Goal: Communication & Community: Participate in discussion

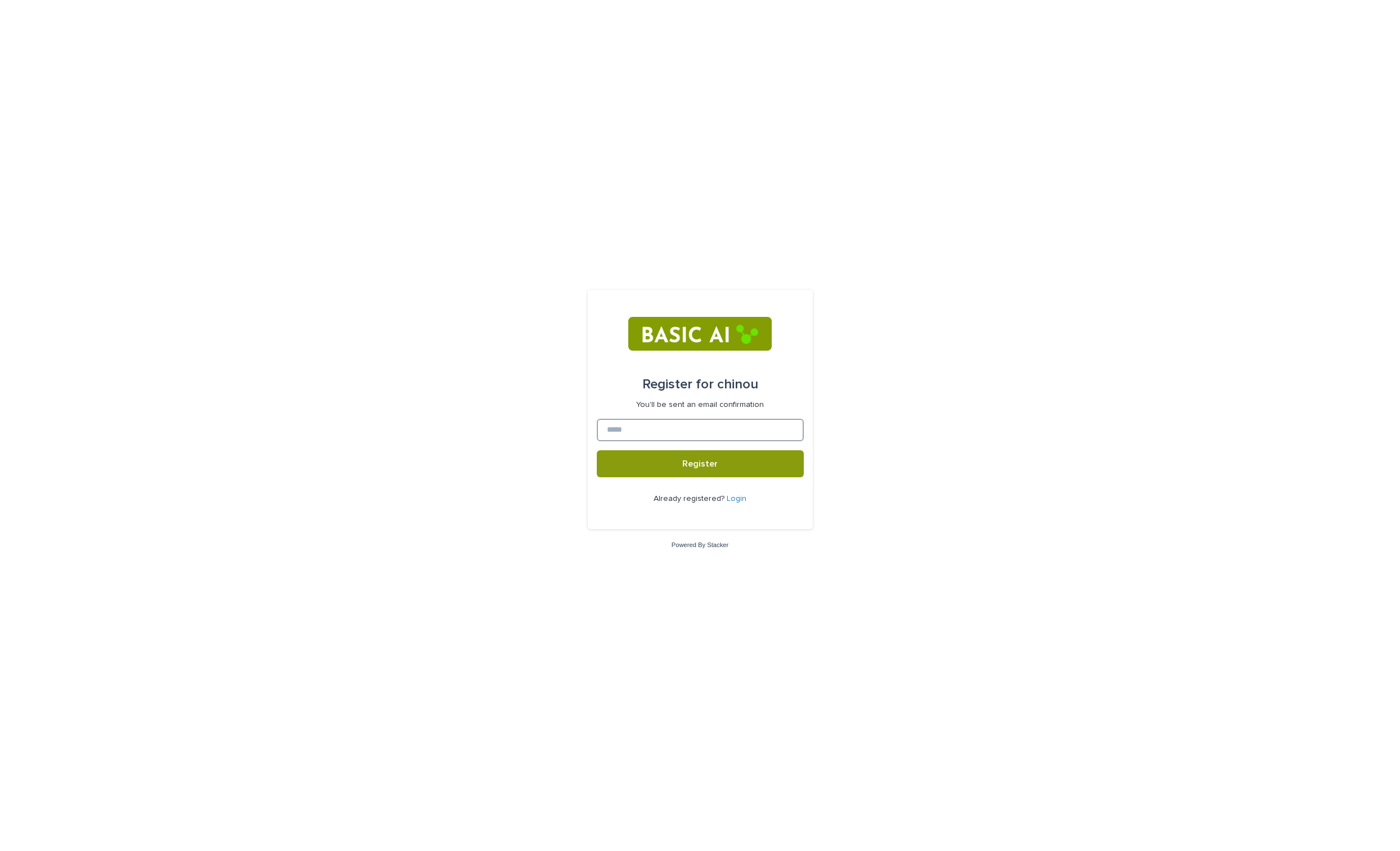
click at [652, 434] on input at bounding box center [700, 430] width 207 height 23
type input "**********"
click at [597, 450] on button "Register" at bounding box center [700, 464] width 207 height 27
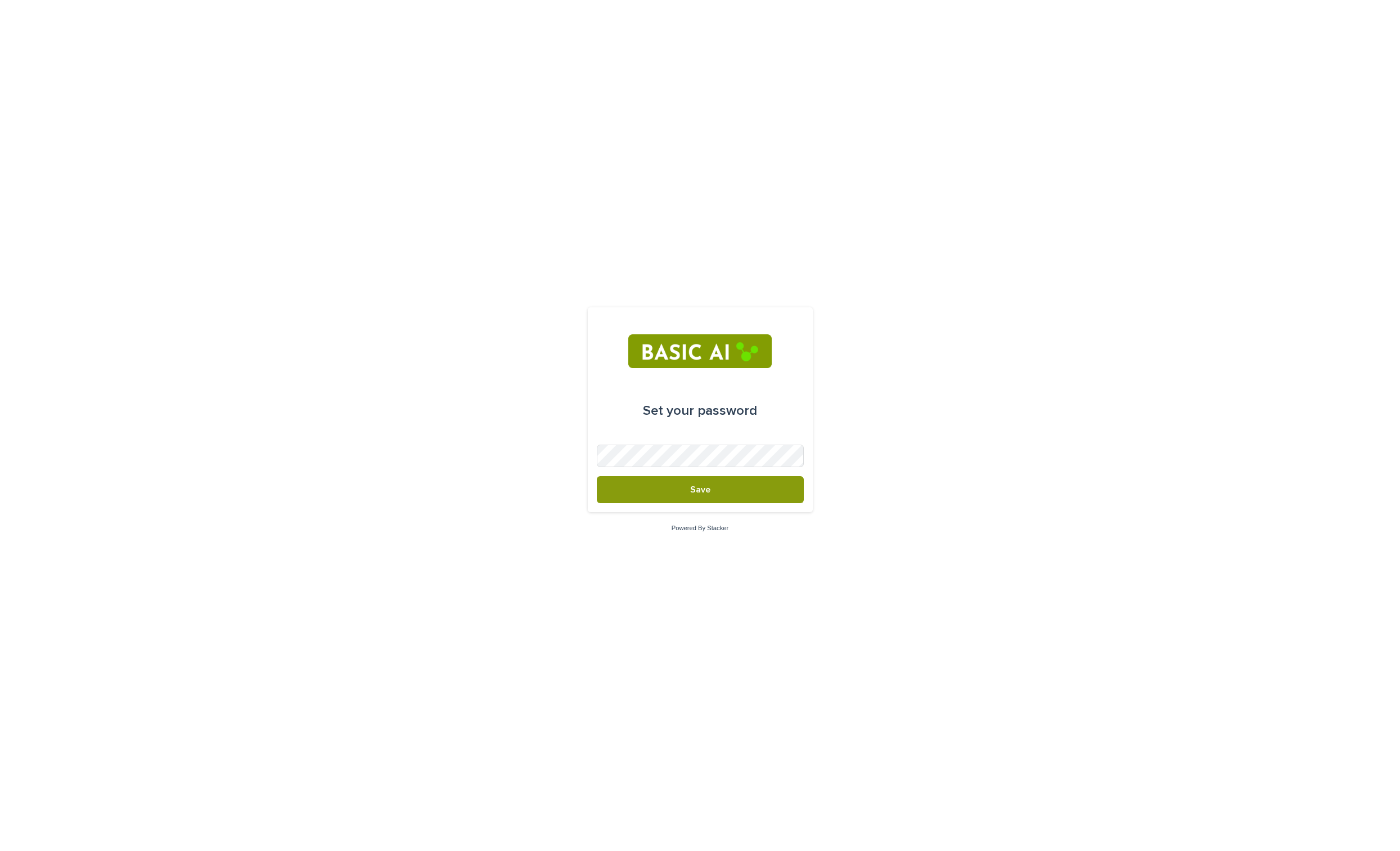
click at [597, 476] on button "Save" at bounding box center [700, 489] width 207 height 27
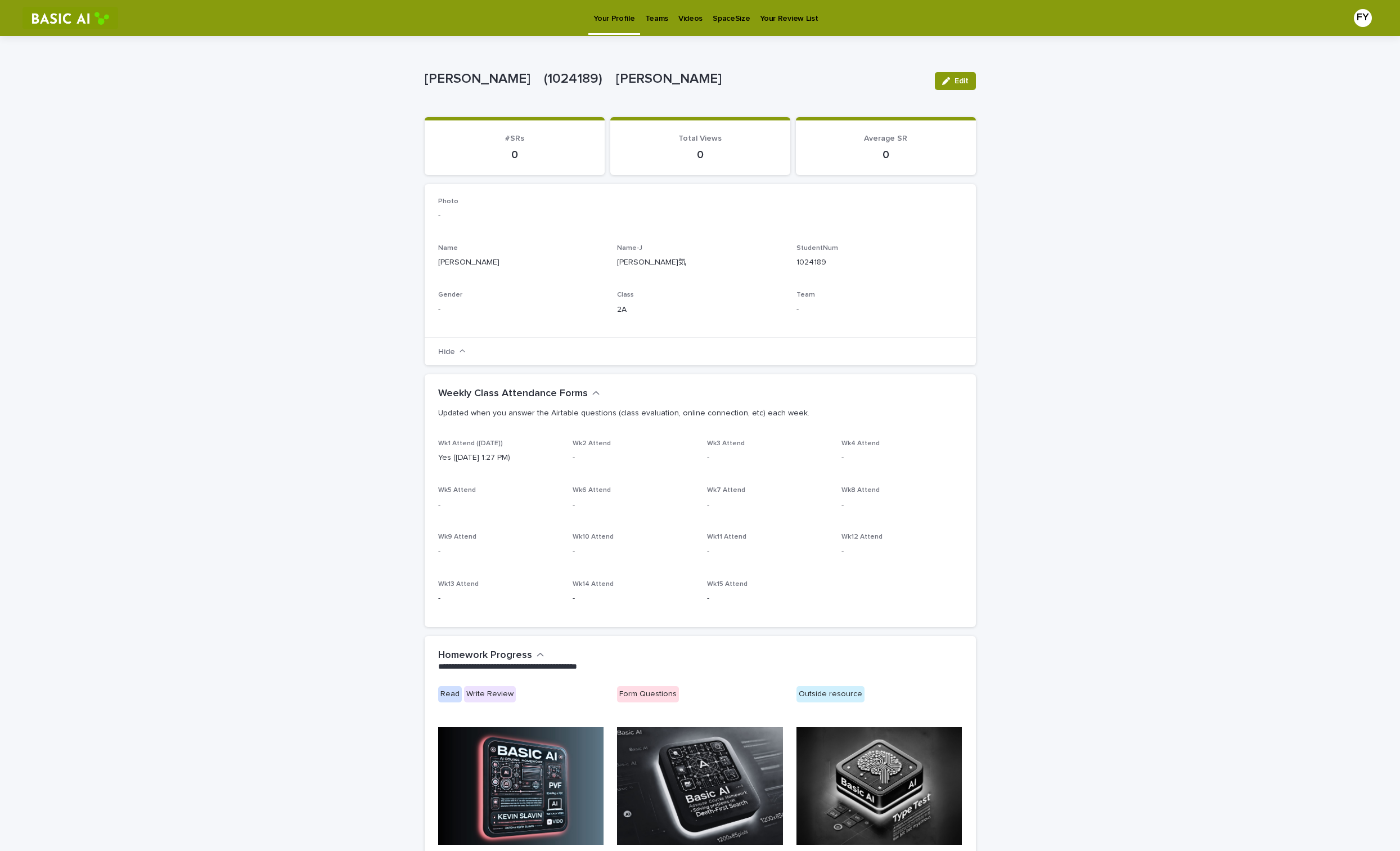
click at [461, 230] on div "Photo -" at bounding box center [700, 214] width 524 height 34
click at [972, 73] on button "Edit" at bounding box center [955, 80] width 41 height 18
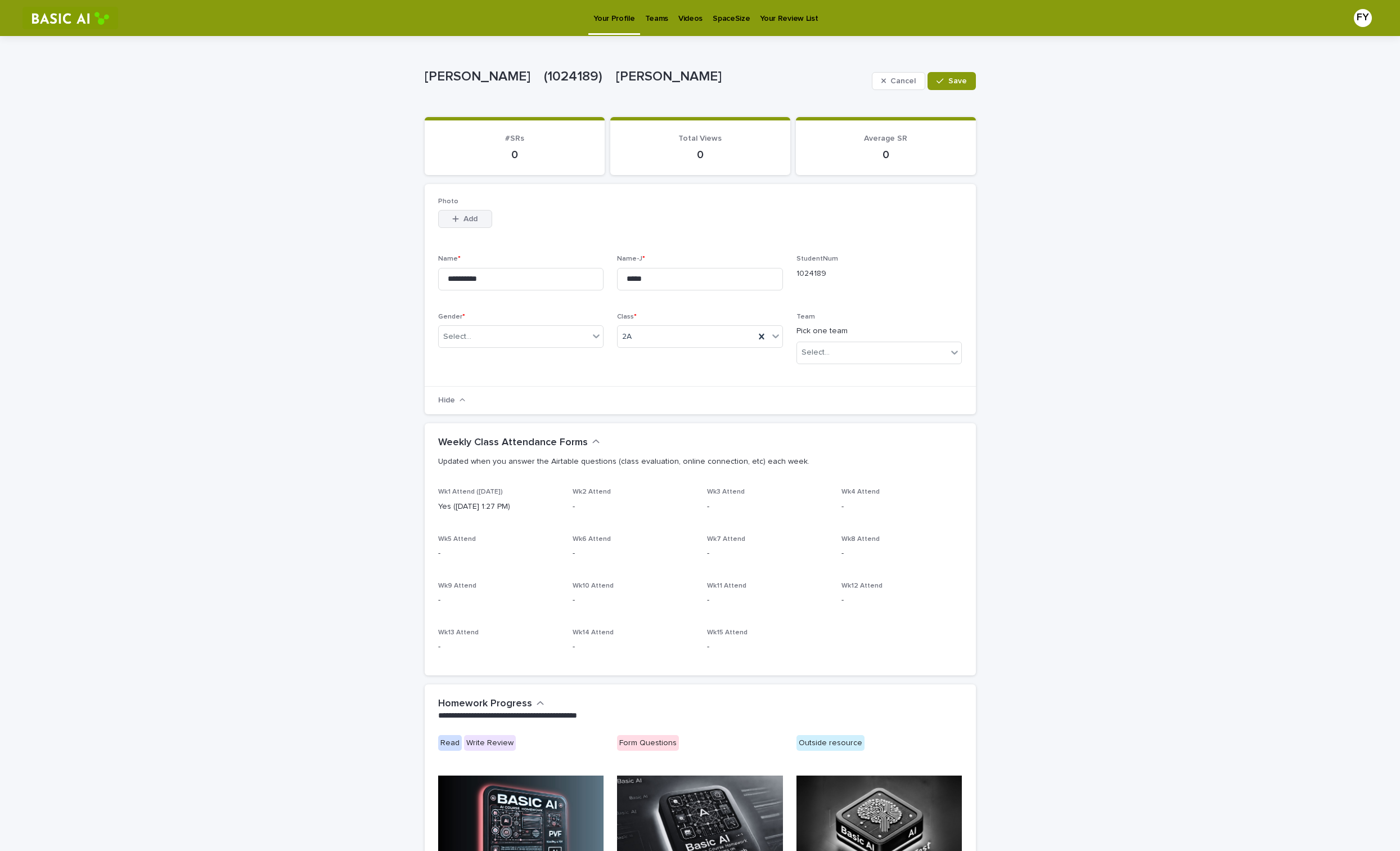
click at [454, 226] on button "Add" at bounding box center [465, 218] width 54 height 18
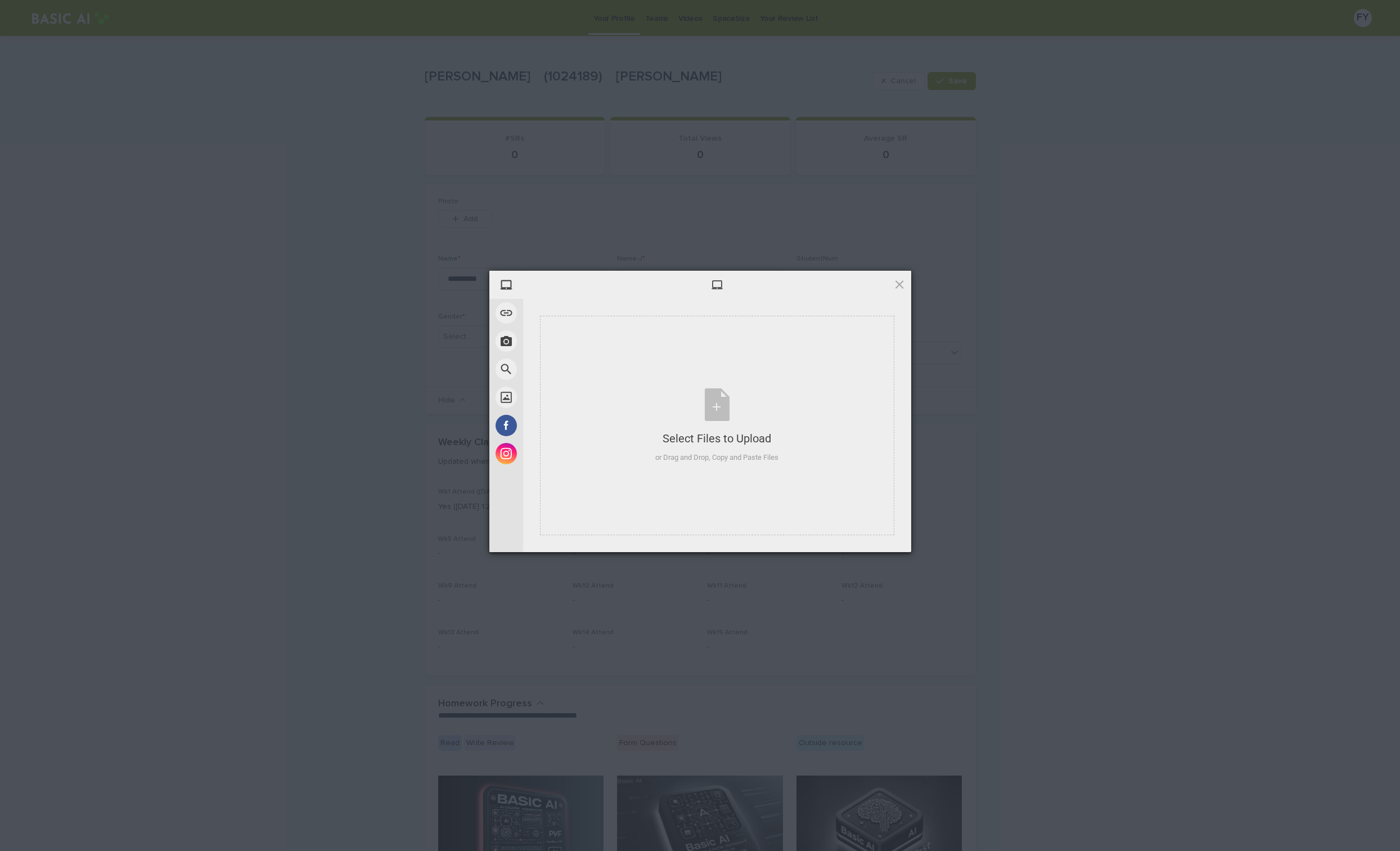
click at [658, 204] on div "My Device Link (URL) Take Photo Web Search Unsplash Facebook Instagram Select F…" at bounding box center [700, 426] width 1400 height 851
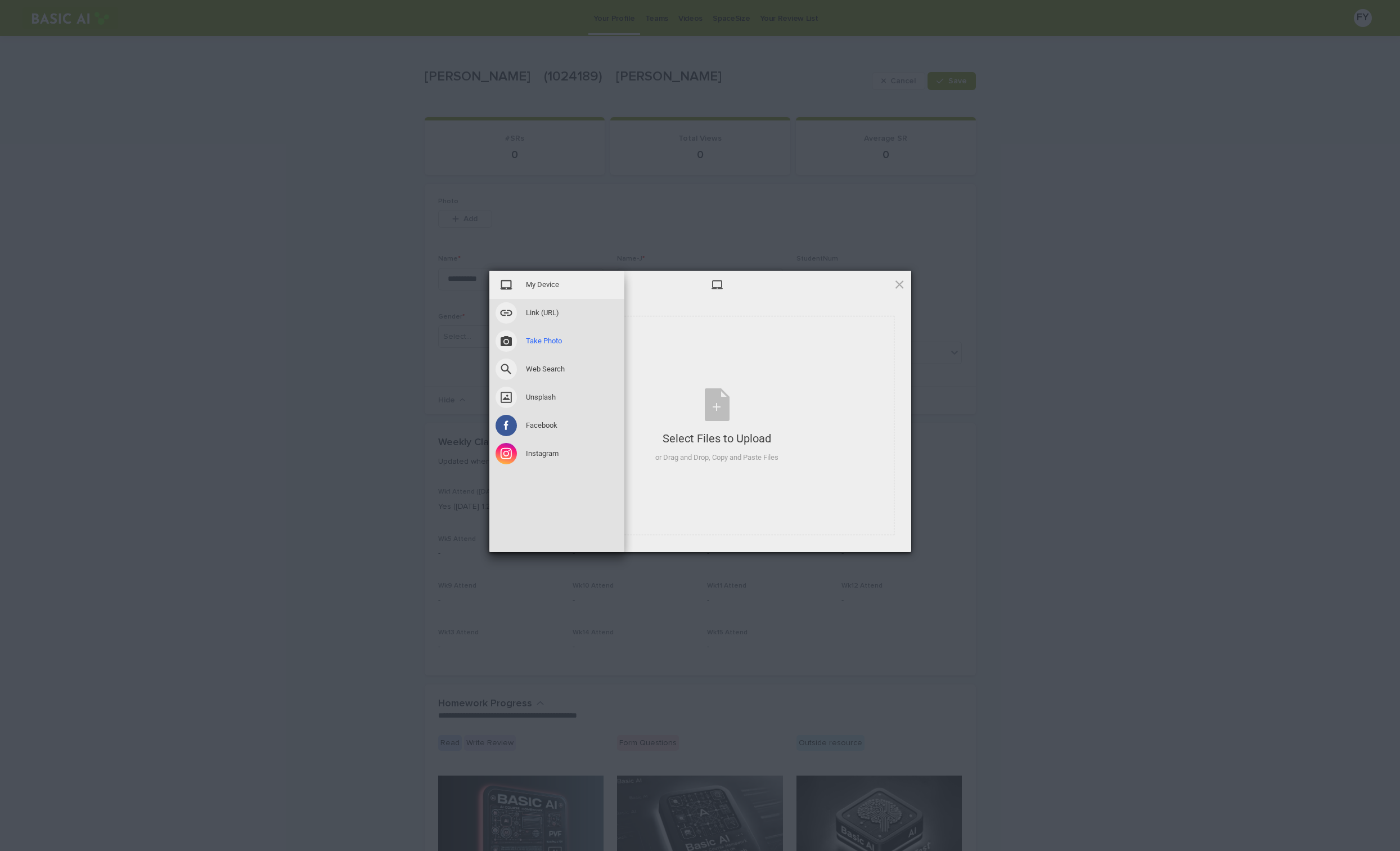
click at [504, 339] on span at bounding box center [506, 341] width 21 height 21
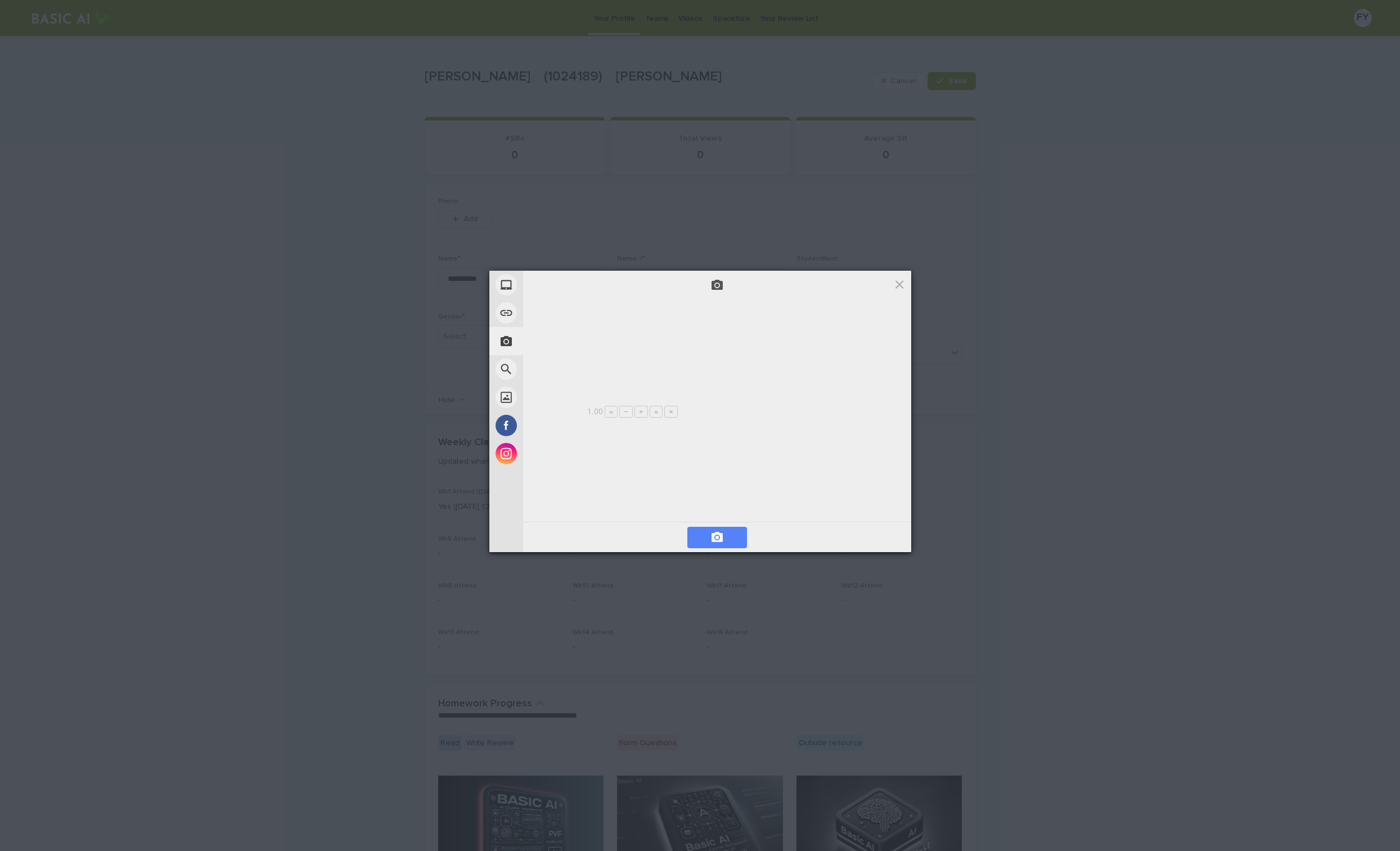
click at [725, 528] on span at bounding box center [717, 537] width 60 height 21
click at [725, 535] on span at bounding box center [717, 537] width 60 height 21
click at [724, 531] on span at bounding box center [717, 537] width 60 height 21
click at [724, 532] on span at bounding box center [717, 537] width 60 height 21
click at [723, 527] on span at bounding box center [717, 537] width 60 height 21
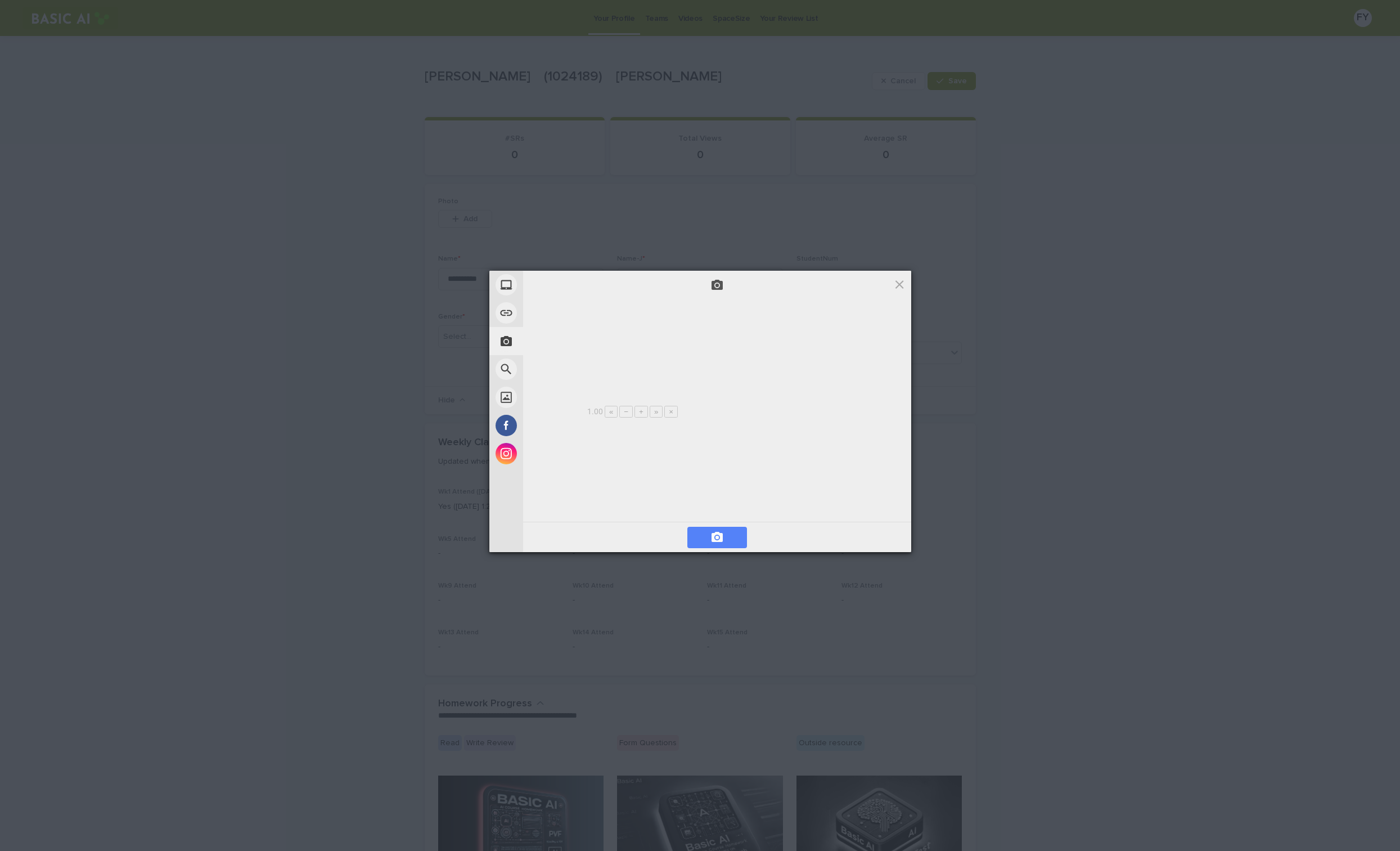
click at [723, 535] on span at bounding box center [717, 537] width 13 height 13
click at [873, 533] on span "Next" at bounding box center [881, 537] width 50 height 21
click at [867, 529] on span "Upload 1" at bounding box center [877, 537] width 57 height 21
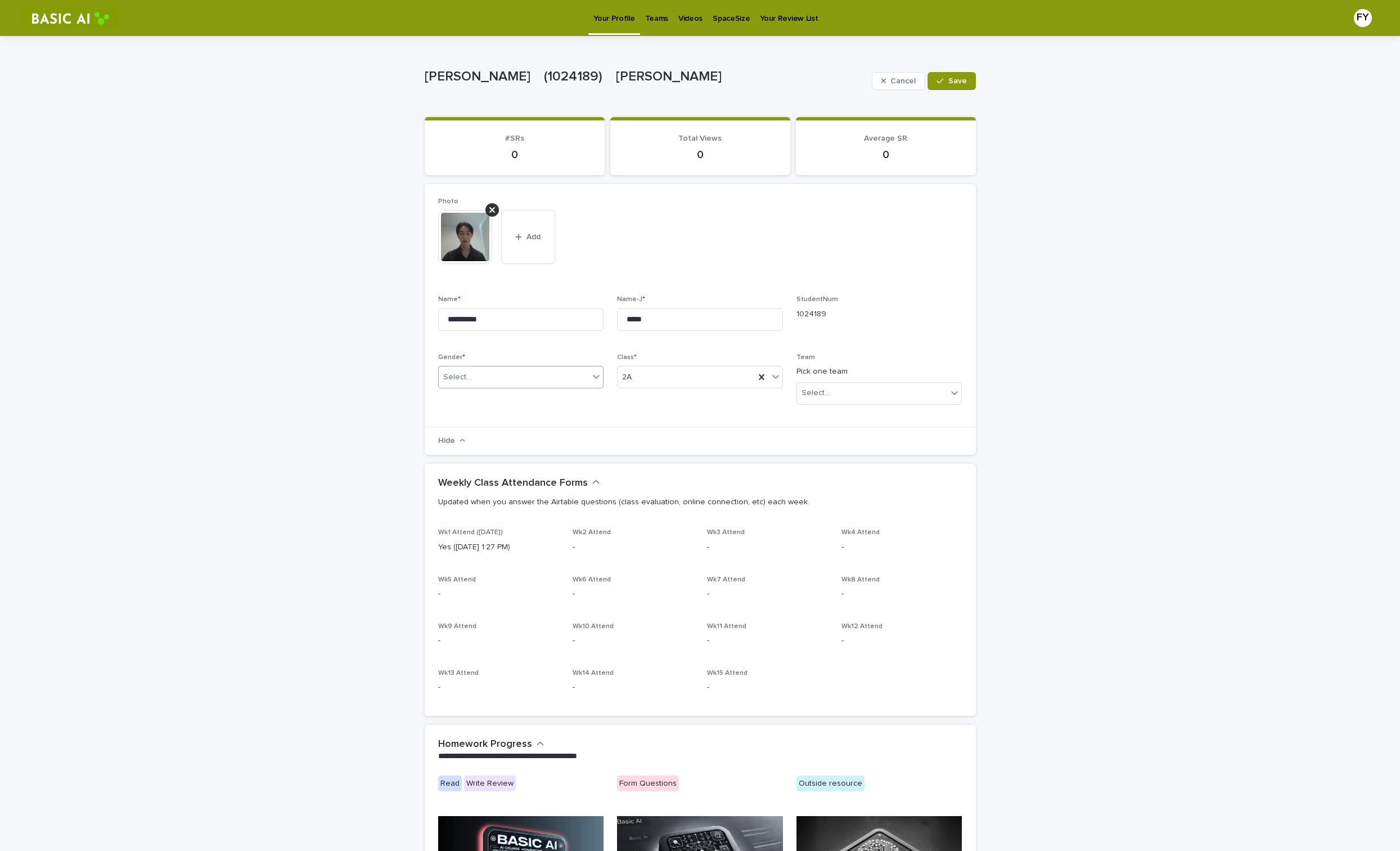
click at [591, 379] on div at bounding box center [596, 377] width 13 height 20
click at [947, 84] on div "button" at bounding box center [942, 81] width 11 height 8
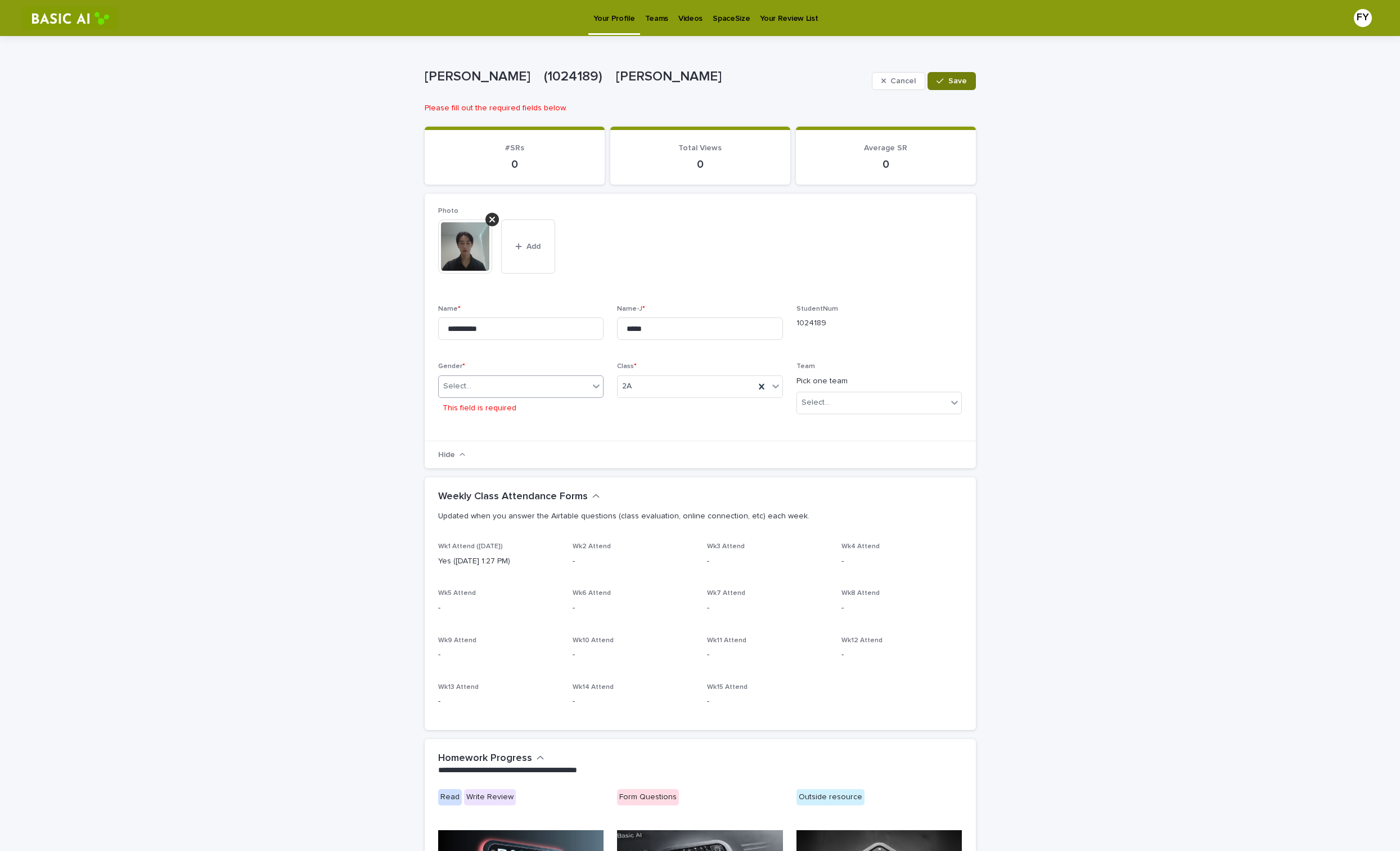
click at [574, 381] on div "Select..." at bounding box center [514, 387] width 151 height 19
click at [553, 403] on div "M" at bounding box center [521, 408] width 165 height 19
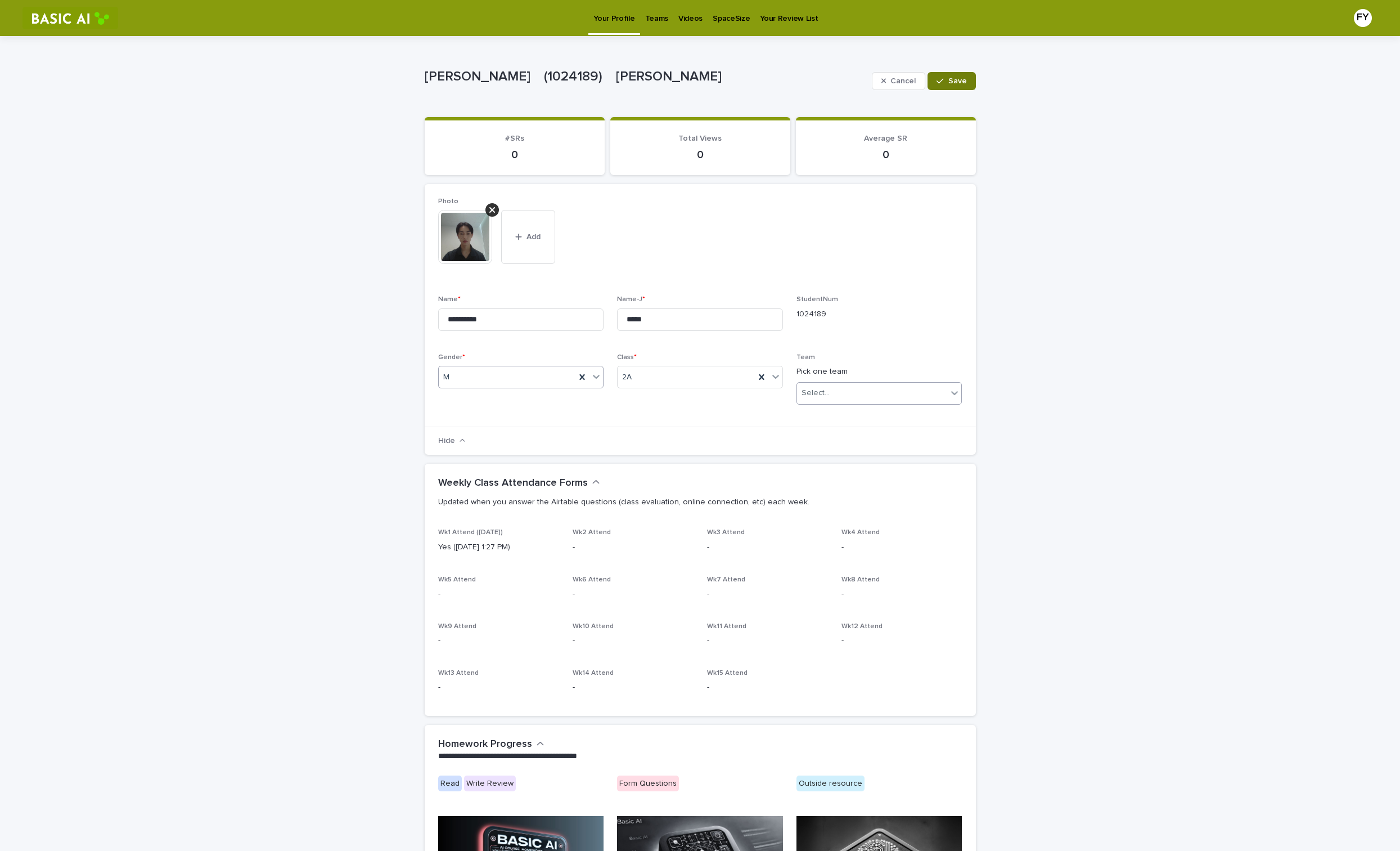
click at [928, 393] on div "Select..." at bounding box center [872, 393] width 151 height 19
click at [928, 415] on div "Robots! (1人)" at bounding box center [880, 415] width 165 height 19
click at [935, 395] on div at bounding box center [940, 393] width 13 height 20
click at [953, 393] on icon at bounding box center [955, 393] width 7 height 4
click at [924, 425] on div "Robots! (1人)" at bounding box center [880, 415] width 166 height 21
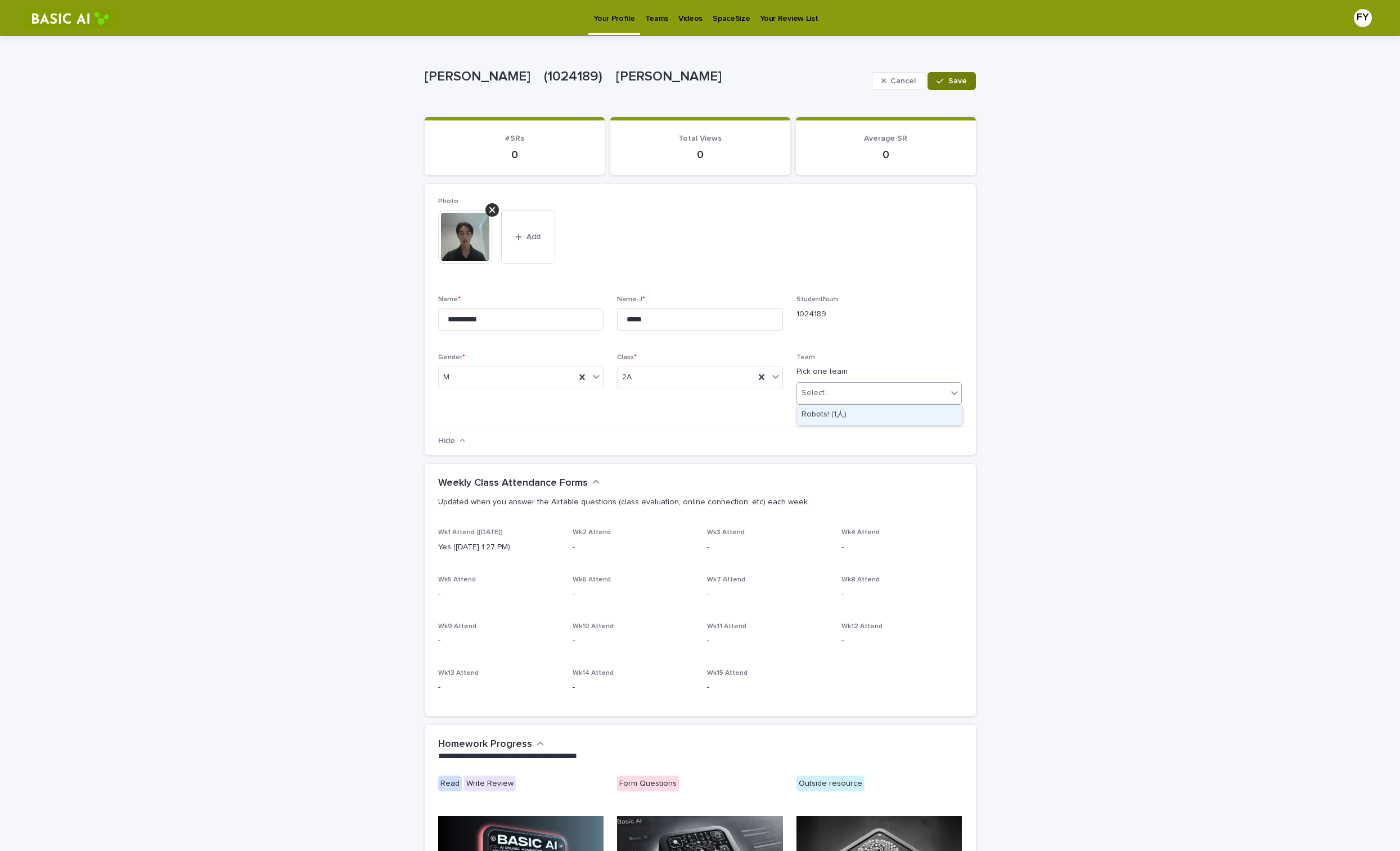
click at [922, 417] on div "Robots! (1人)" at bounding box center [880, 415] width 165 height 19
click at [946, 87] on button "Save" at bounding box center [951, 80] width 48 height 18
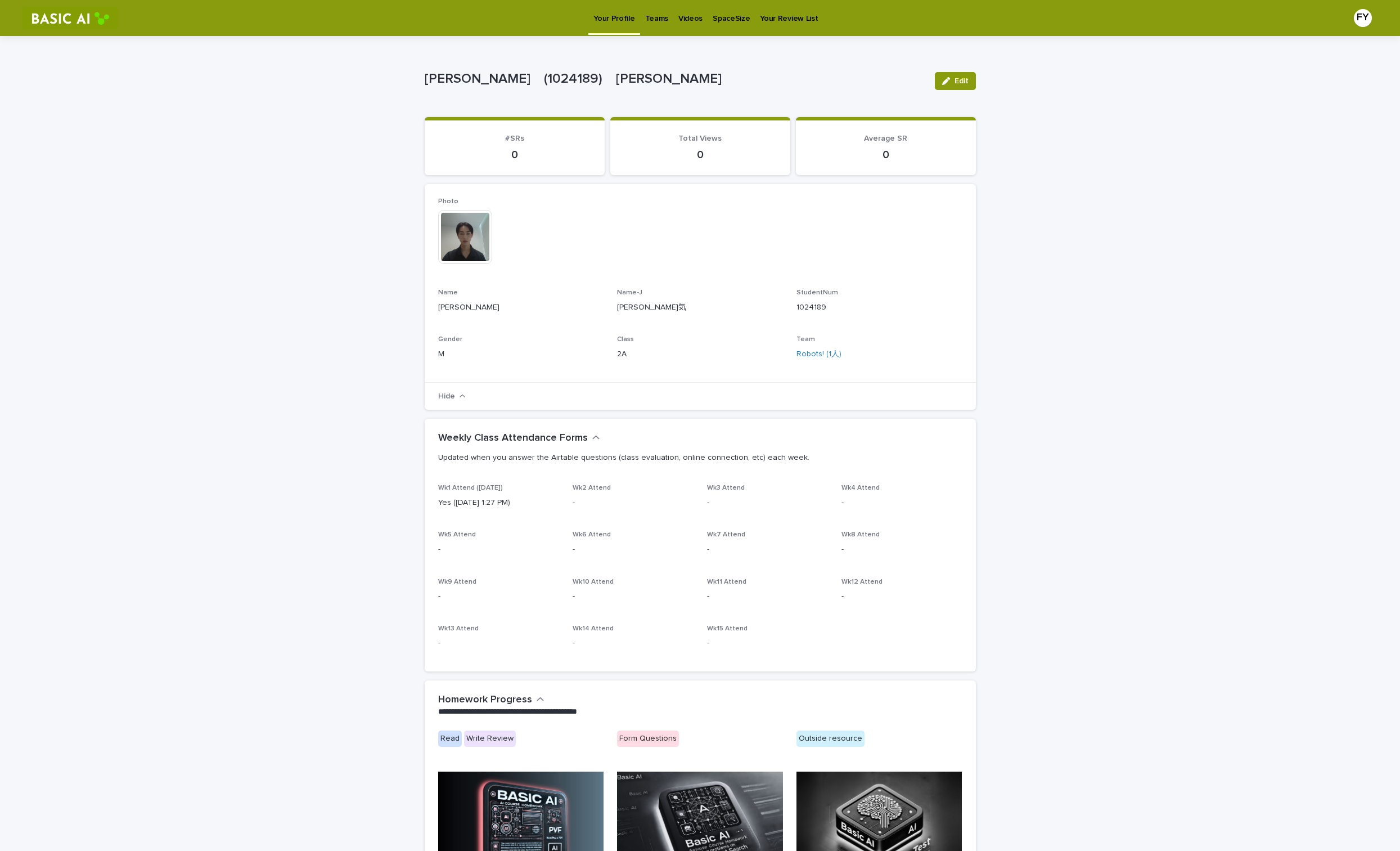
click at [447, 393] on button "Hide" at bounding box center [451, 396] width 27 height 9
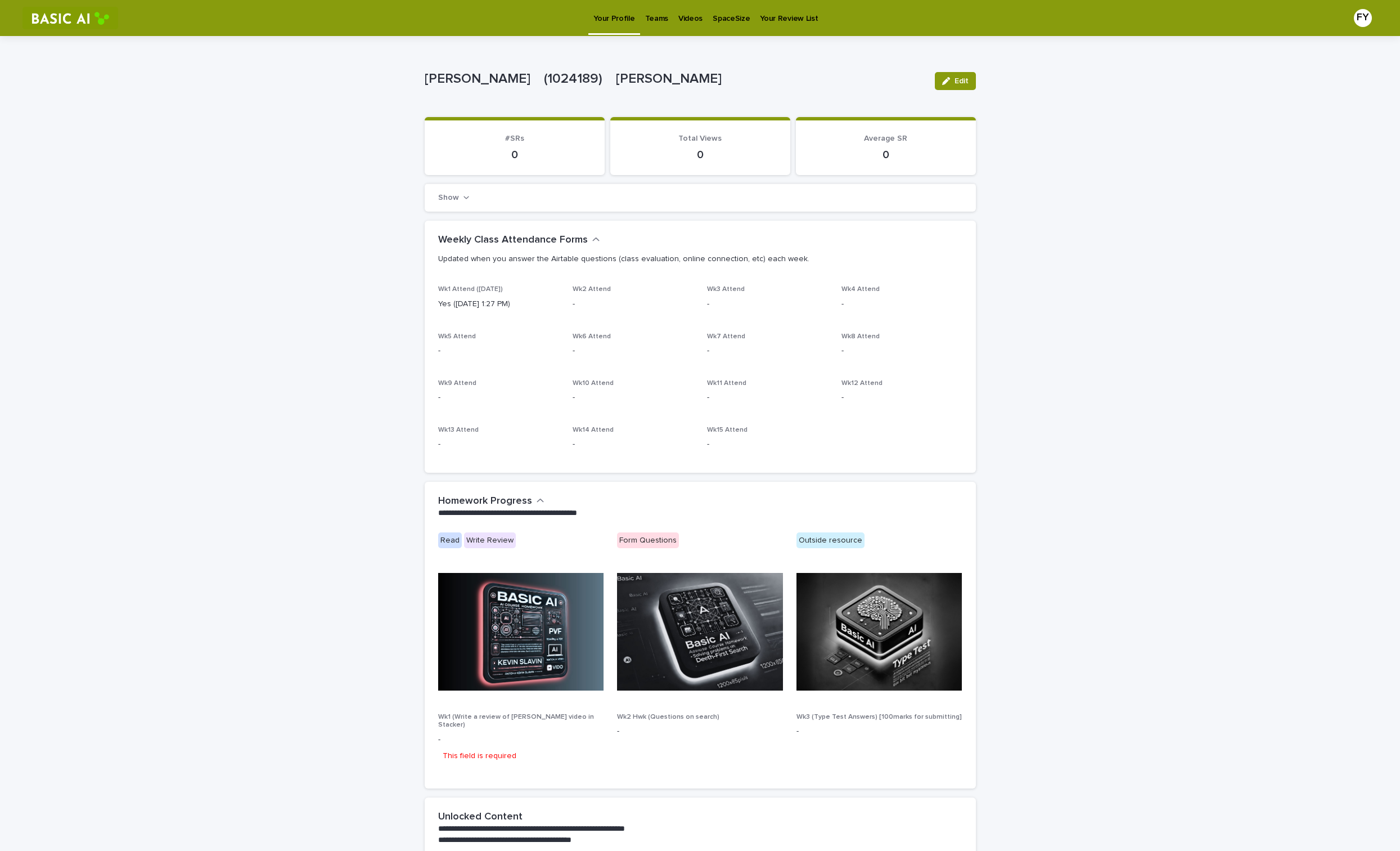
click at [465, 206] on div "Show" at bounding box center [700, 198] width 551 height 28
click at [461, 202] on button "Show" at bounding box center [453, 198] width 31 height 9
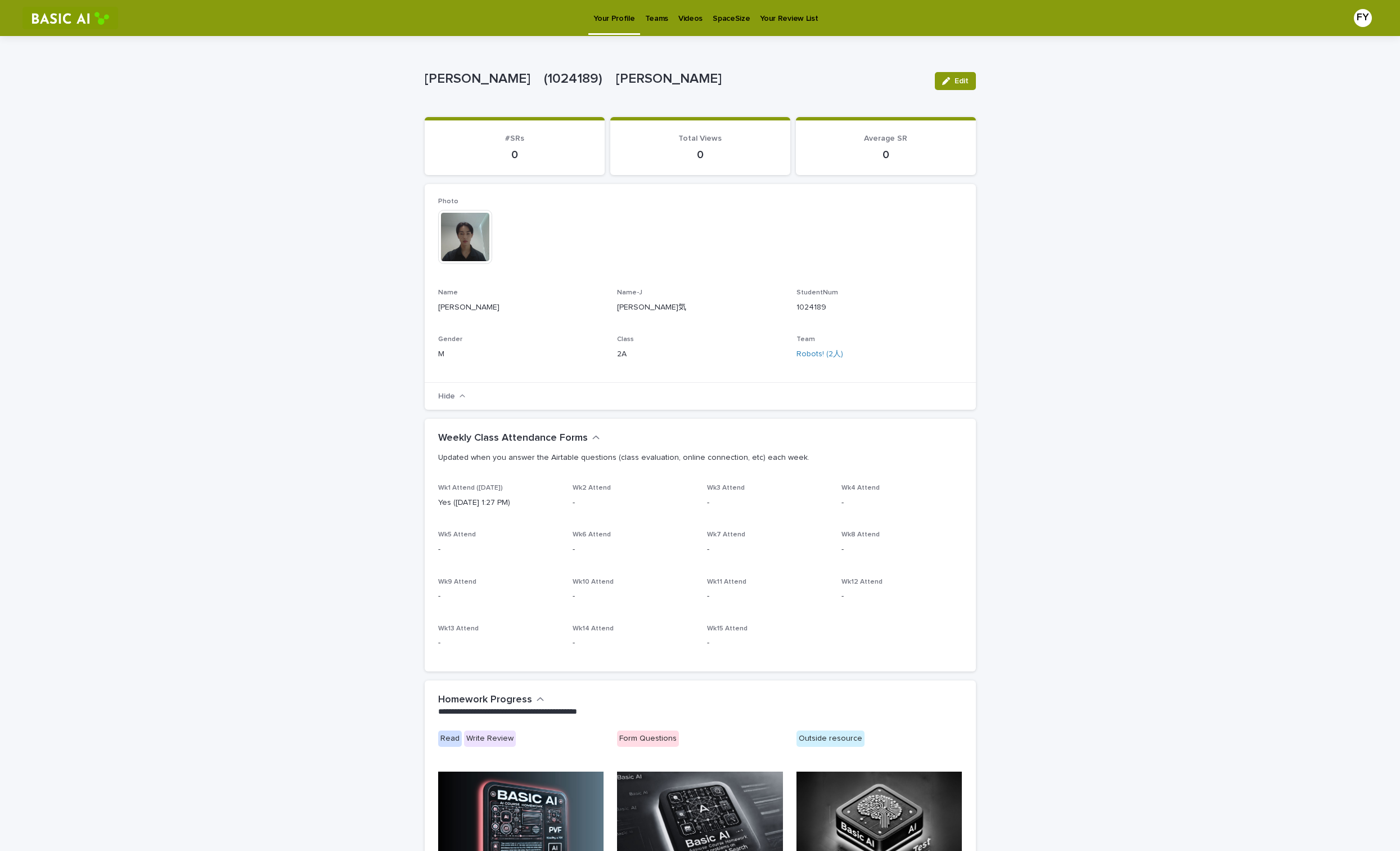
click at [462, 243] on img at bounding box center [465, 237] width 54 height 54
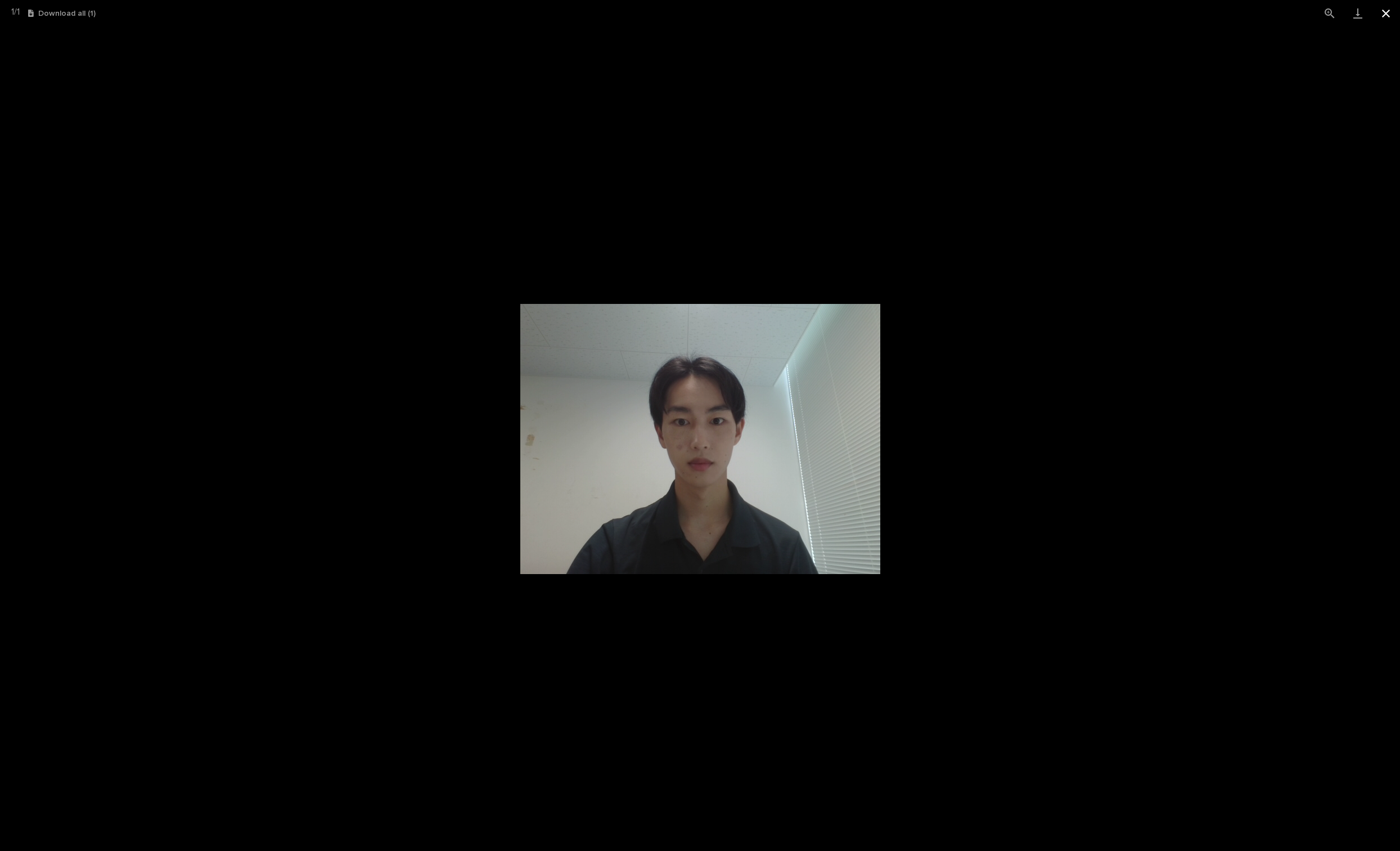
click at [1379, 14] on button "Close gallery" at bounding box center [1386, 13] width 28 height 26
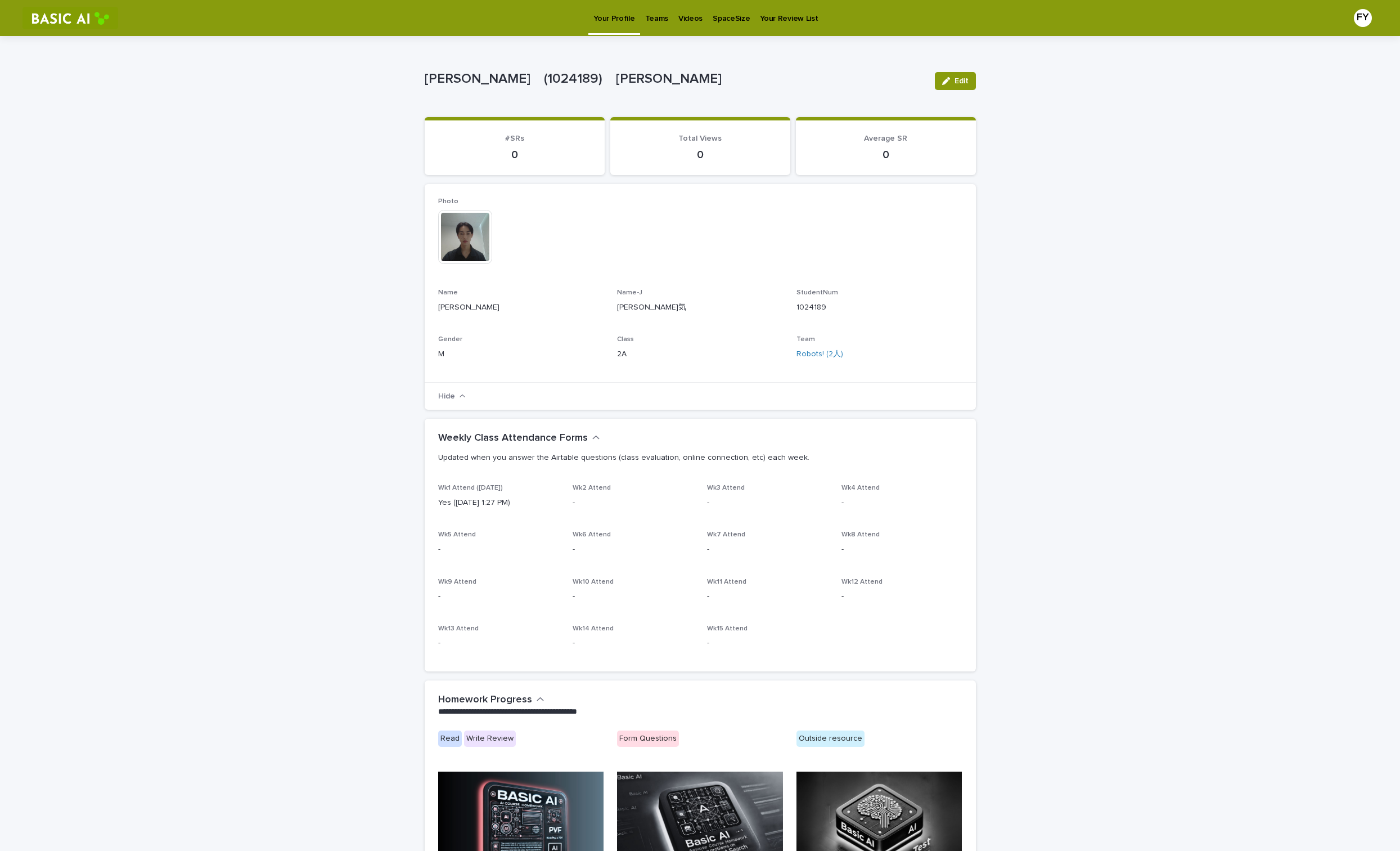
click at [462, 242] on img at bounding box center [465, 237] width 54 height 54
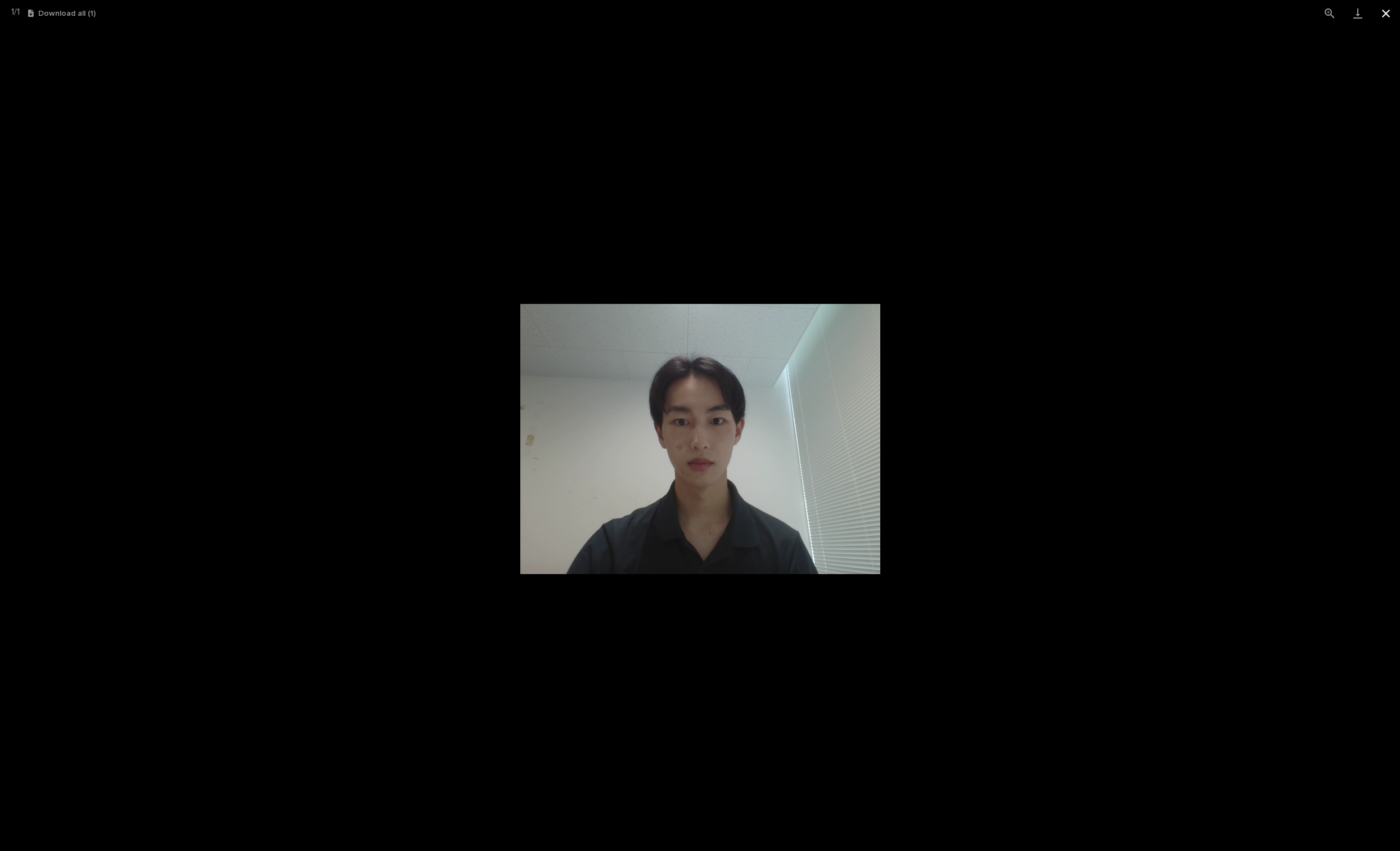
click at [1389, 12] on button "Close gallery" at bounding box center [1386, 13] width 28 height 26
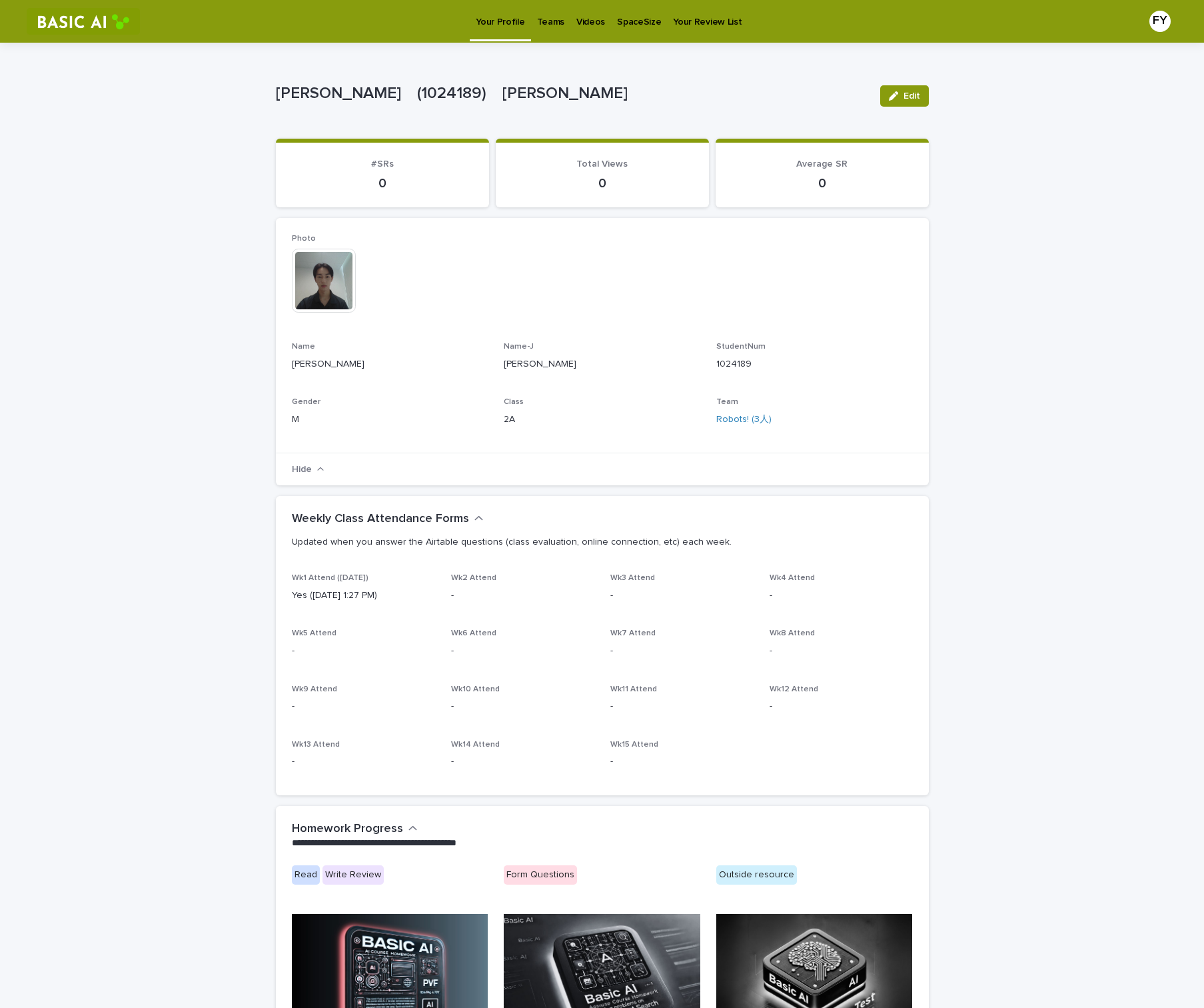
click at [585, 28] on link "Videos" at bounding box center [590, 21] width 40 height 41
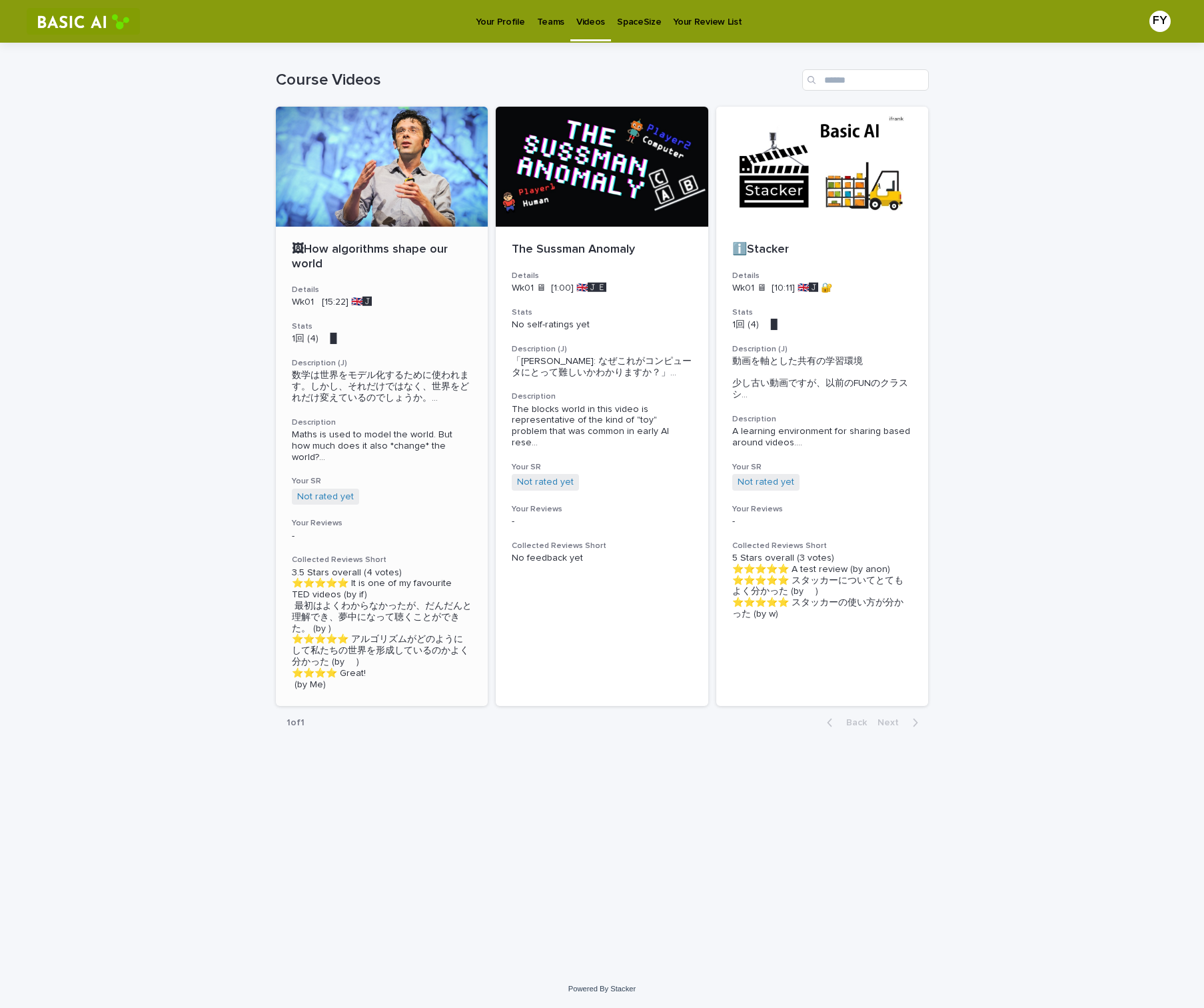
click at [335, 343] on p "1回 (4) 　█" at bounding box center [383, 339] width 181 height 11
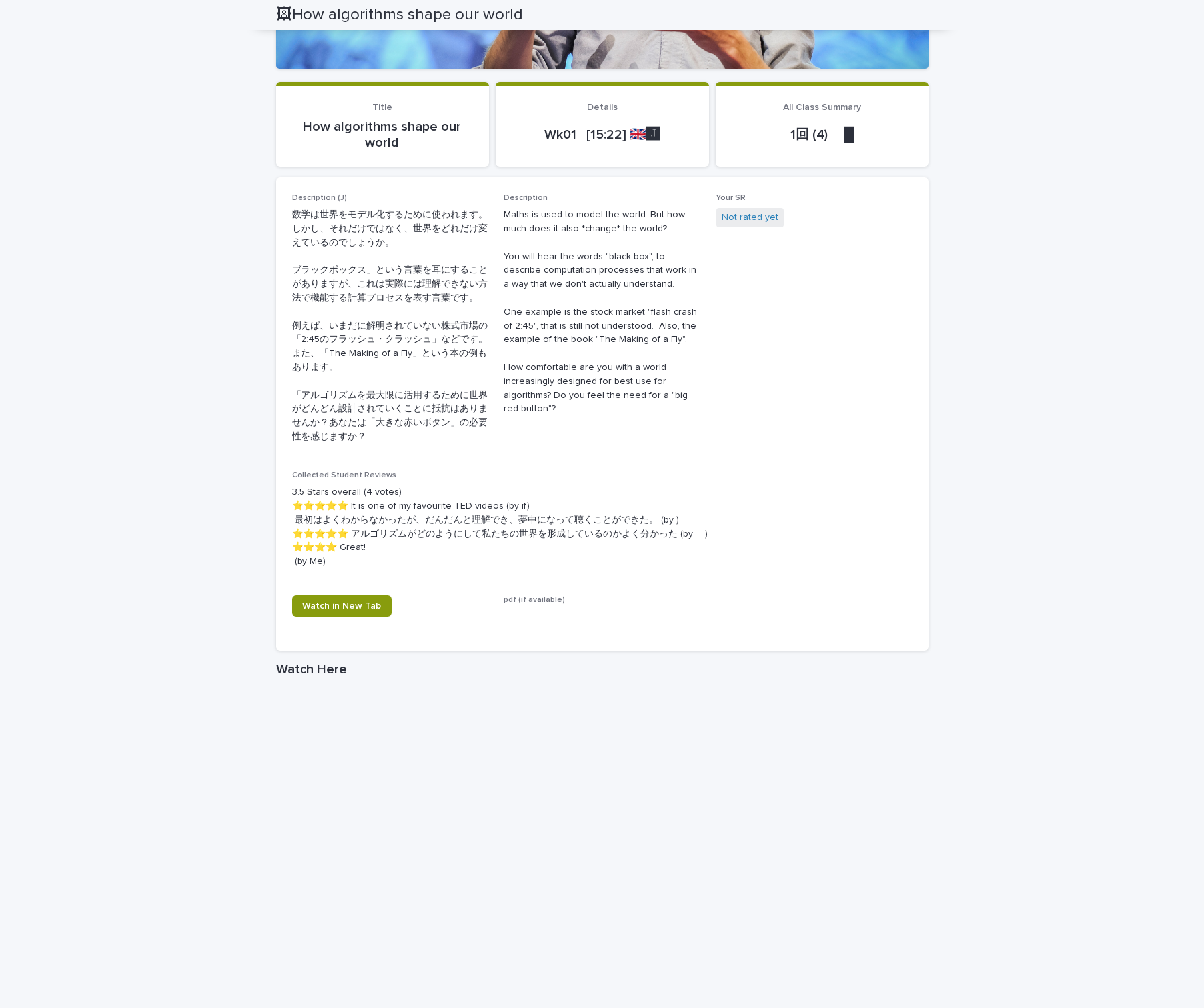
scroll to position [83, 0]
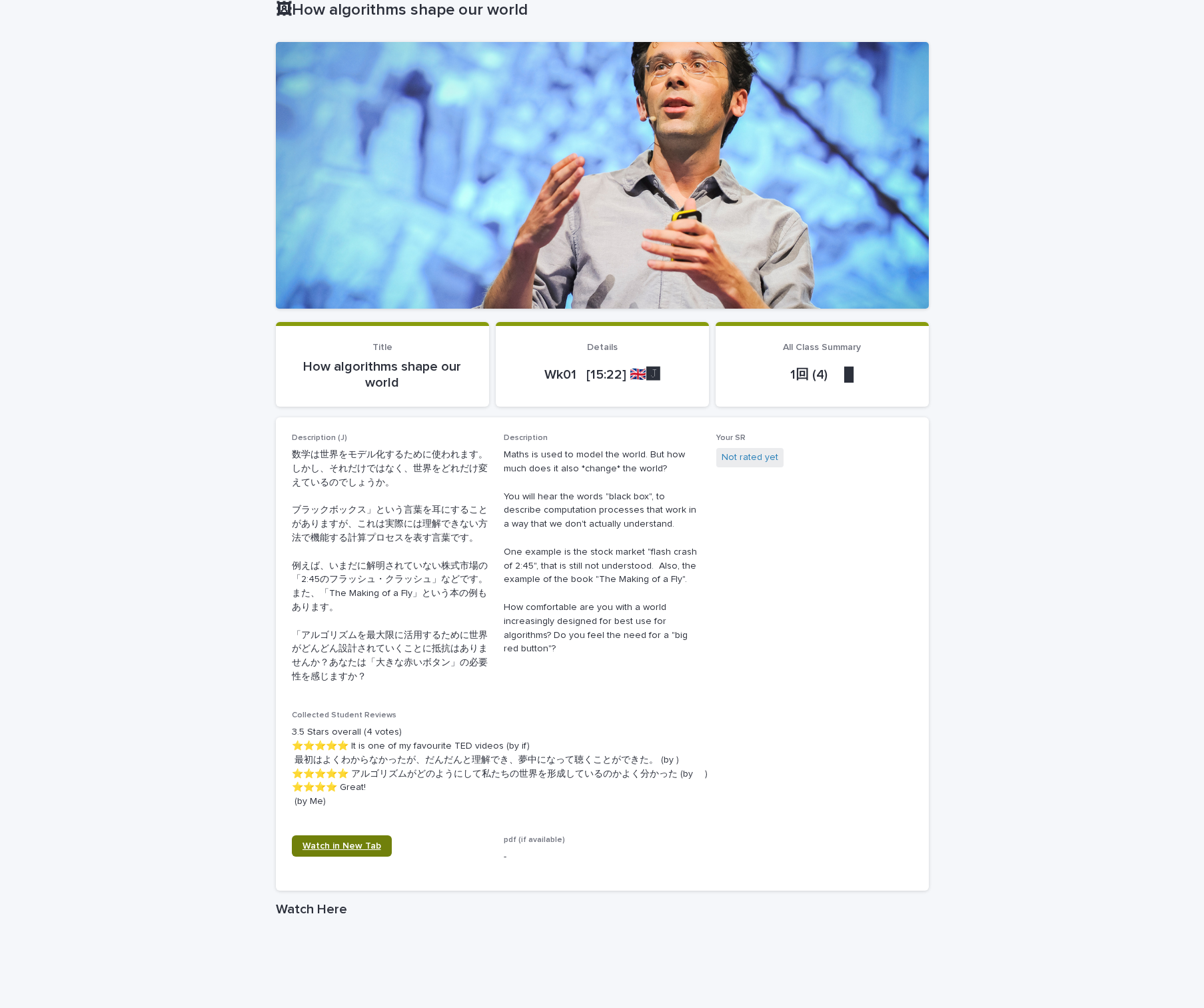
click at [349, 841] on span "Watch in New Tab" at bounding box center [341, 846] width 79 height 10
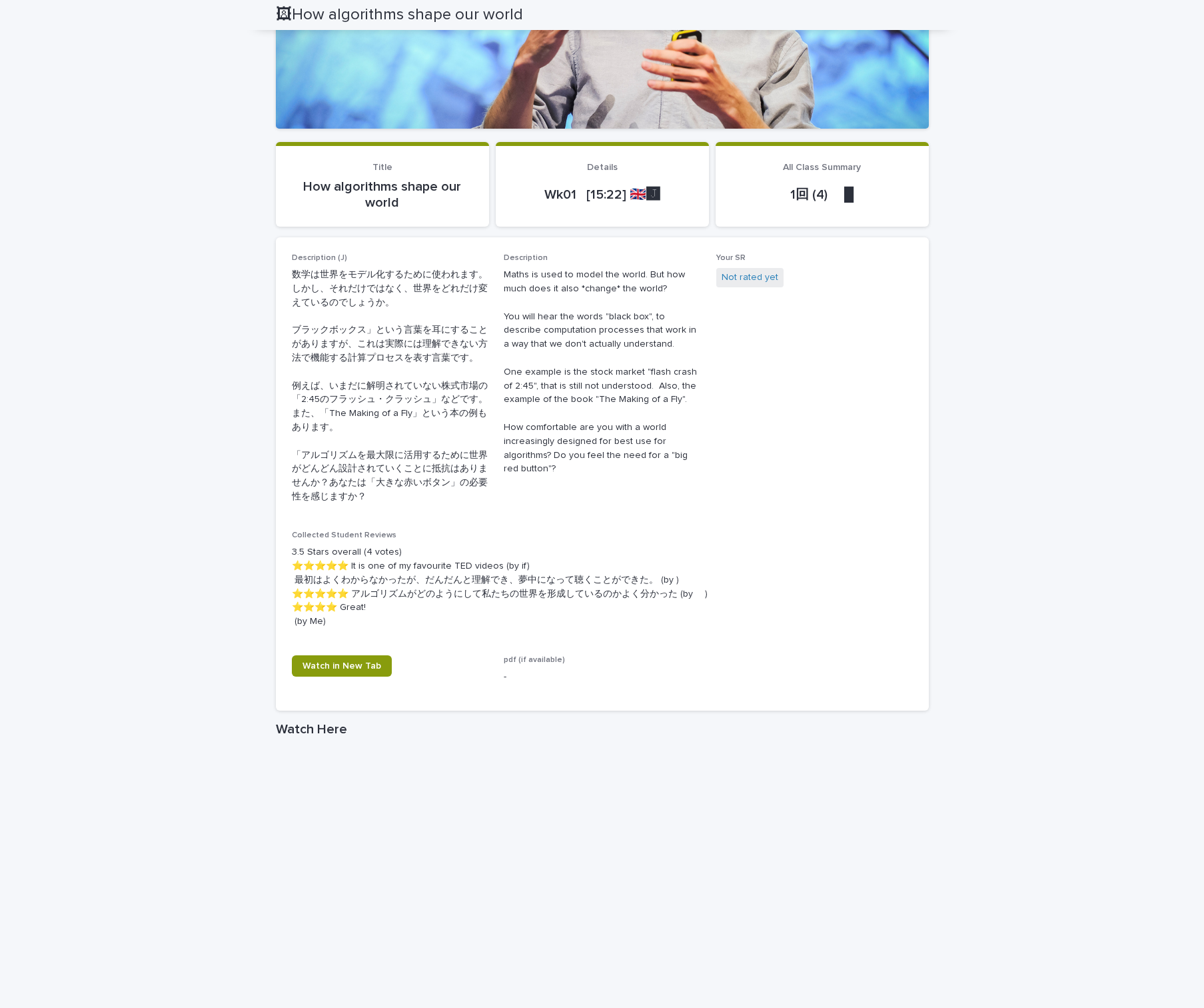
scroll to position [208, 0]
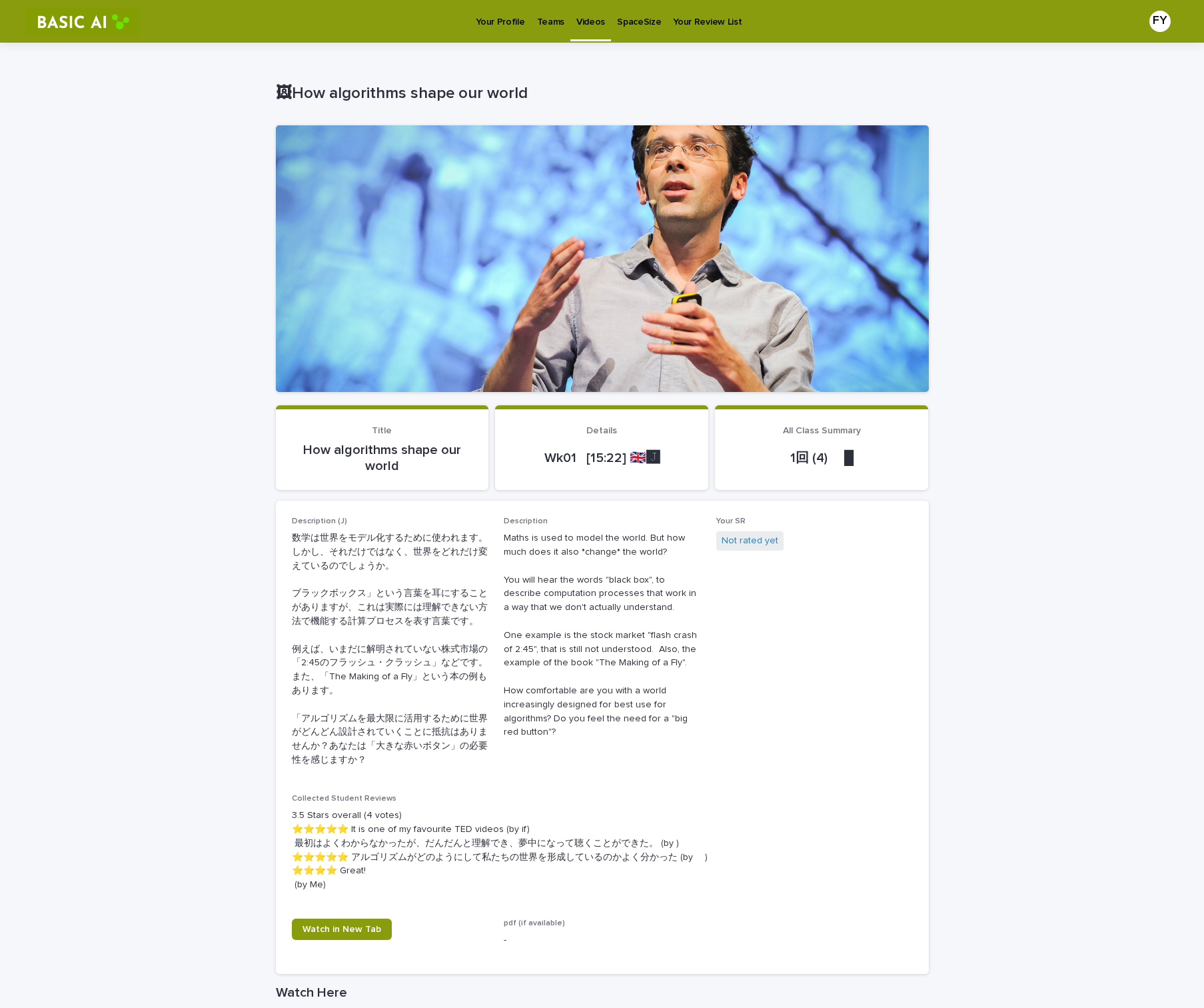
click at [492, 21] on p "Your Profile" at bounding box center [500, 13] width 48 height 28
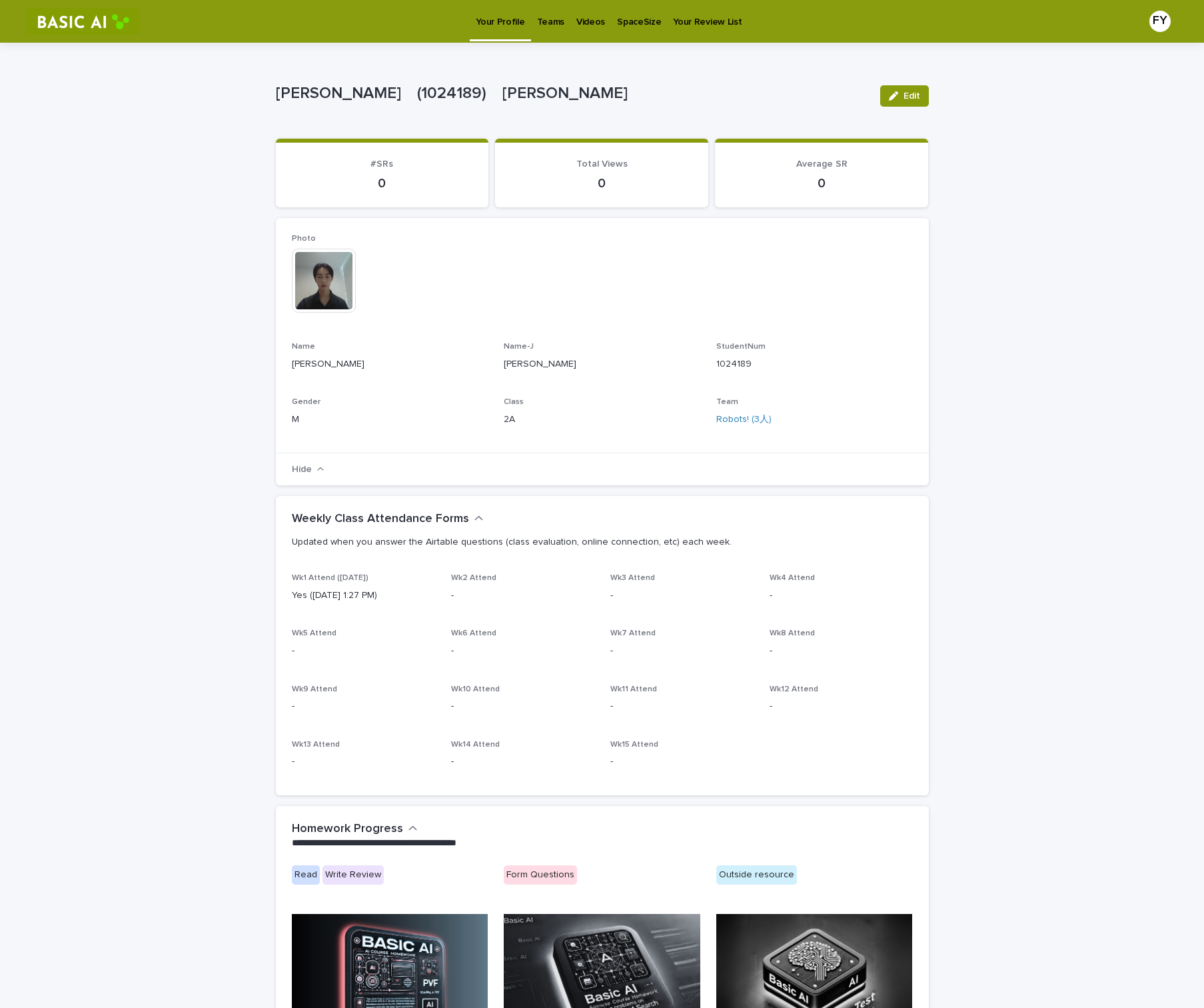
click at [549, 25] on p "Teams" at bounding box center [551, 13] width 27 height 28
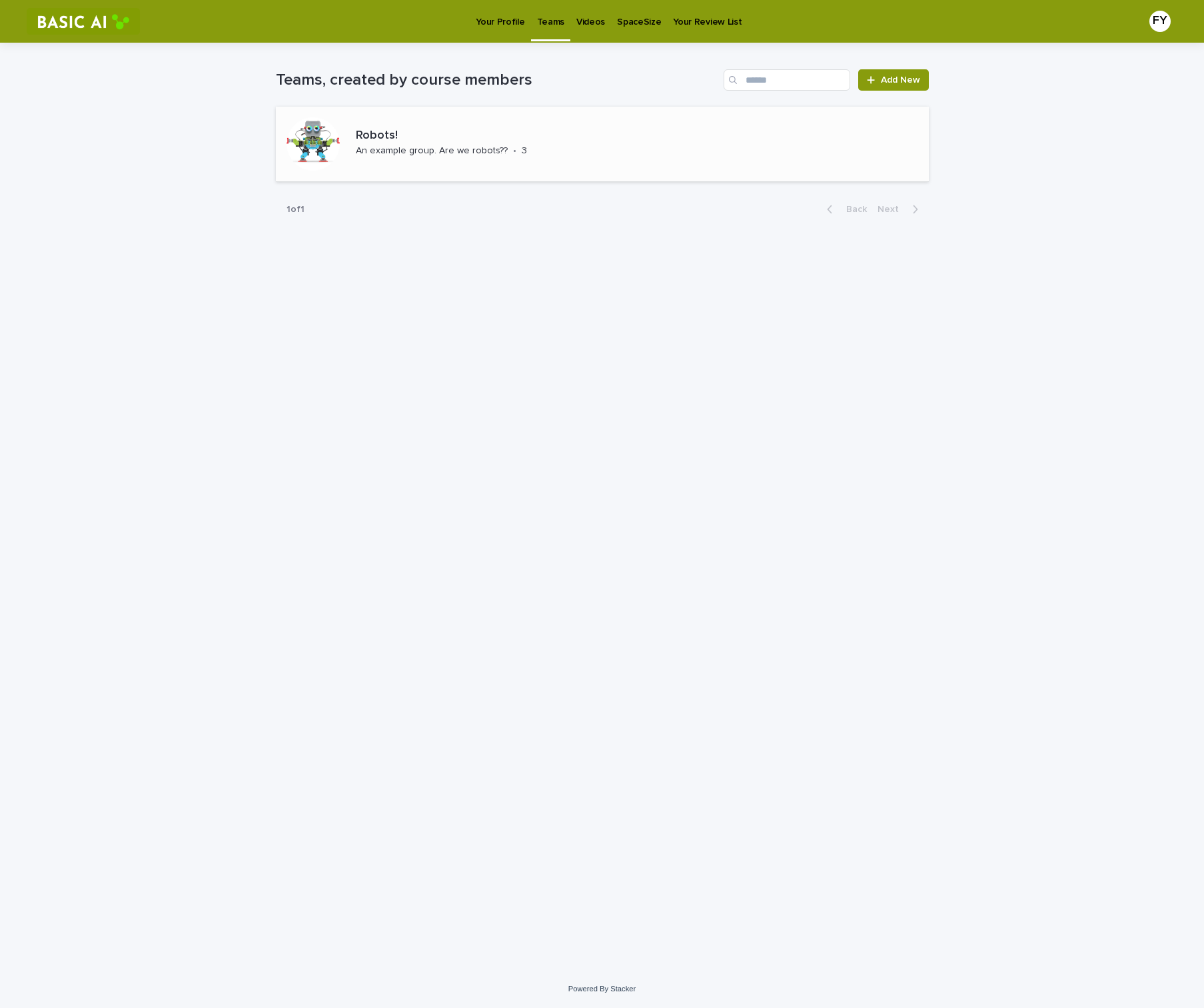
click at [892, 152] on div "Robots! An example group. Are we robots?? • 3" at bounding box center [602, 144] width 653 height 75
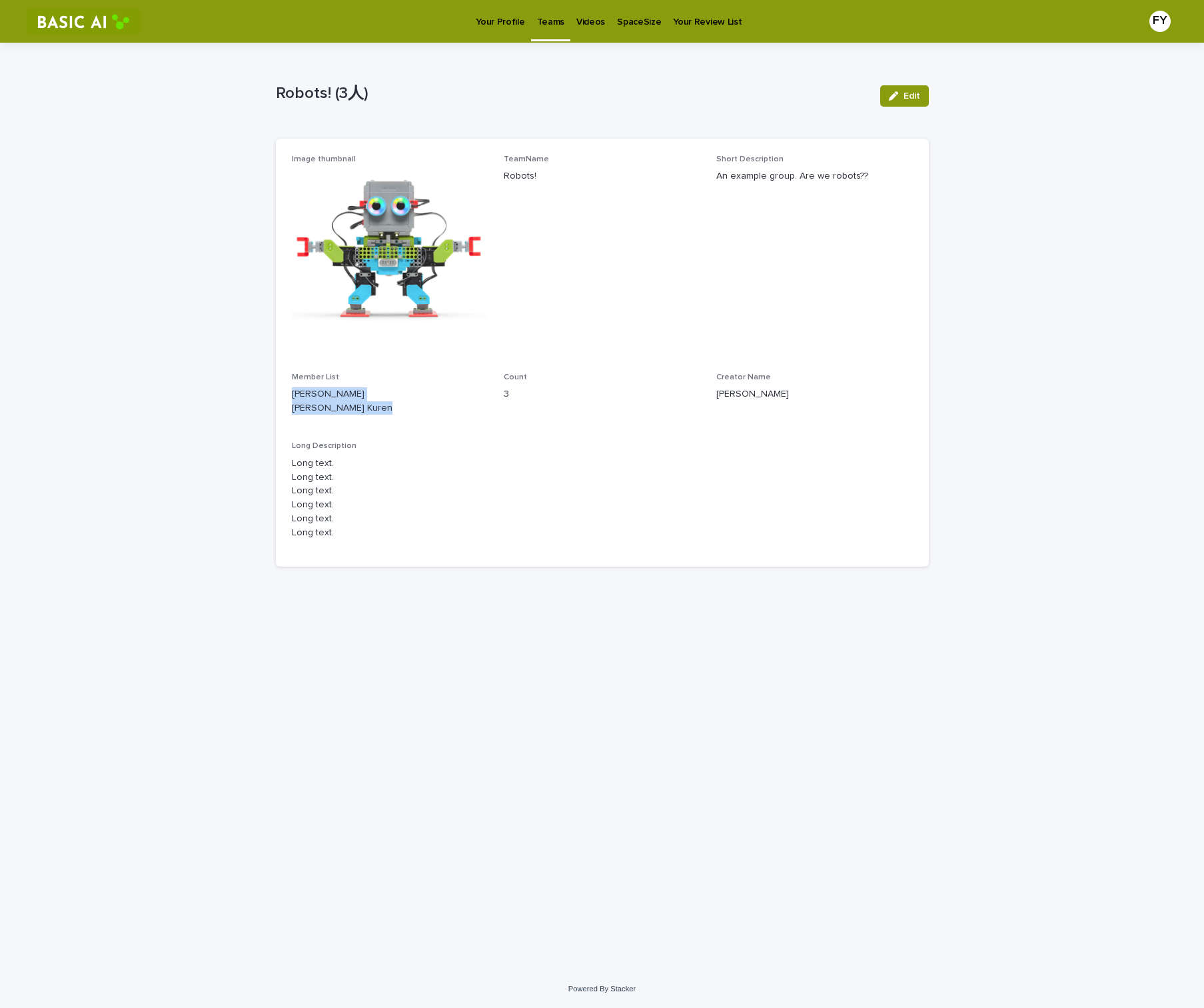
drag, startPoint x: 344, startPoint y: 417, endPoint x: 264, endPoint y: 387, distance: 85.4
click at [292, 387] on div "Ian Frank FUJII Yuki NAGATA Kuren" at bounding box center [390, 400] width 197 height 31
click at [402, 397] on p "Ian Frank FUJII Yuki NAGATA Kuren" at bounding box center [390, 401] width 197 height 28
drag, startPoint x: 421, startPoint y: 419, endPoint x: 189, endPoint y: 389, distance: 233.9
click at [292, 389] on div "Ian Frank FUJII Yuki NAGATA Kuren" at bounding box center [390, 400] width 197 height 31
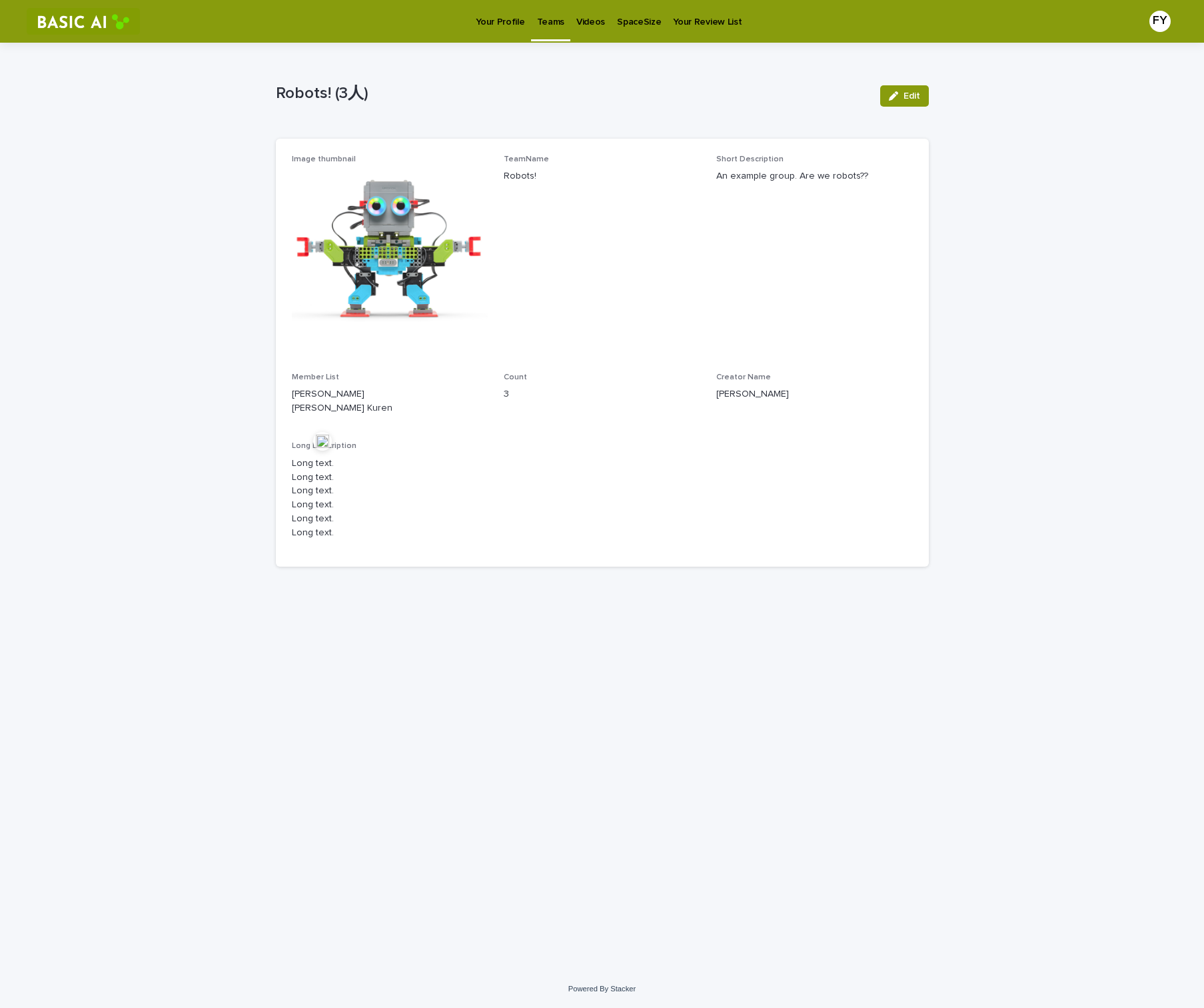
click at [617, 416] on span "Count 3" at bounding box center [602, 398] width 197 height 53
drag, startPoint x: 345, startPoint y: 529, endPoint x: 371, endPoint y: 574, distance: 52.0
click at [292, 476] on div "Long text. Long text. Long text. Long text. Long text. Long text." at bounding box center [602, 497] width 621 height 86
click at [461, 577] on div "Loading... Saving… Image thumbnail TeamName Robots! Short Description An exampl…" at bounding box center [602, 358] width 653 height 439
click at [579, 31] on link "Videos" at bounding box center [590, 21] width 40 height 41
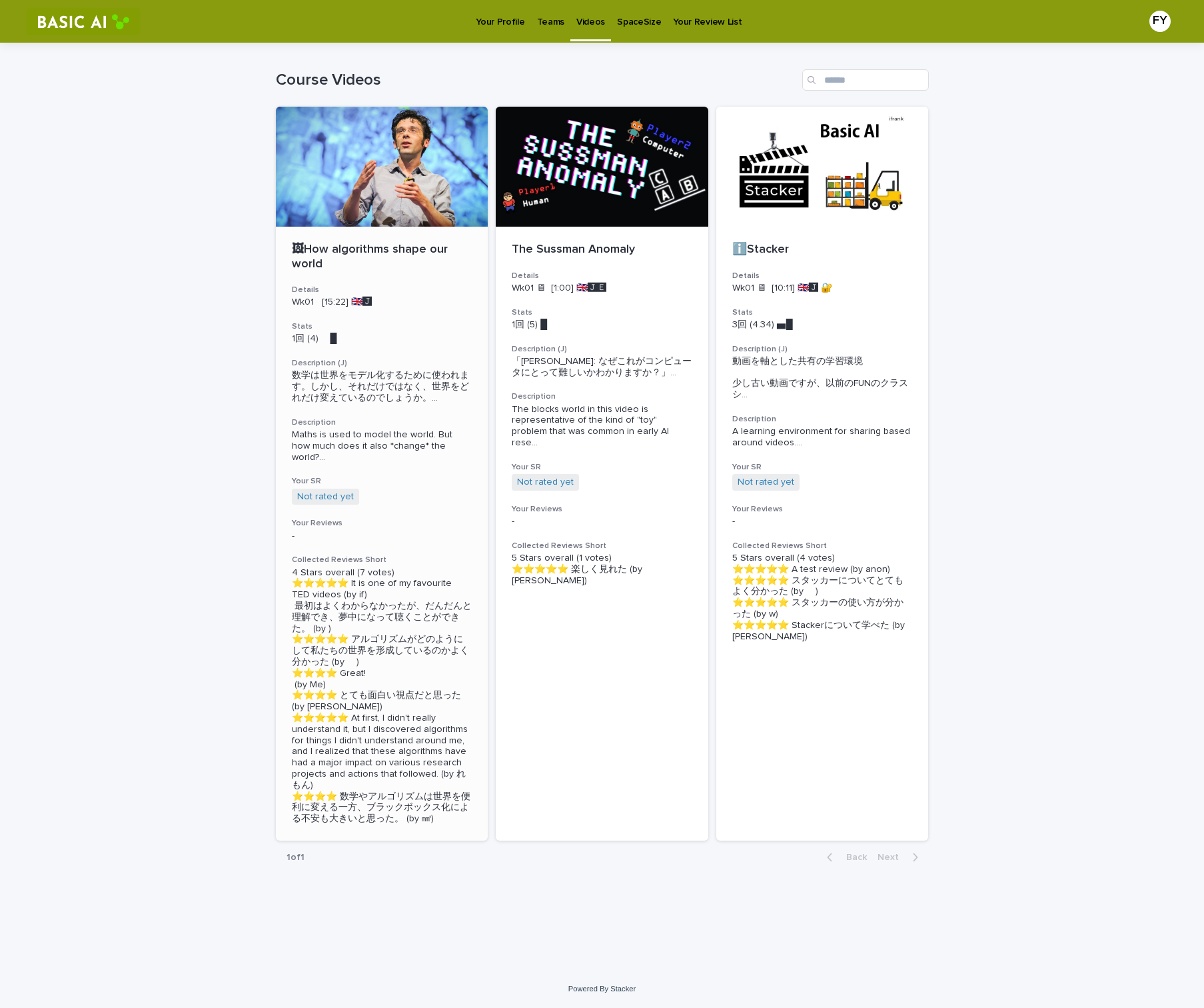
click at [429, 333] on div "1回 (4) 　█" at bounding box center [383, 337] width 181 height 14
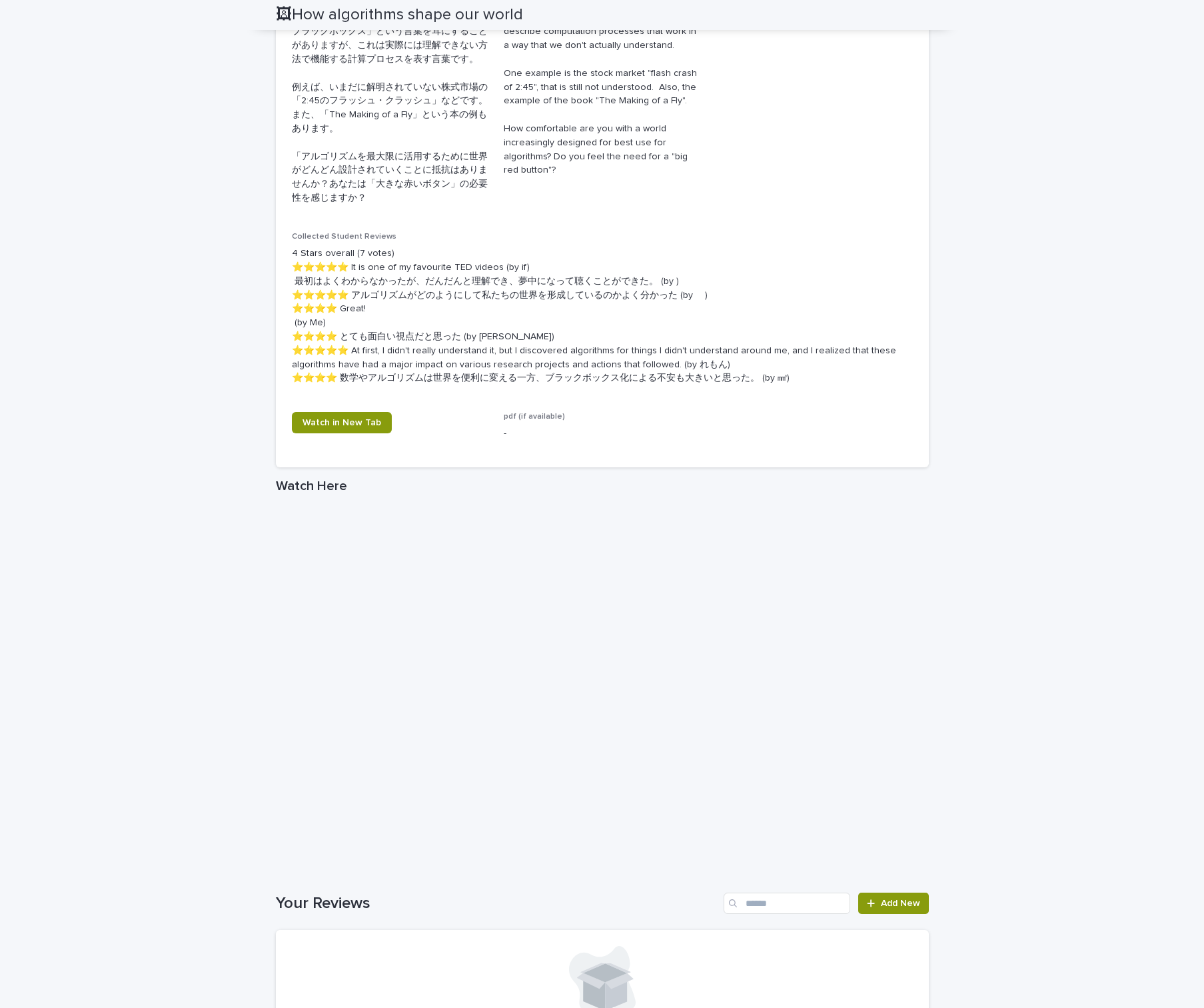
scroll to position [559, 0]
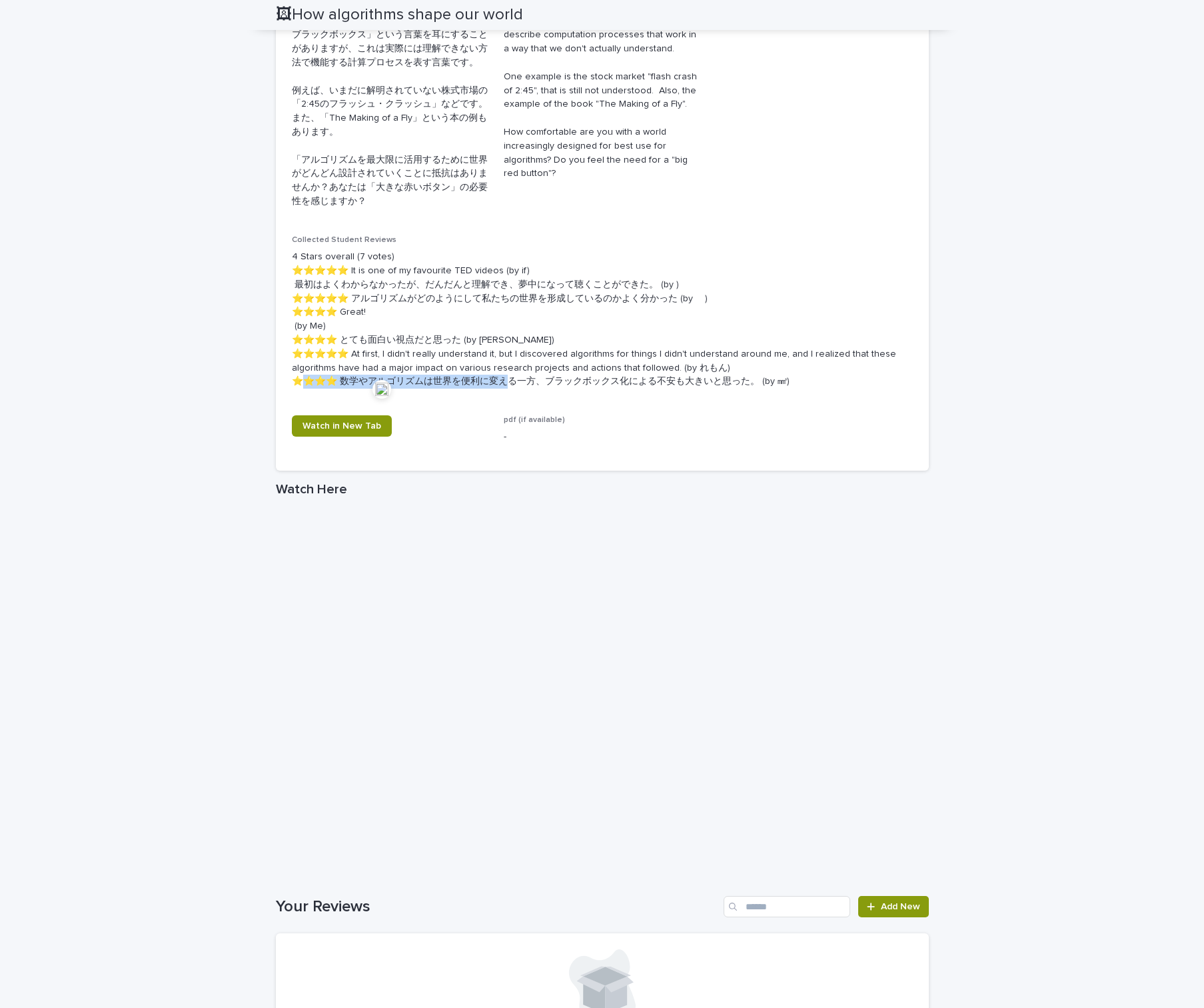
drag, startPoint x: 343, startPoint y: 370, endPoint x: 556, endPoint y: 368, distance: 213.0
click at [556, 368] on p "4 Stars overall (7 votes) ⭐️⭐️⭐️⭐️⭐️ It is one of my favourite TED videos (by i…" at bounding box center [602, 319] width 621 height 139
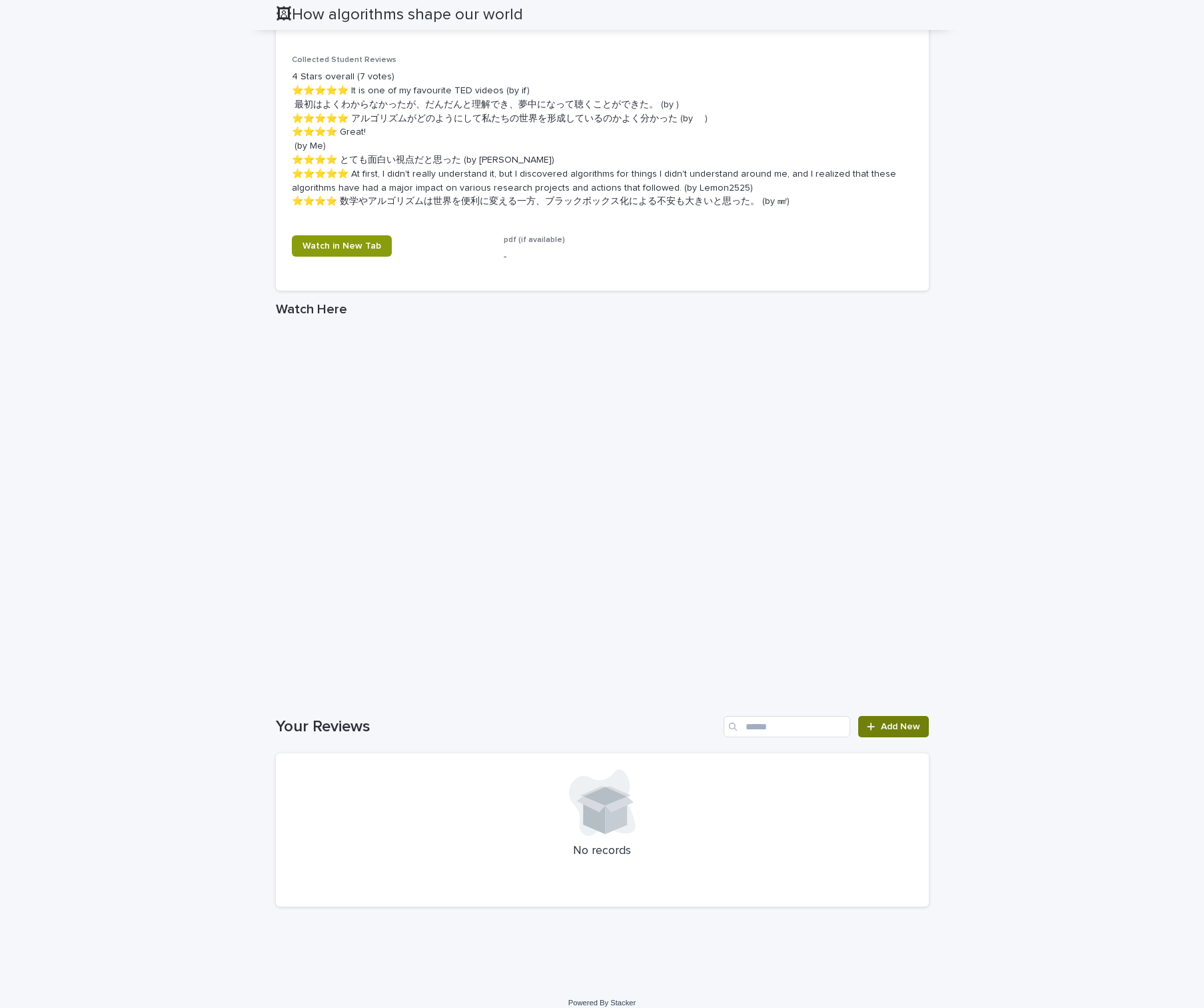
click at [891, 721] on span "Add New" at bounding box center [901, 726] width 40 height 10
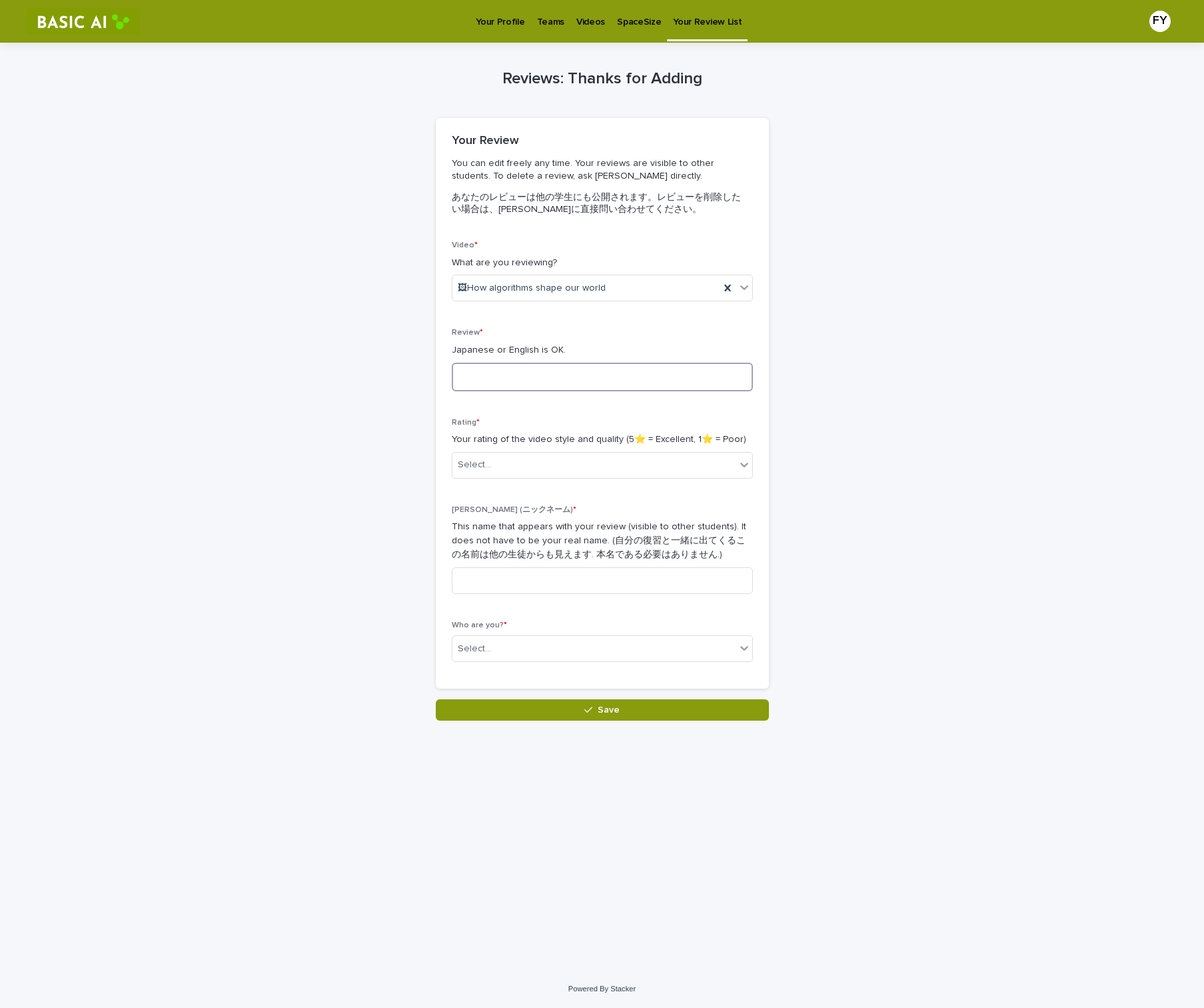
click at [609, 384] on textarea at bounding box center [602, 377] width 302 height 29
paste textarea "**********"
type textarea "**********"
click at [607, 468] on div "Select..." at bounding box center [594, 465] width 283 height 22
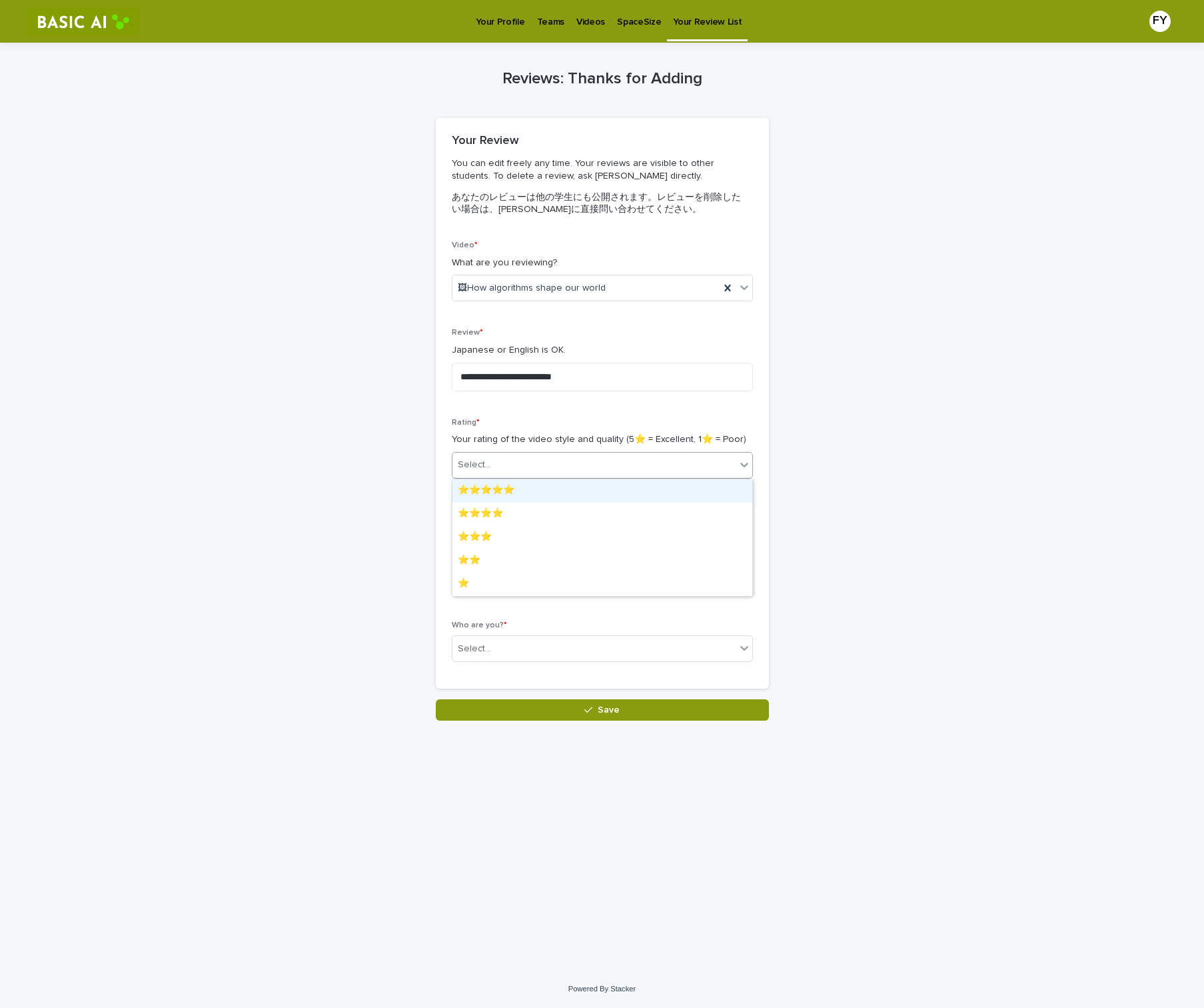
click at [540, 493] on div "⭐️⭐️⭐️⭐️⭐️" at bounding box center [602, 491] width 300 height 23
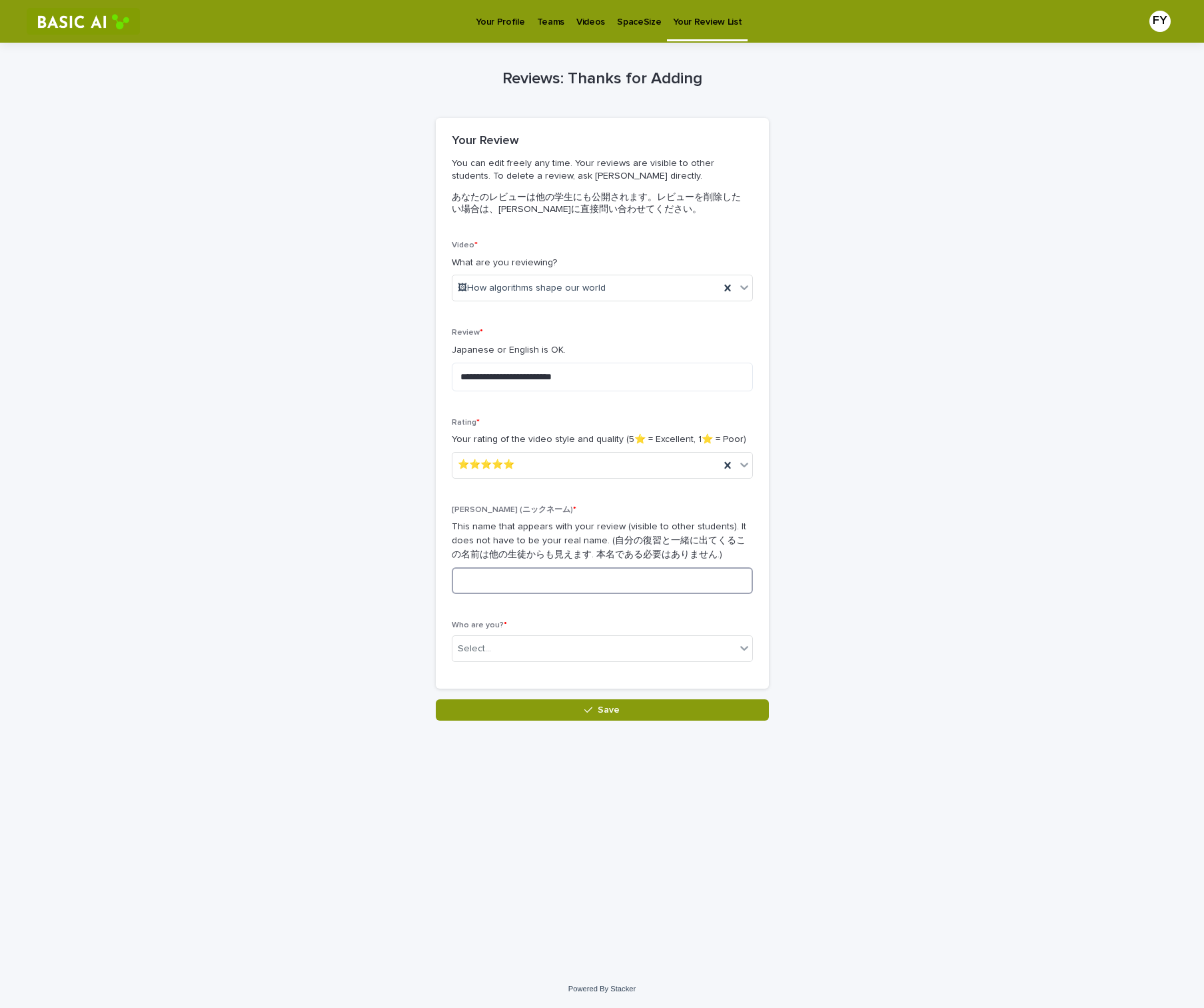
click at [541, 593] on input at bounding box center [602, 581] width 302 height 27
type input "*"
type input "***"
click at [510, 652] on div "Select..." at bounding box center [594, 649] width 283 height 22
click at [566, 674] on div "[PERSON_NAME]　(1024189)　[PERSON_NAME]" at bounding box center [602, 674] width 300 height 23
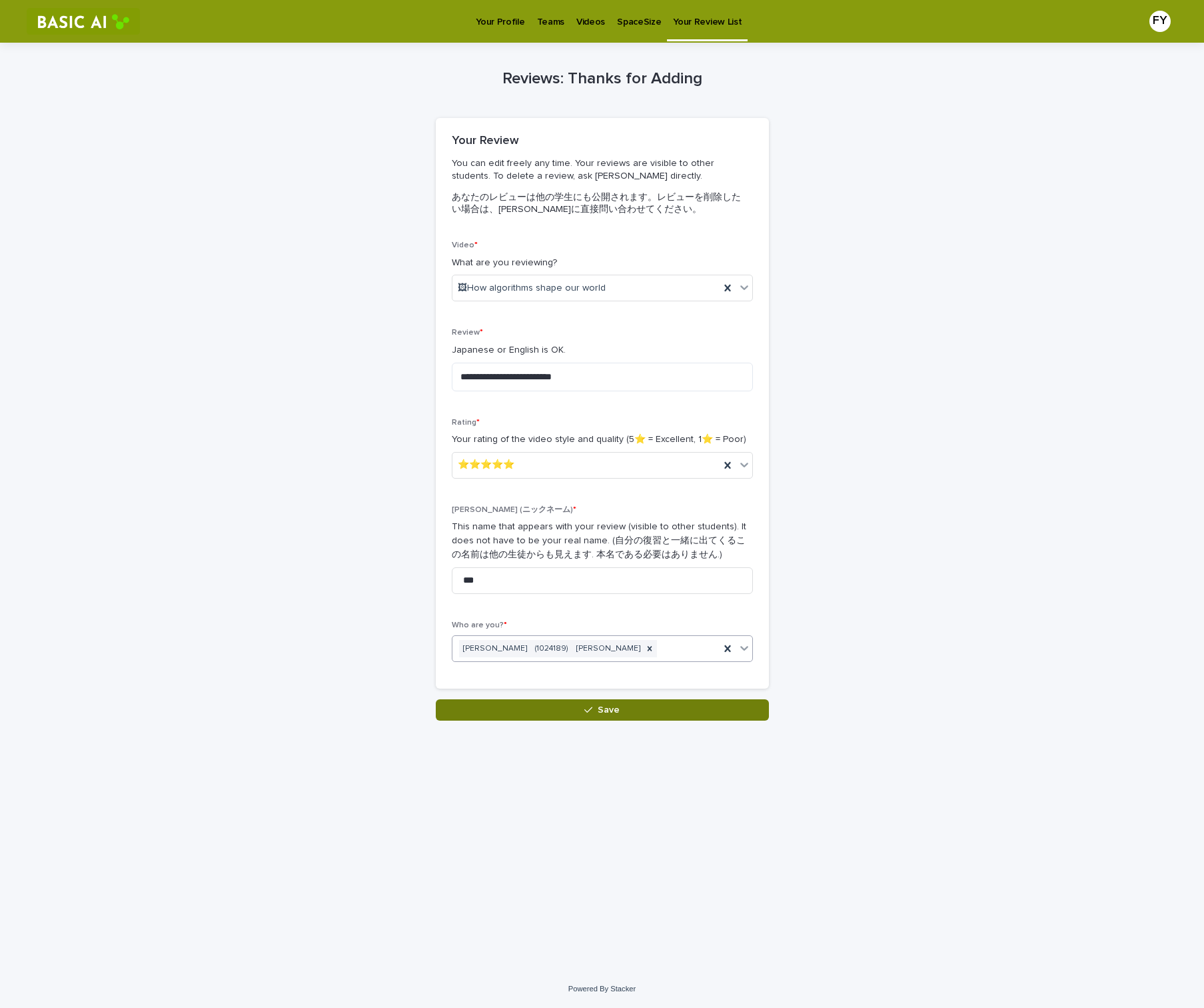
click at [564, 704] on button "Save" at bounding box center [602, 710] width 333 height 21
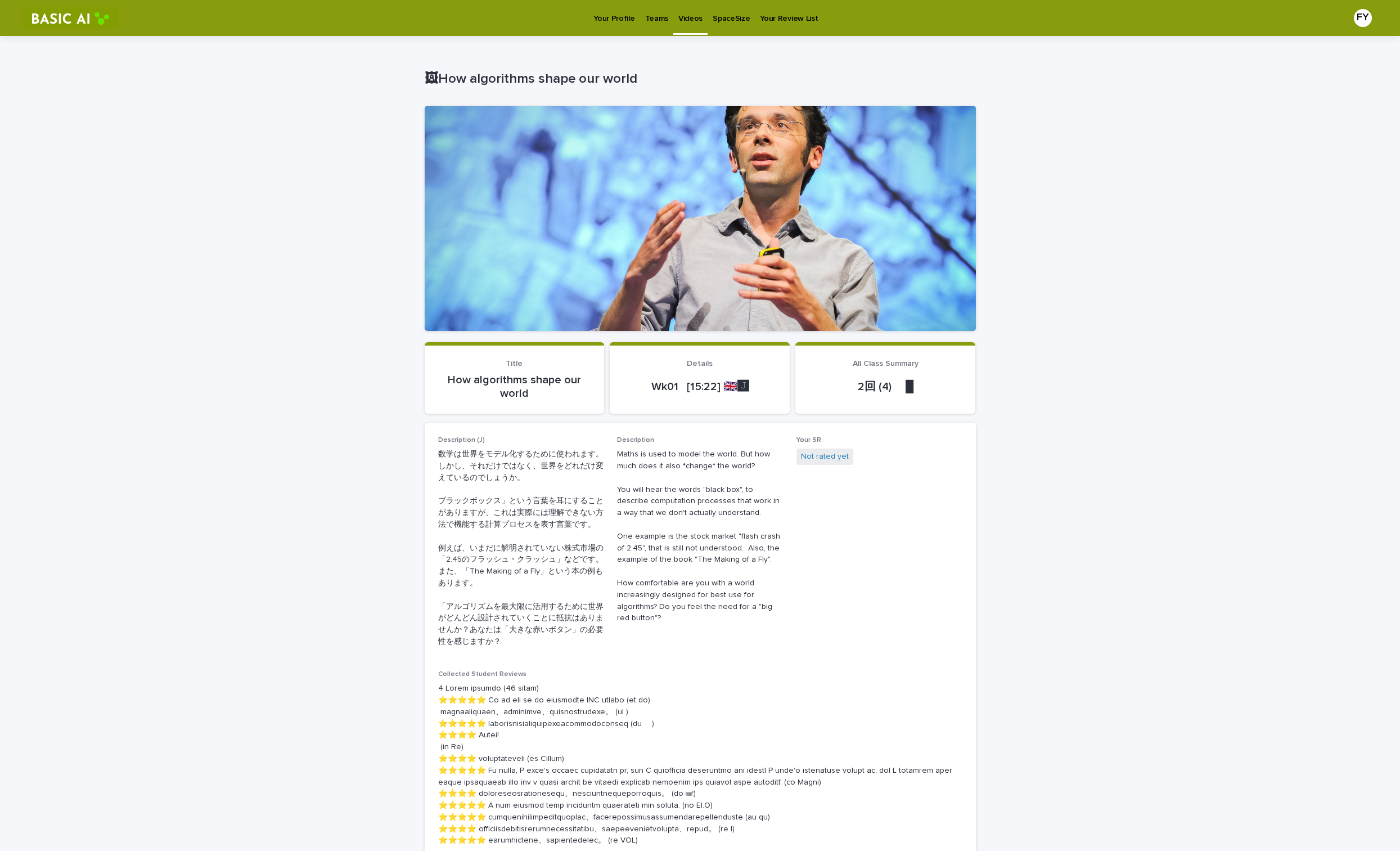
click at [601, 23] on link "Your Profile" at bounding box center [614, 17] width 51 height 35
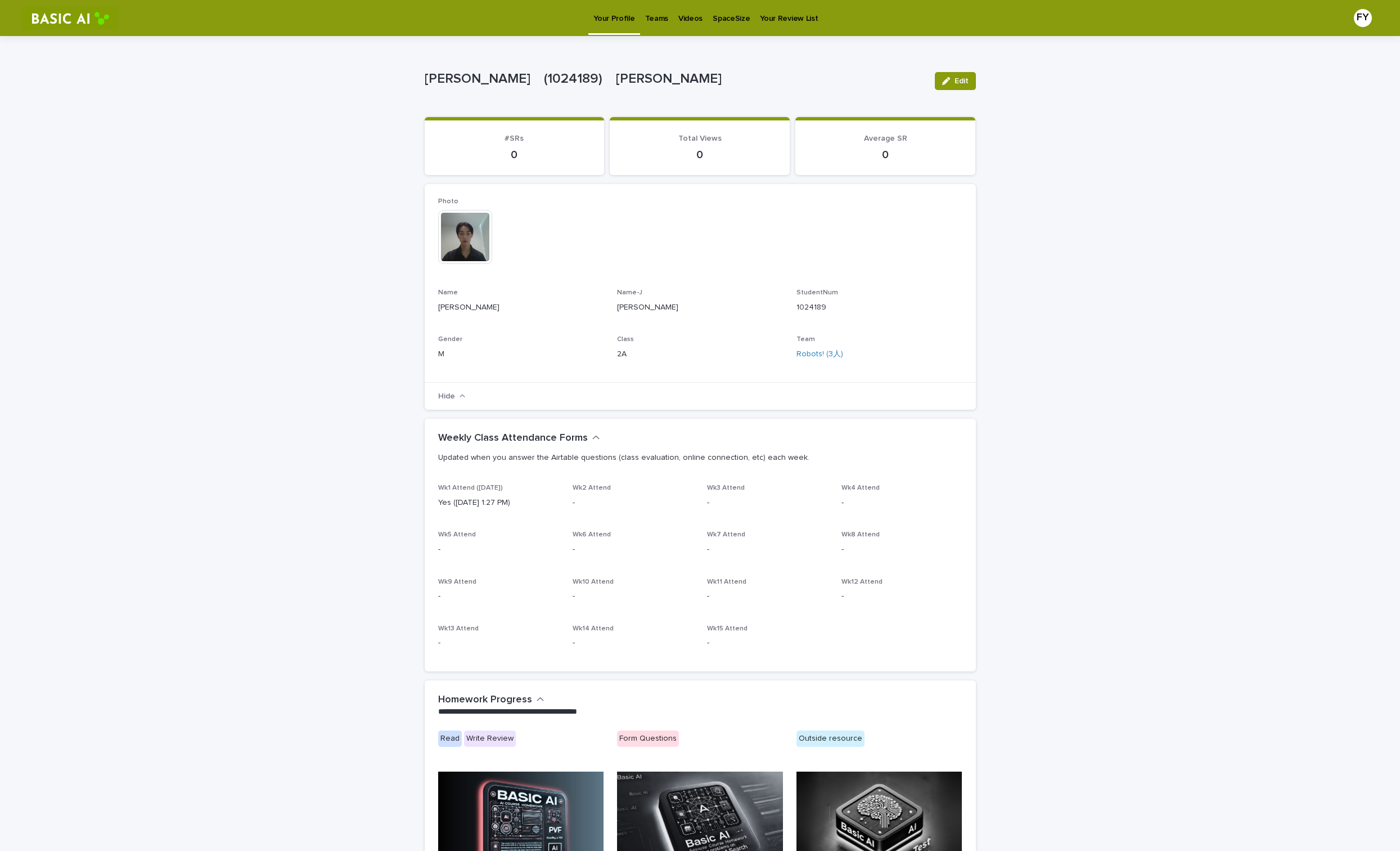
click at [764, 18] on p "Your Review List" at bounding box center [788, 11] width 58 height 23
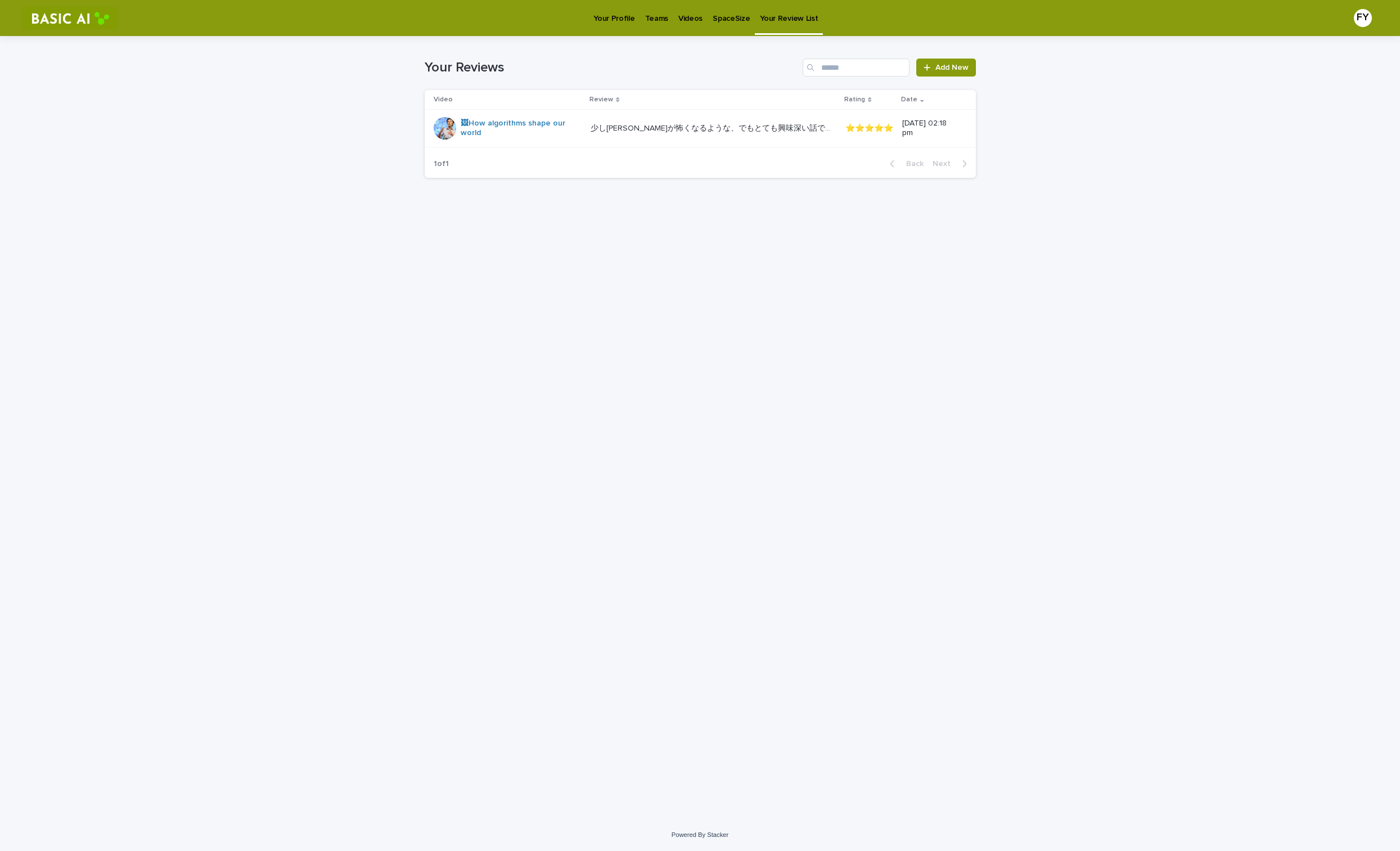
click at [606, 12] on p "Your Profile" at bounding box center [614, 11] width 41 height 23
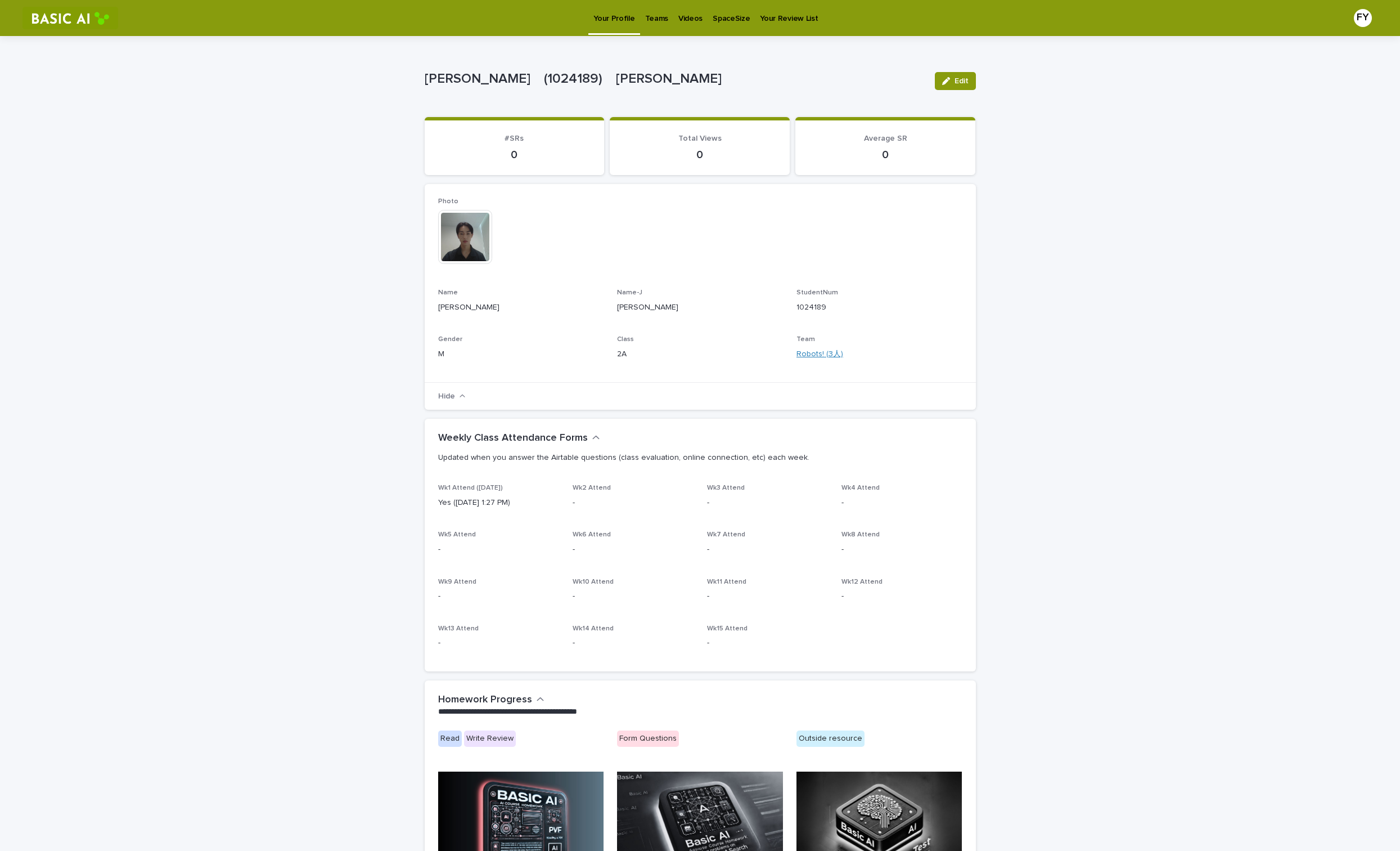
click at [807, 352] on link "Robots! (3人)" at bounding box center [820, 354] width 47 height 12
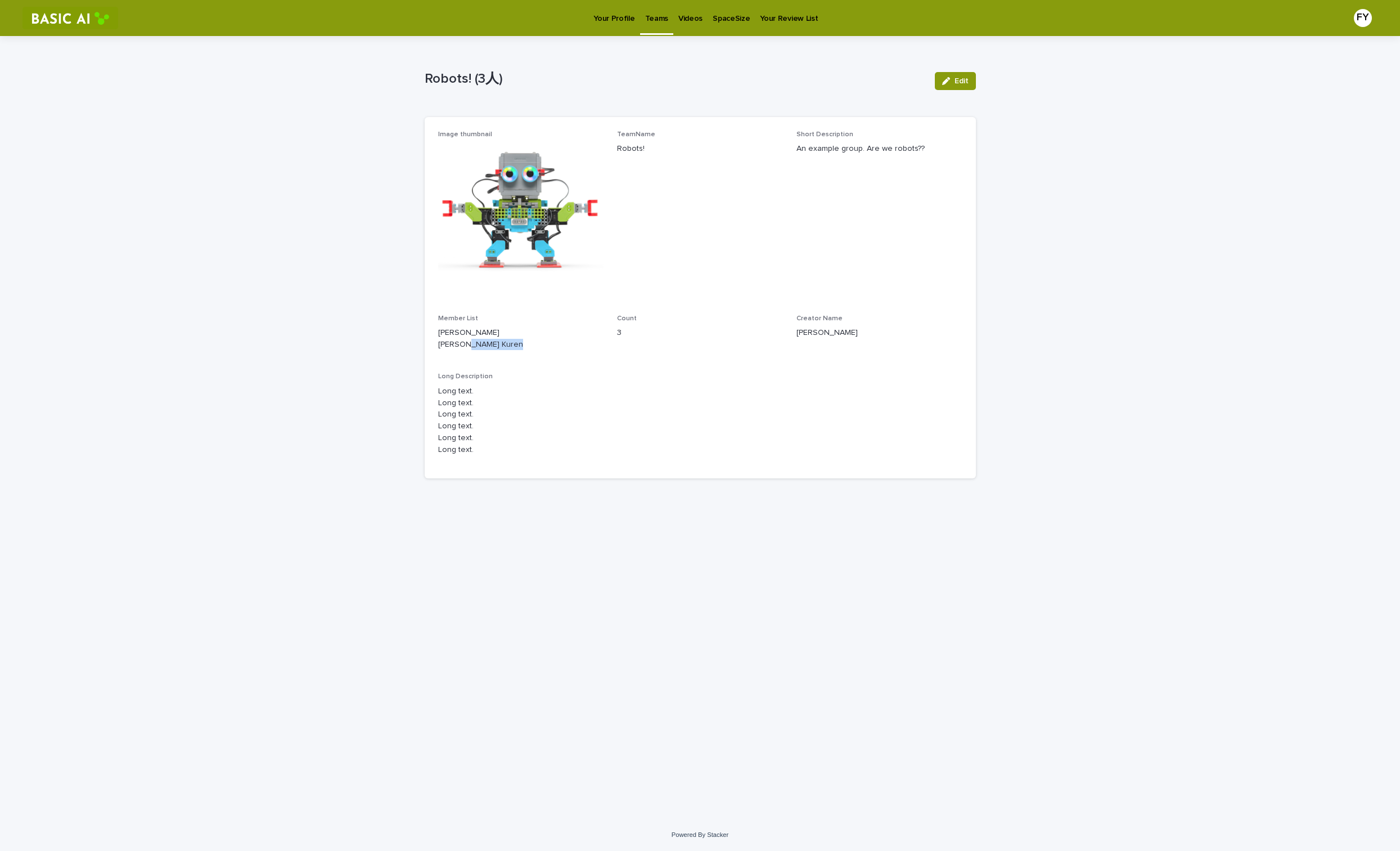
drag, startPoint x: 490, startPoint y: 356, endPoint x: 424, endPoint y: 353, distance: 66.1
click at [438, 350] on div "Ian Frank FUJII Yuki NAGATA Kuren" at bounding box center [521, 338] width 166 height 26
click at [458, 371] on div at bounding box center [464, 373] width 17 height 17
click at [622, 360] on span "Count 3" at bounding box center [700, 336] width 166 height 45
drag, startPoint x: 788, startPoint y: 147, endPoint x: 914, endPoint y: 143, distance: 126.1
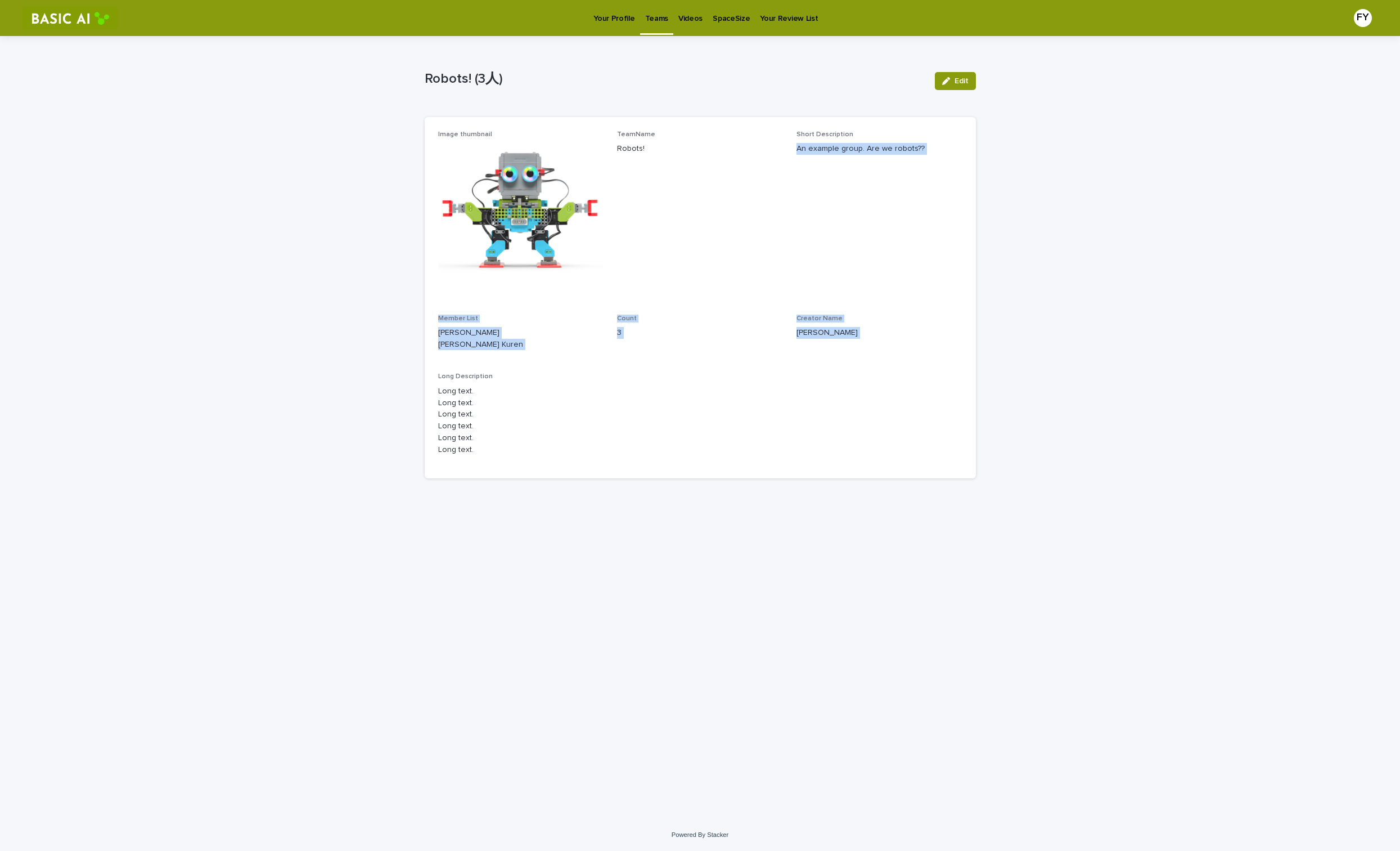
click at [919, 143] on div "Image thumbnail TeamName Robots! Short Description An example group. Are we rob…" at bounding box center [700, 298] width 524 height 334
click at [904, 143] on div "An example group. Are we robots??" at bounding box center [880, 147] width 166 height 14
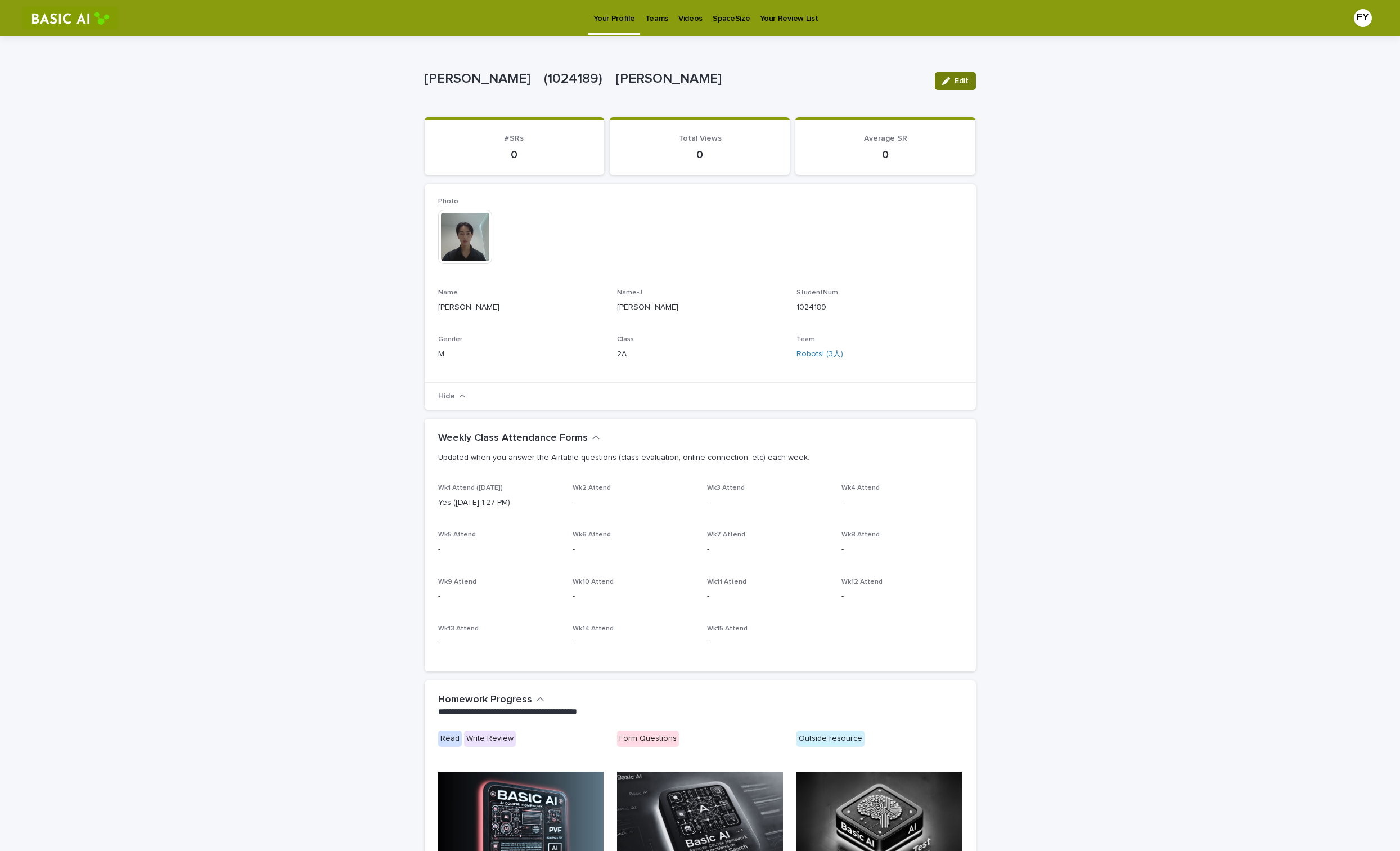
click at [951, 83] on div "button" at bounding box center [949, 81] width 12 height 8
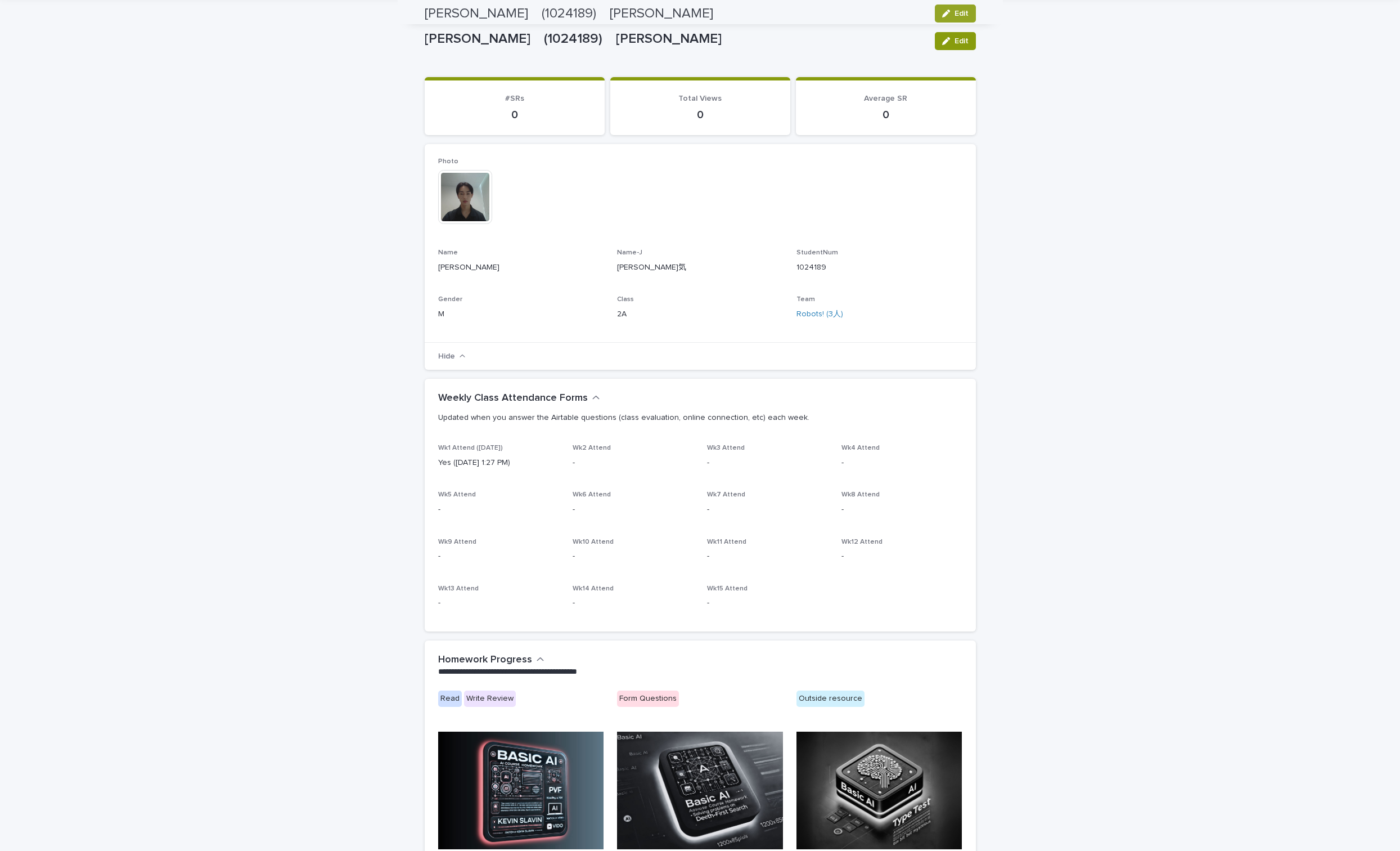
scroll to position [19, 0]
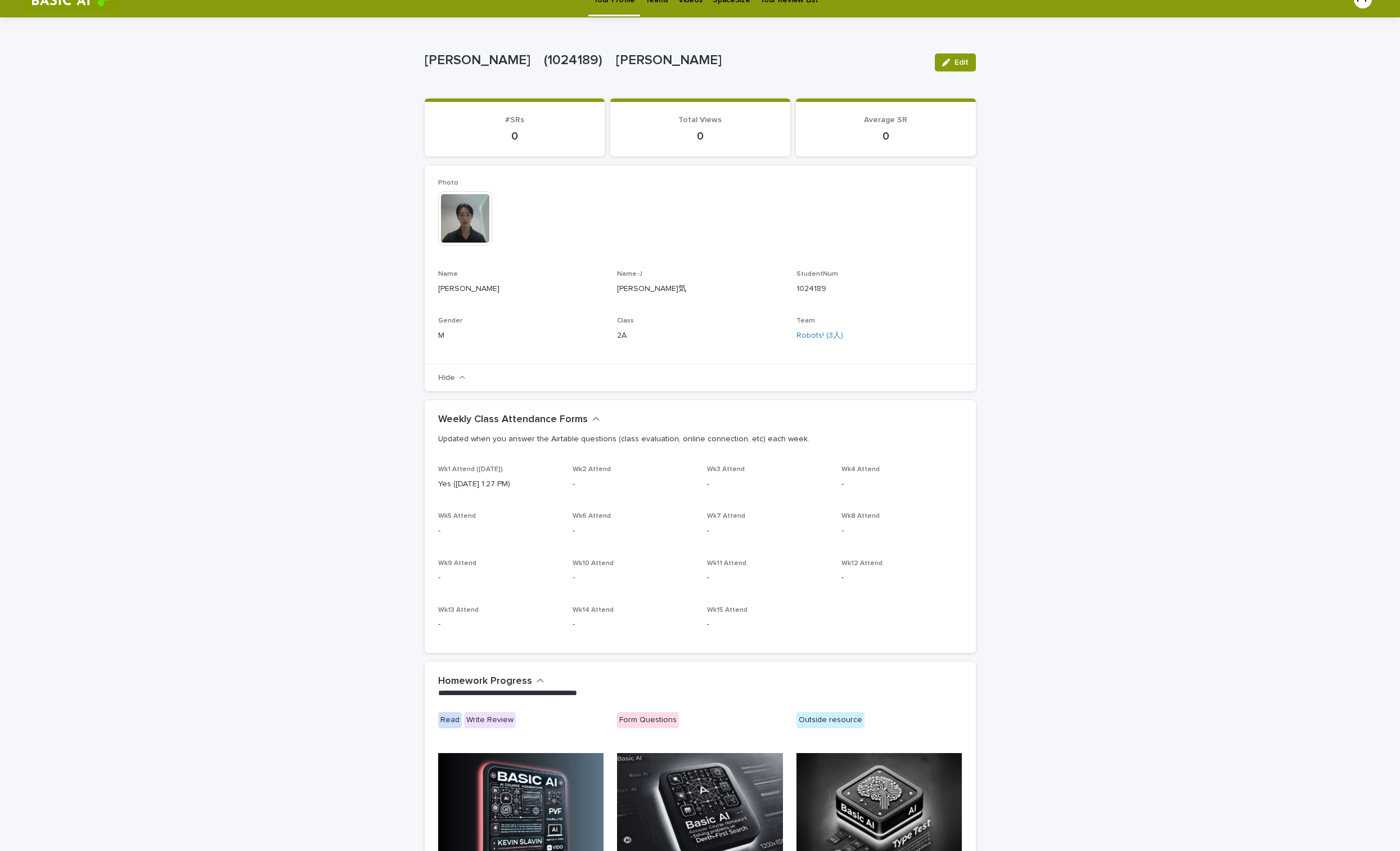
click at [1072, 90] on div "**********" at bounding box center [700, 574] width 1400 height 1113
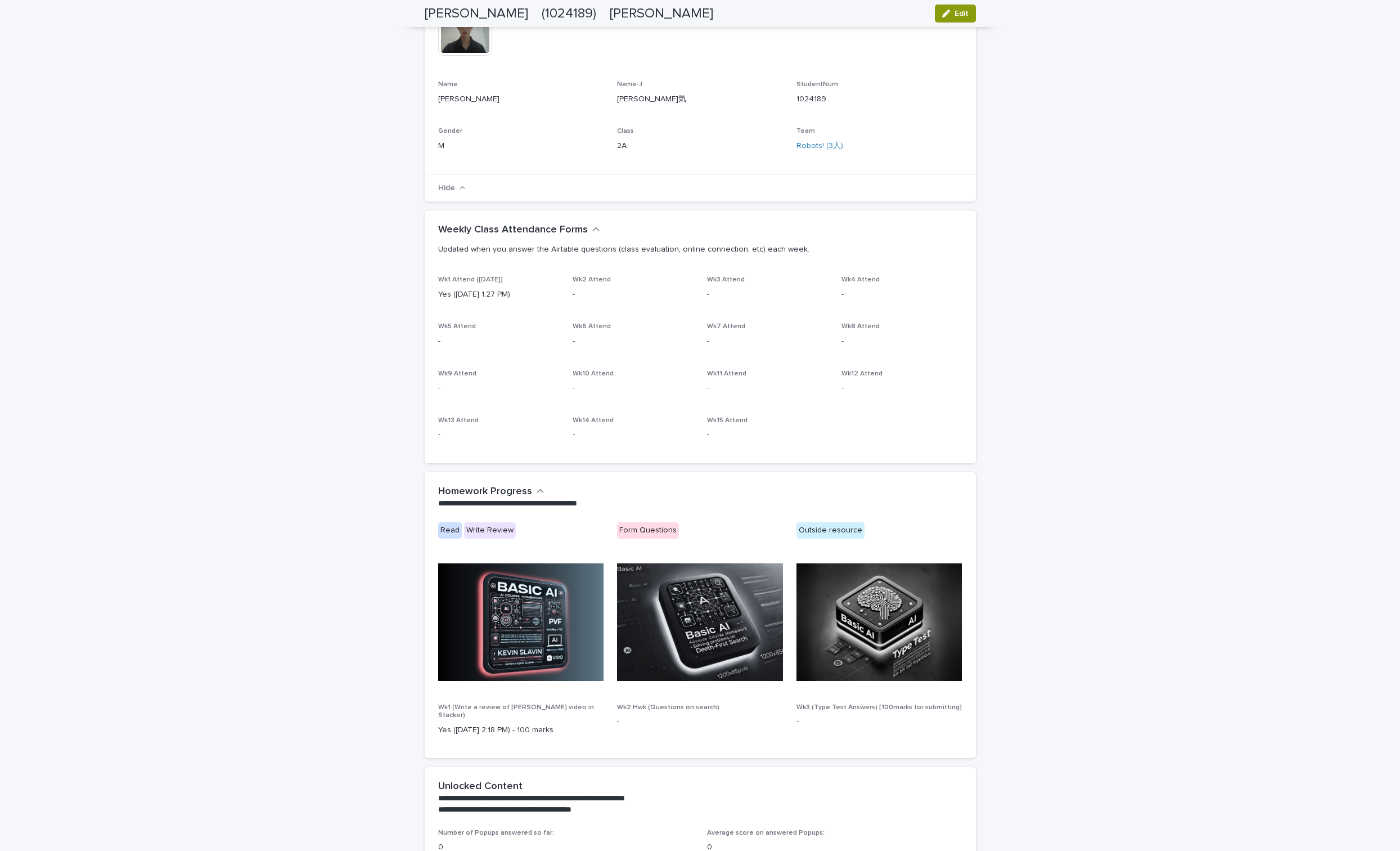
scroll to position [322, 0]
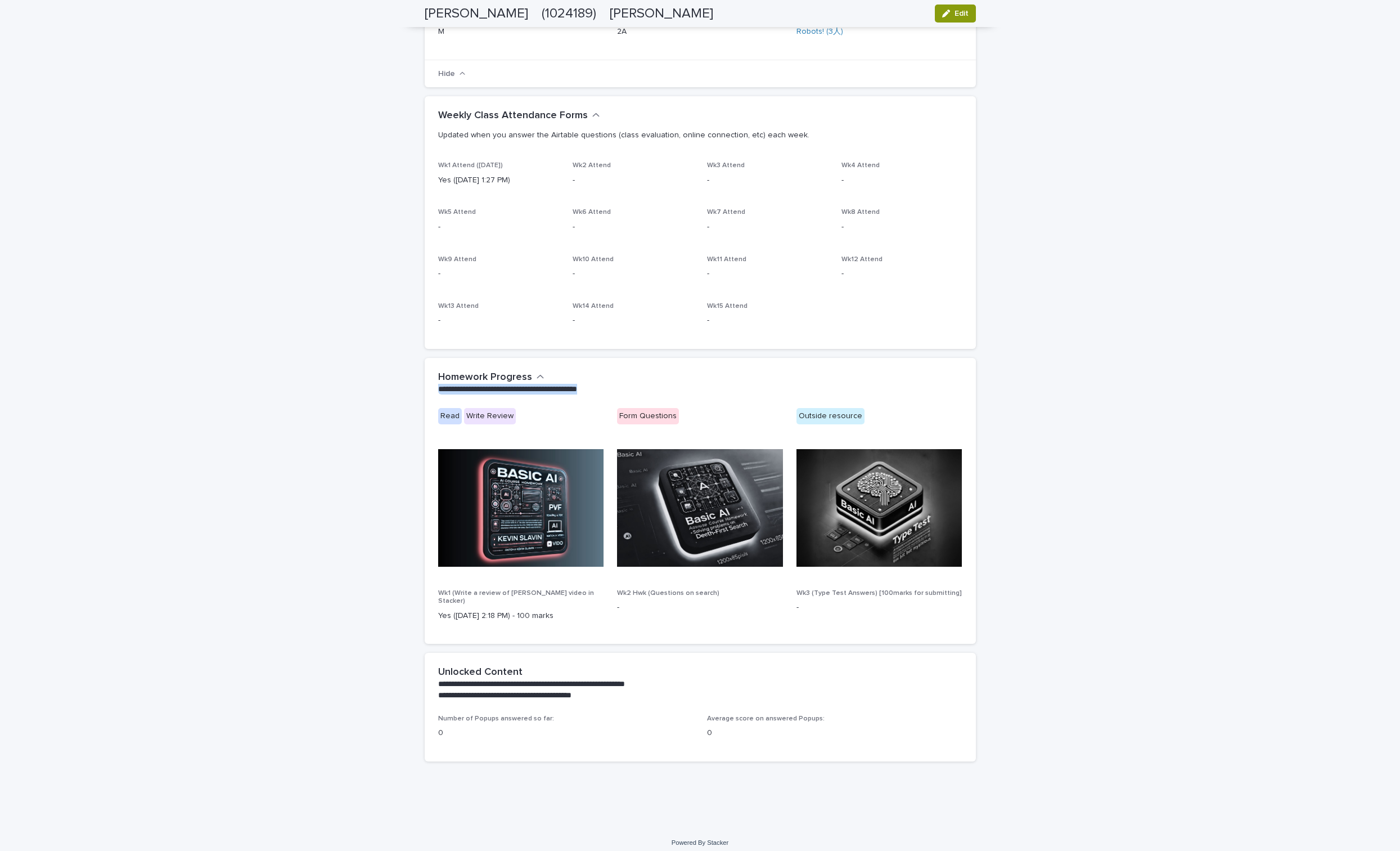
drag, startPoint x: 630, startPoint y: 396, endPoint x: 413, endPoint y: 388, distance: 217.1
click at [413, 388] on div "**********" at bounding box center [700, 270] width 1400 height 1113
click at [482, 404] on div at bounding box center [474, 406] width 17 height 17
click at [645, 377] on div "**********" at bounding box center [698, 383] width 520 height 23
drag, startPoint x: 558, startPoint y: 610, endPoint x: 423, endPoint y: 594, distance: 135.9
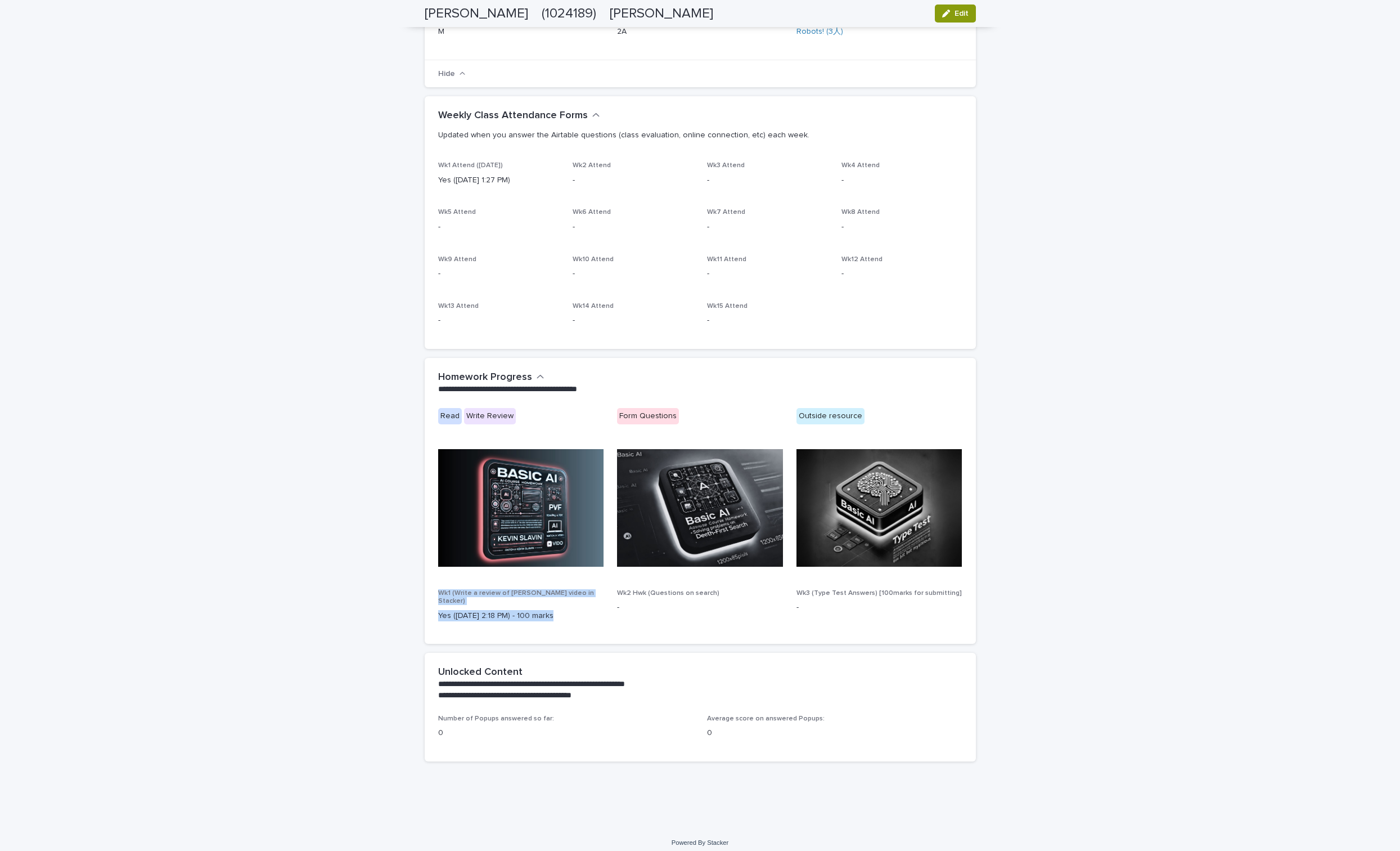
click at [438, 608] on div "Yes ([DATE] 2:18 PM) - 100 marks" at bounding box center [521, 614] width 166 height 14
click at [473, 625] on div at bounding box center [474, 625] width 17 height 17
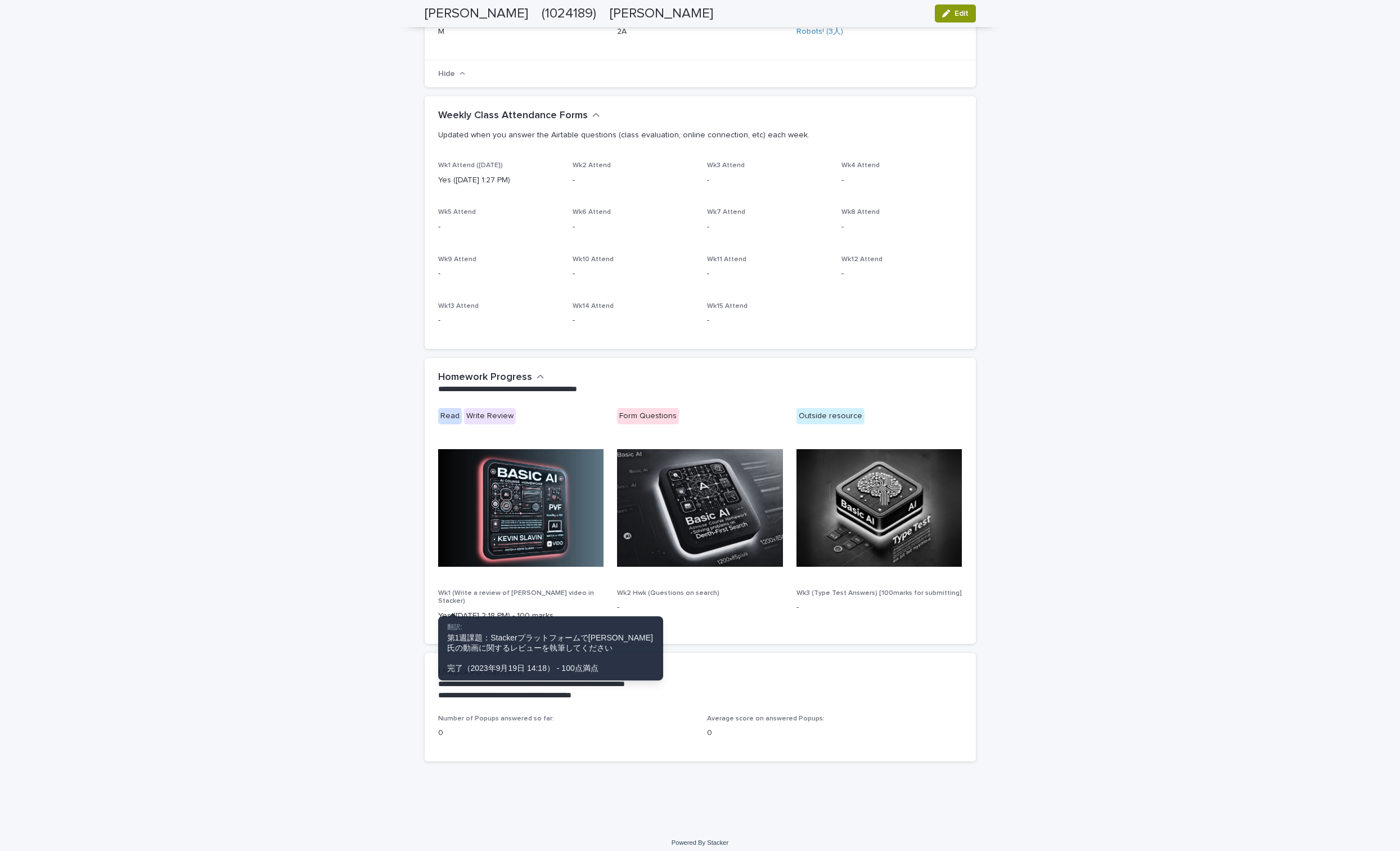
click at [669, 598] on div "Wk2 Hwk (Questions on search) -" at bounding box center [700, 606] width 166 height 34
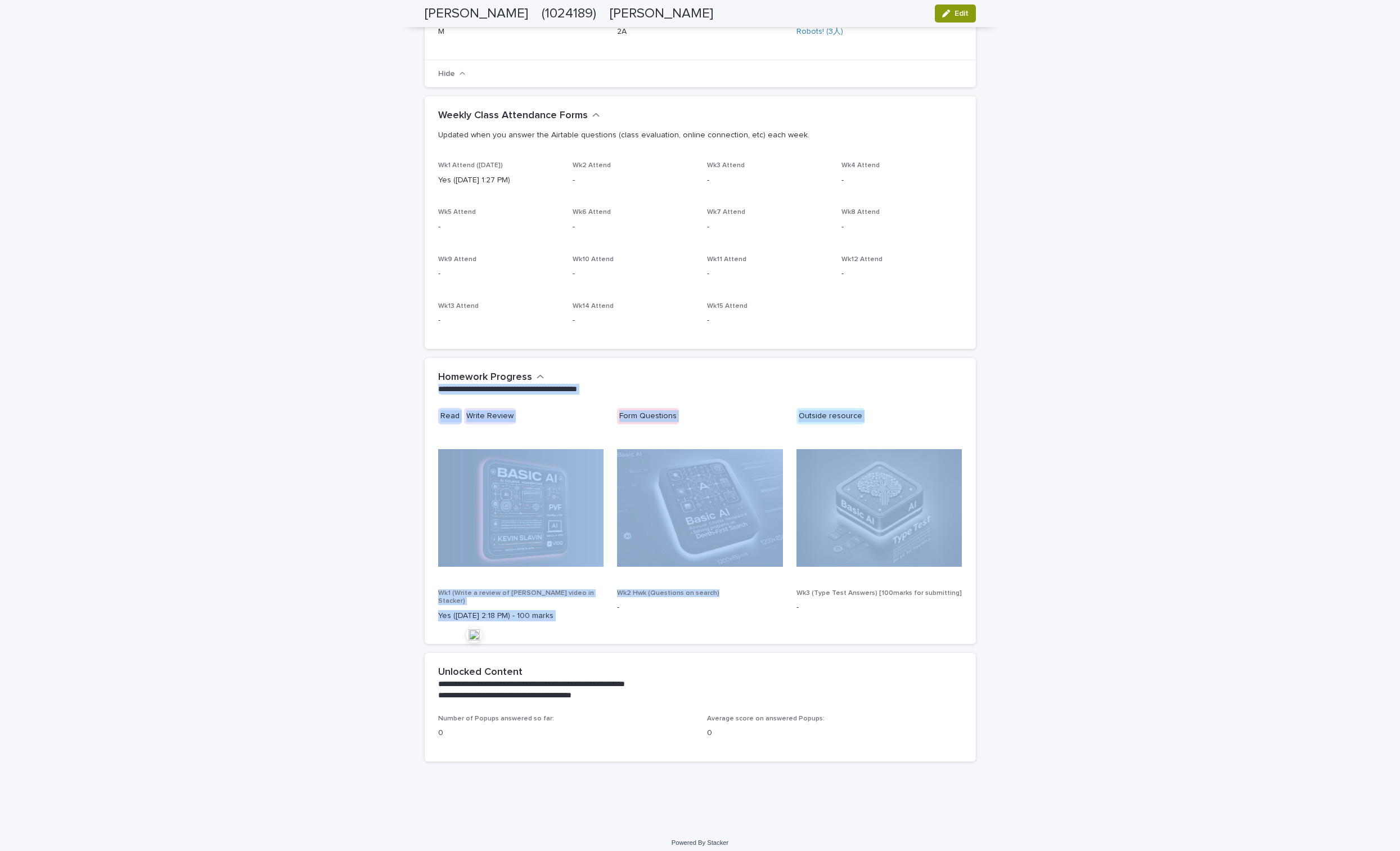
drag, startPoint x: 725, startPoint y: 595, endPoint x: 644, endPoint y: 380, distance: 229.8
click at [644, 380] on section "**********" at bounding box center [700, 501] width 551 height 286
click at [644, 388] on p "**********" at bounding box center [698, 389] width 520 height 11
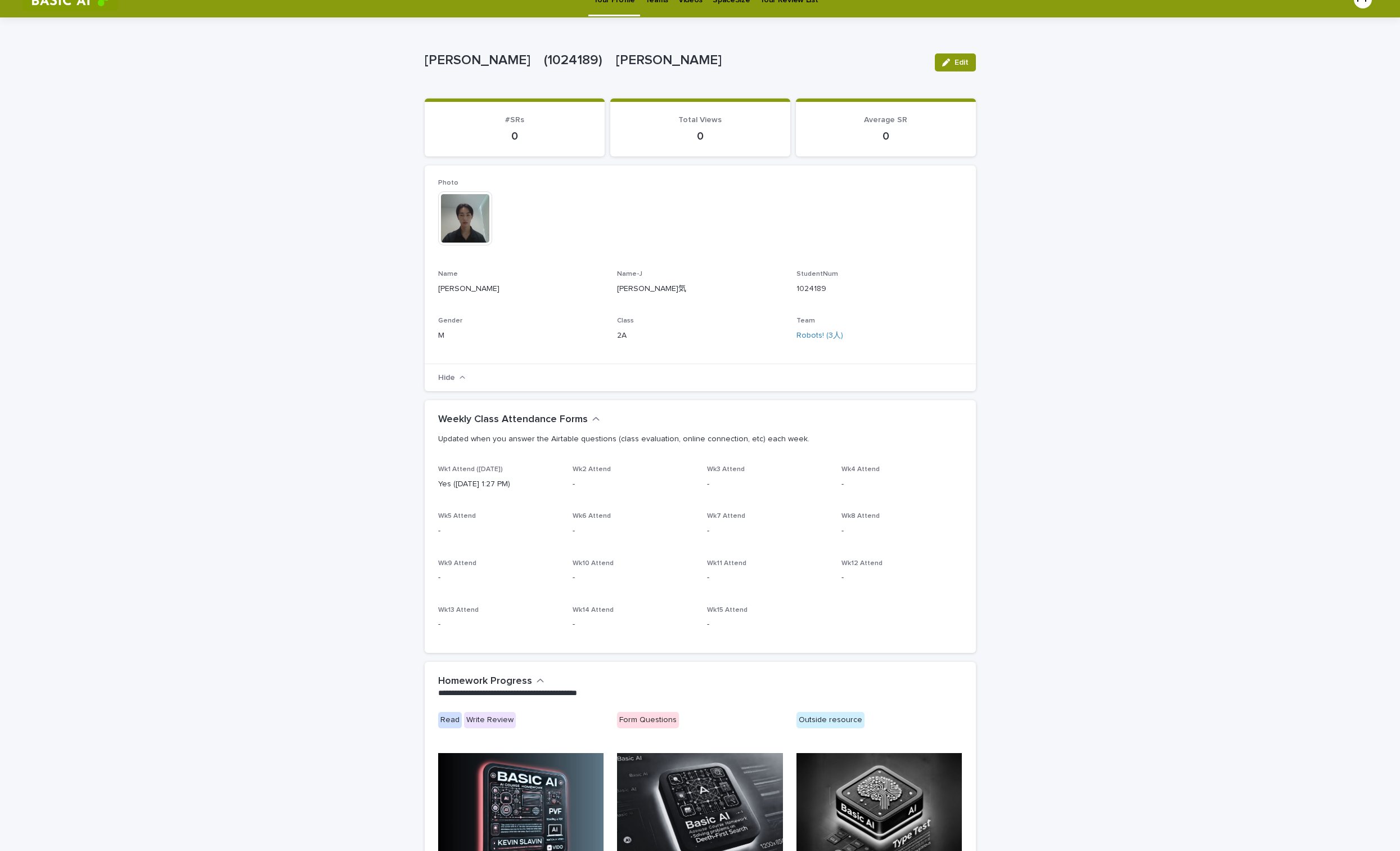
scroll to position [0, 0]
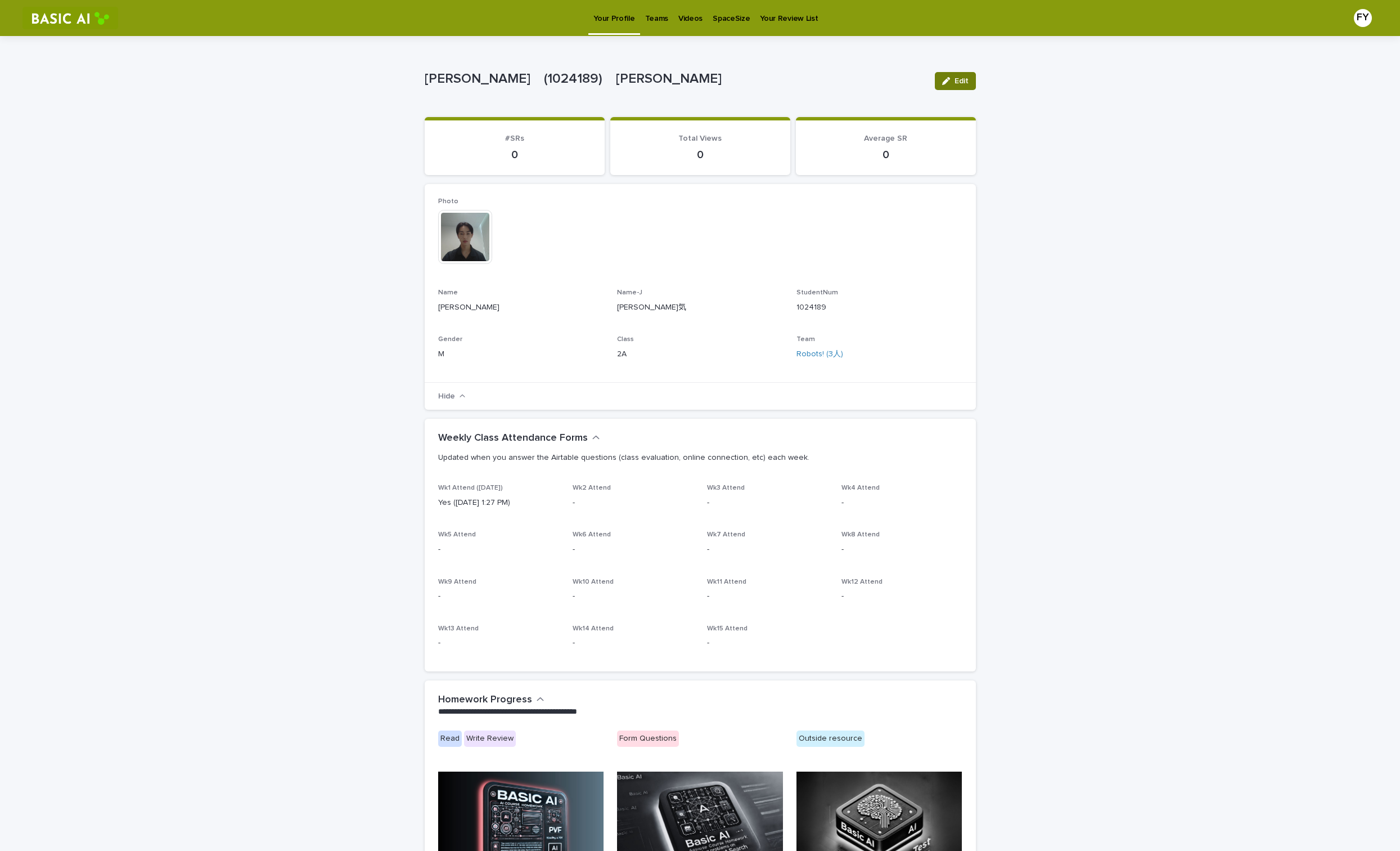
click at [967, 78] on span "Edit" at bounding box center [961, 81] width 14 height 8
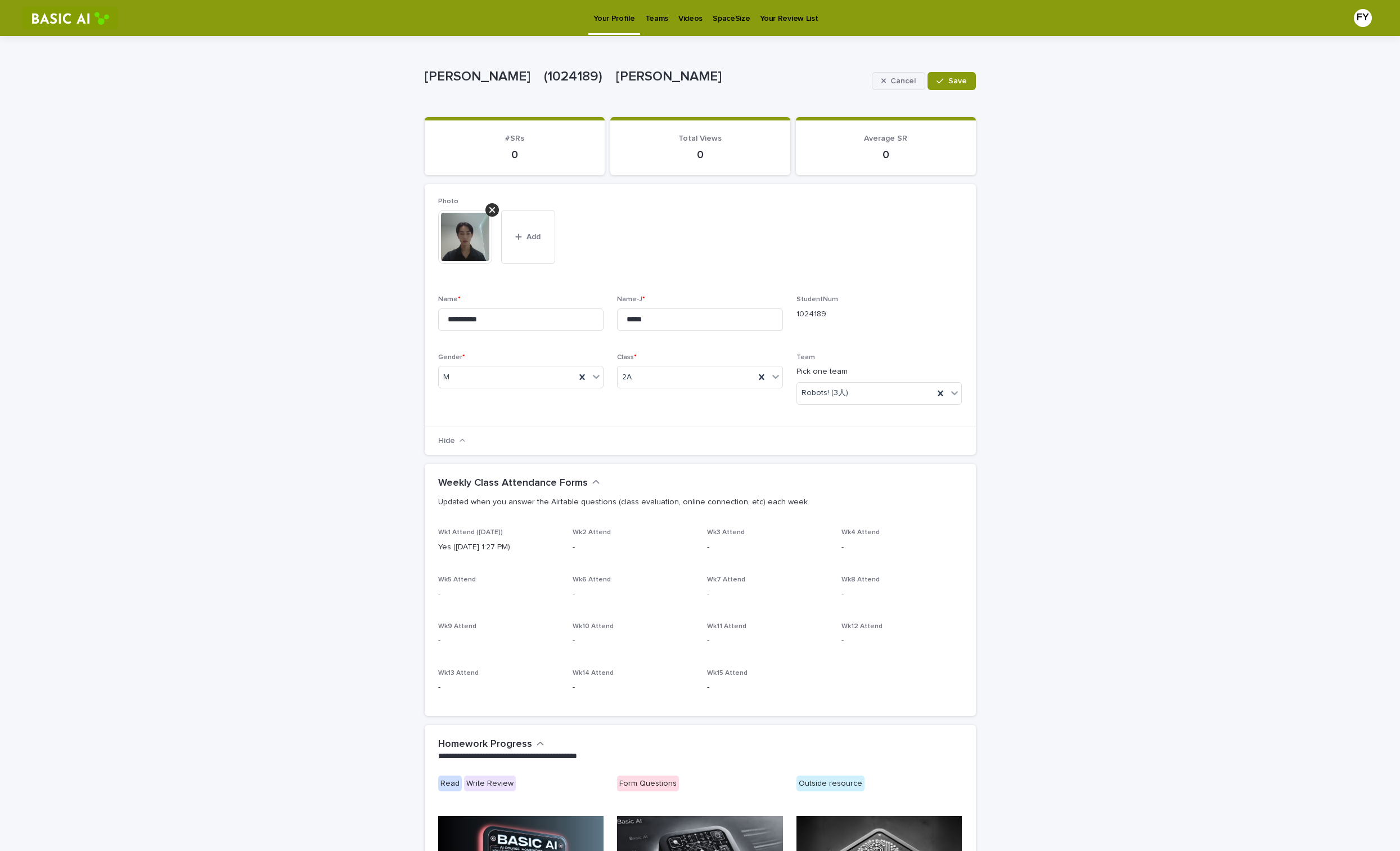
click at [896, 82] on span "Cancel" at bounding box center [903, 81] width 25 height 8
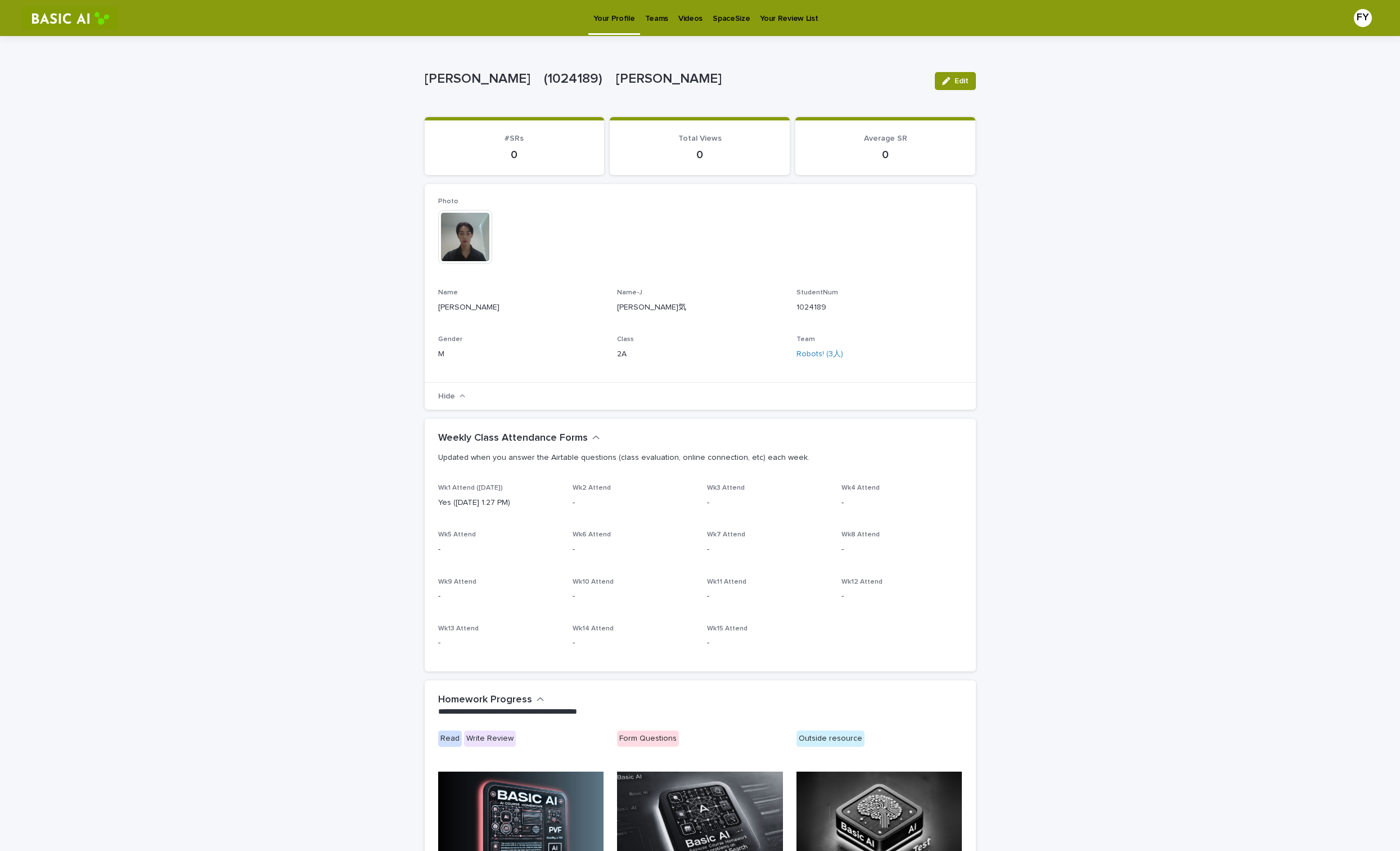
click at [1365, 17] on div "FY" at bounding box center [1362, 17] width 18 height 18
click at [1364, 13] on div at bounding box center [700, 18] width 1400 height 36
click at [652, 16] on p "Teams" at bounding box center [656, 11] width 23 height 23
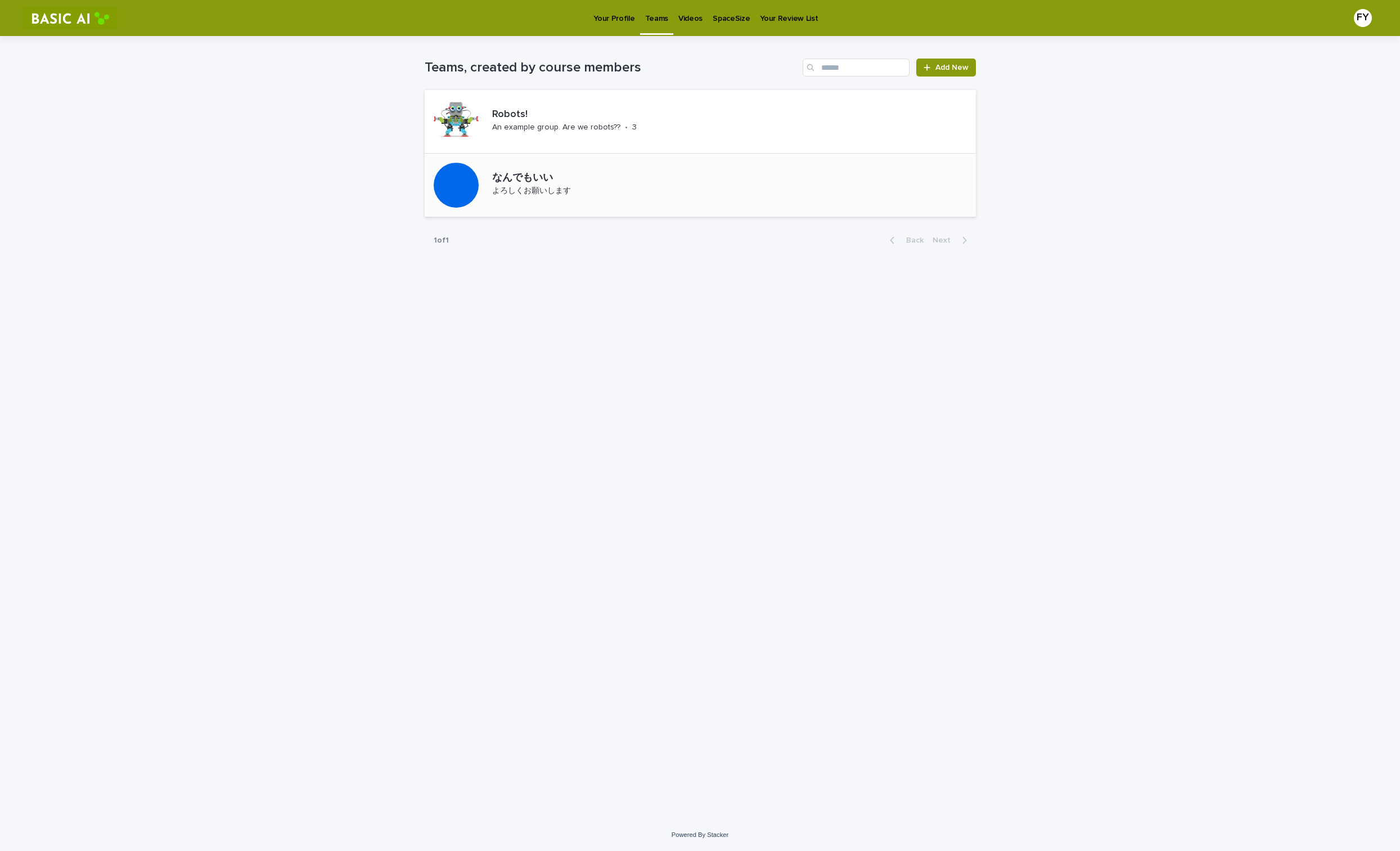
click at [580, 181] on p "なんでもいい" at bounding box center [562, 178] width 139 height 12
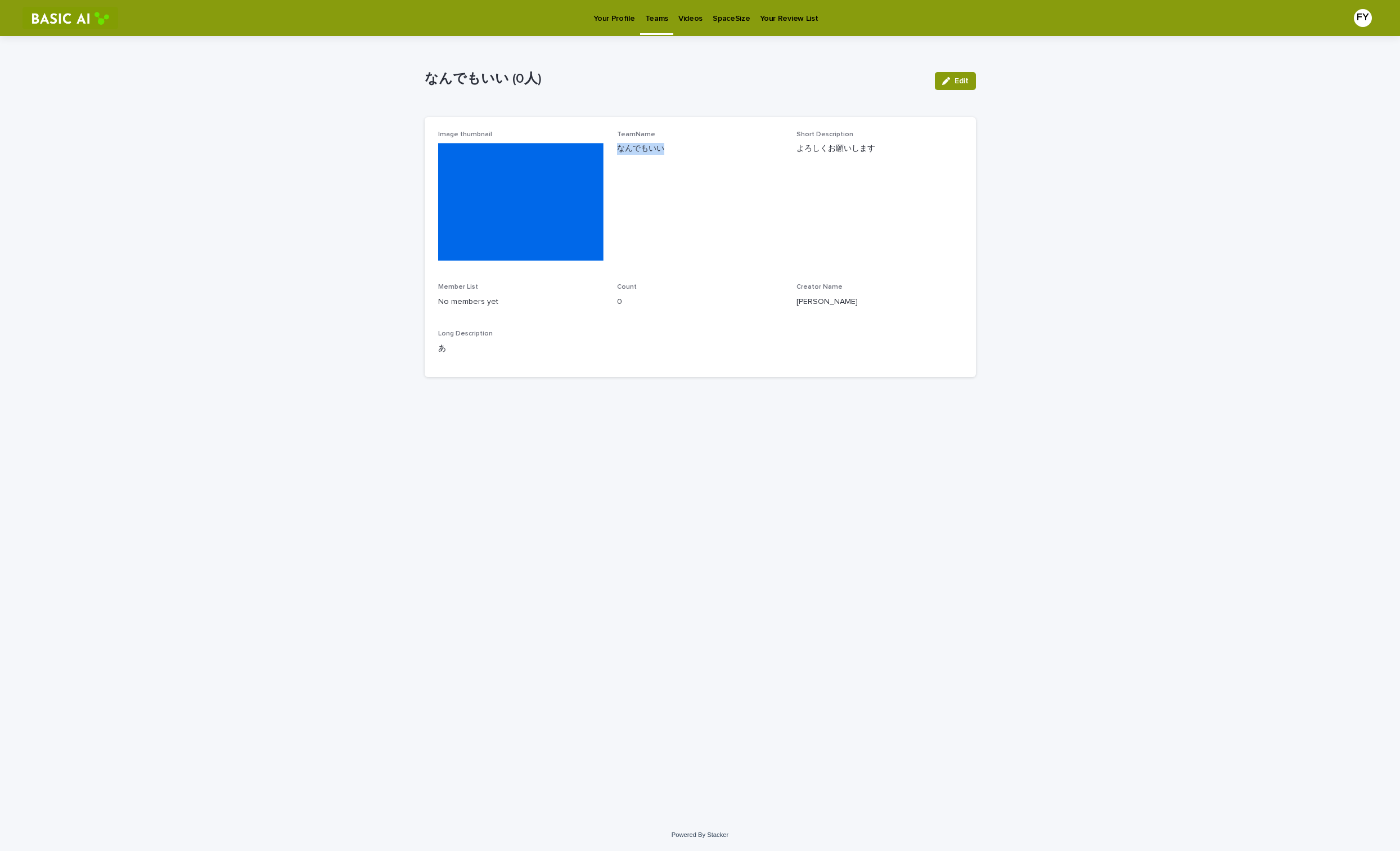
drag, startPoint x: 620, startPoint y: 153, endPoint x: 694, endPoint y: 149, distance: 74.1
click at [694, 149] on p "なんでもいい" at bounding box center [700, 149] width 166 height 12
click at [703, 124] on div "Image thumbnail TeamName なんでもいい Short Description よろしくお願いします Member List No mem…" at bounding box center [700, 247] width 551 height 260
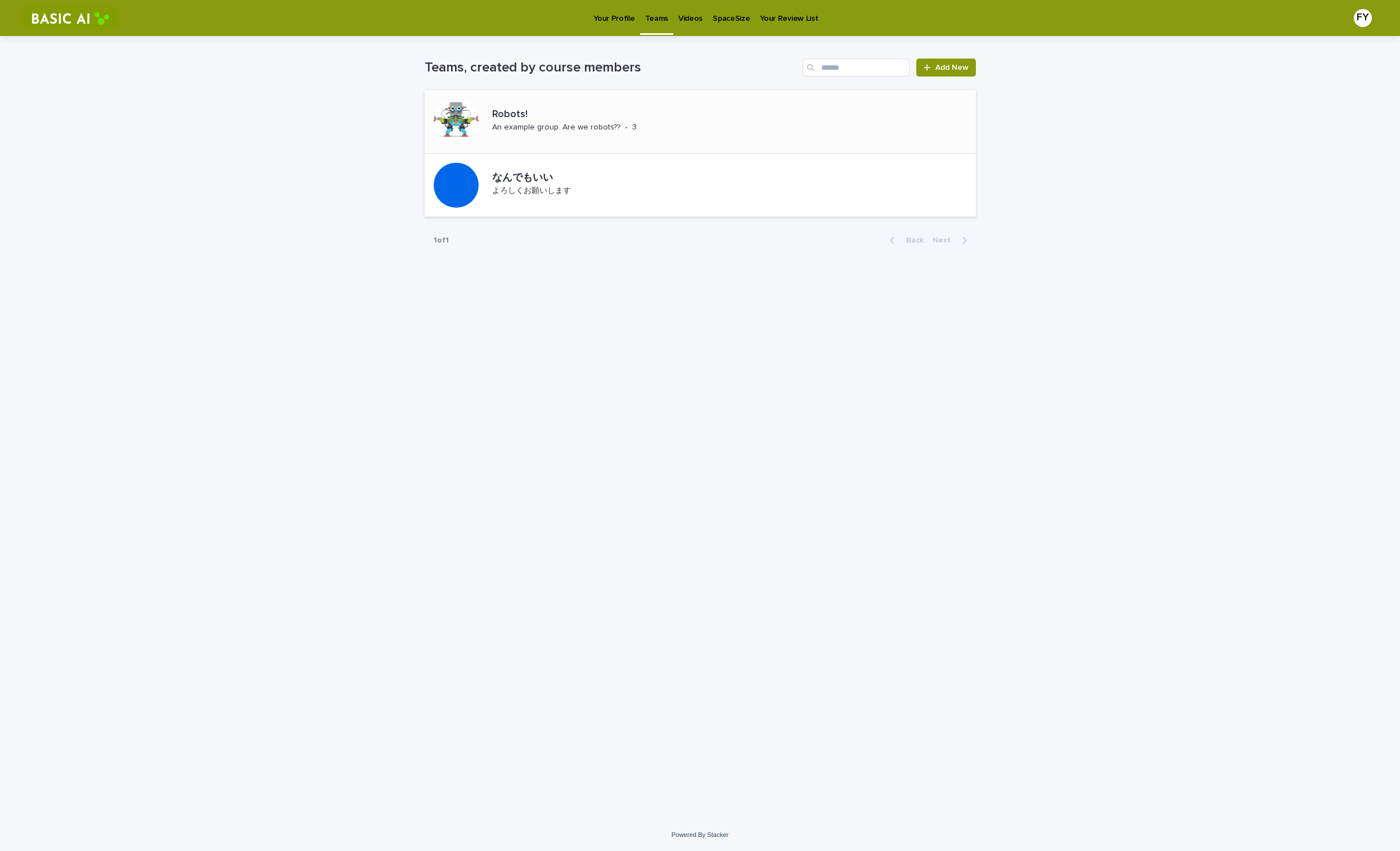
click at [692, 135] on div "Robots! An example group. Are we robots?? • 3" at bounding box center [700, 121] width 551 height 64
click at [638, 170] on div "なんでもいい よろしくお願いします" at bounding box center [700, 185] width 551 height 64
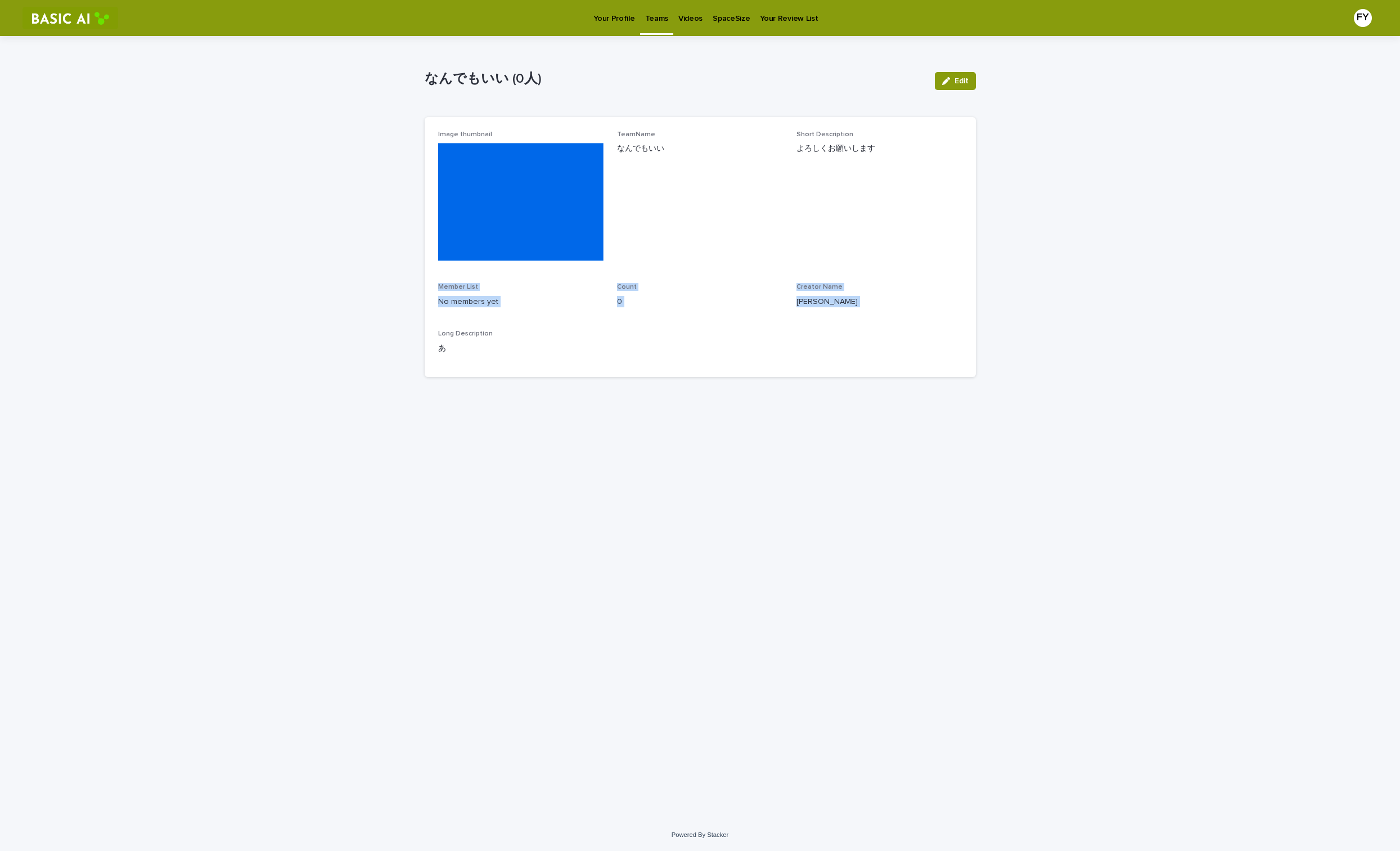
drag, startPoint x: 837, startPoint y: 145, endPoint x: 888, endPoint y: 149, distance: 51.2
click at [888, 149] on div "Image thumbnail TeamName なんでもいい Short Description よろしくお願いします Member List No mem…" at bounding box center [700, 247] width 524 height 233
click at [888, 149] on p "よろしくお願いします" at bounding box center [880, 149] width 166 height 12
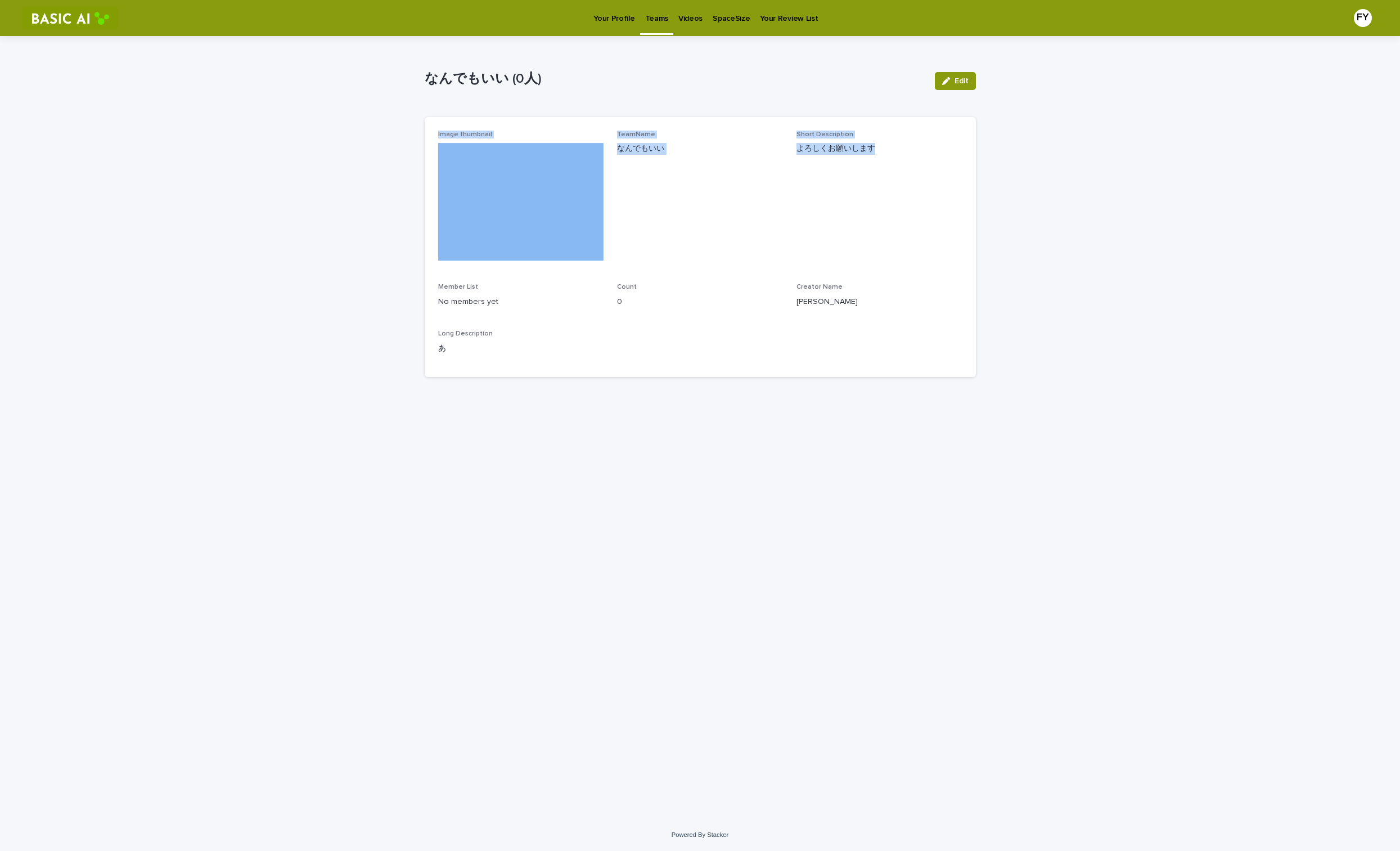
drag, startPoint x: 862, startPoint y: 143, endPoint x: 688, endPoint y: 128, distance: 174.6
click at [796, 141] on div "よろしくお願いします" at bounding box center [880, 147] width 166 height 14
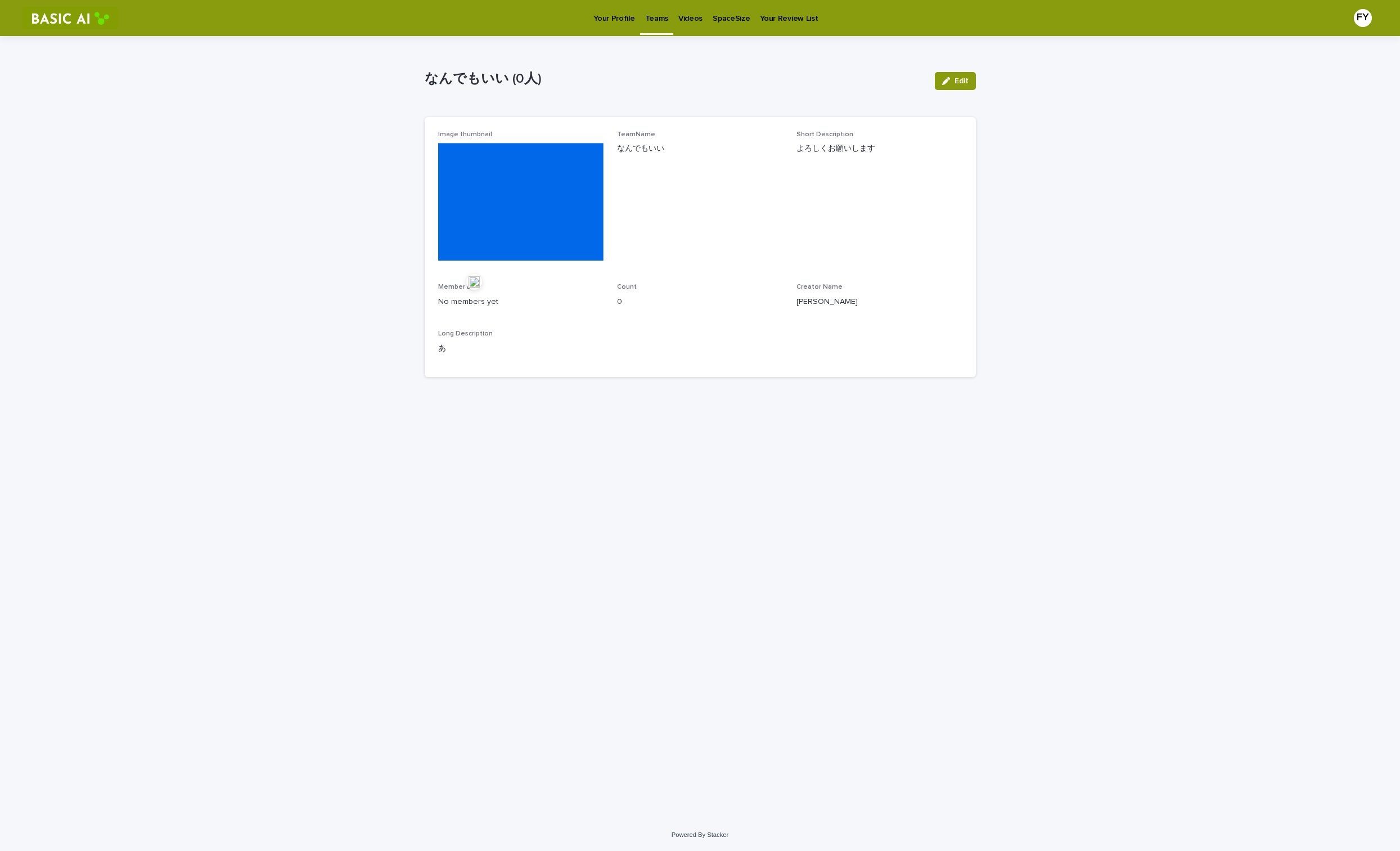
click at [688, 128] on div "Image thumbnail TeamName なんでもいい Short Description よろしくお願いします Member List No mem…" at bounding box center [700, 247] width 551 height 260
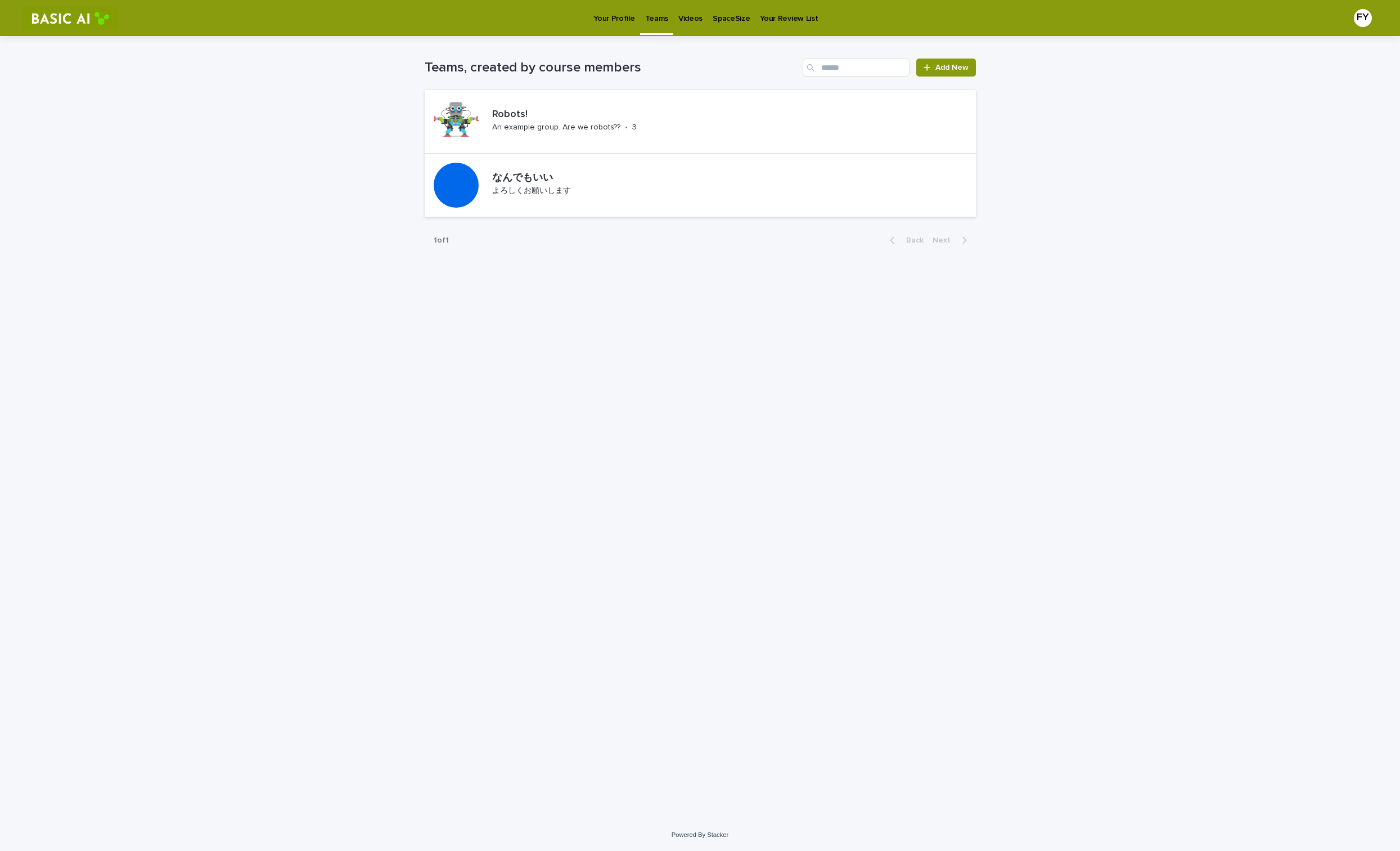
click at [697, 20] on p "Videos" at bounding box center [691, 11] width 24 height 23
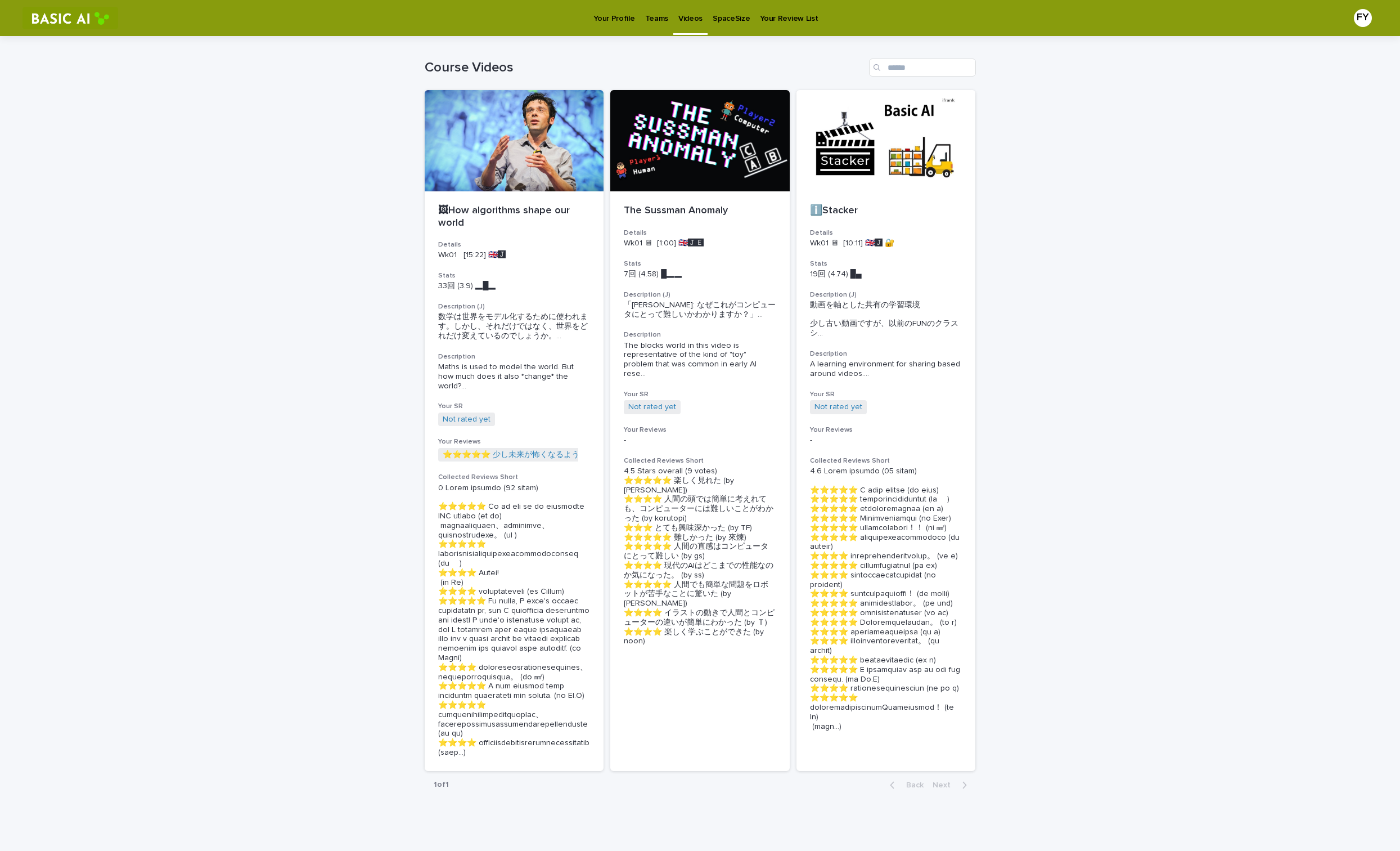
click at [731, 12] on p "SpaceSize" at bounding box center [731, 11] width 37 height 23
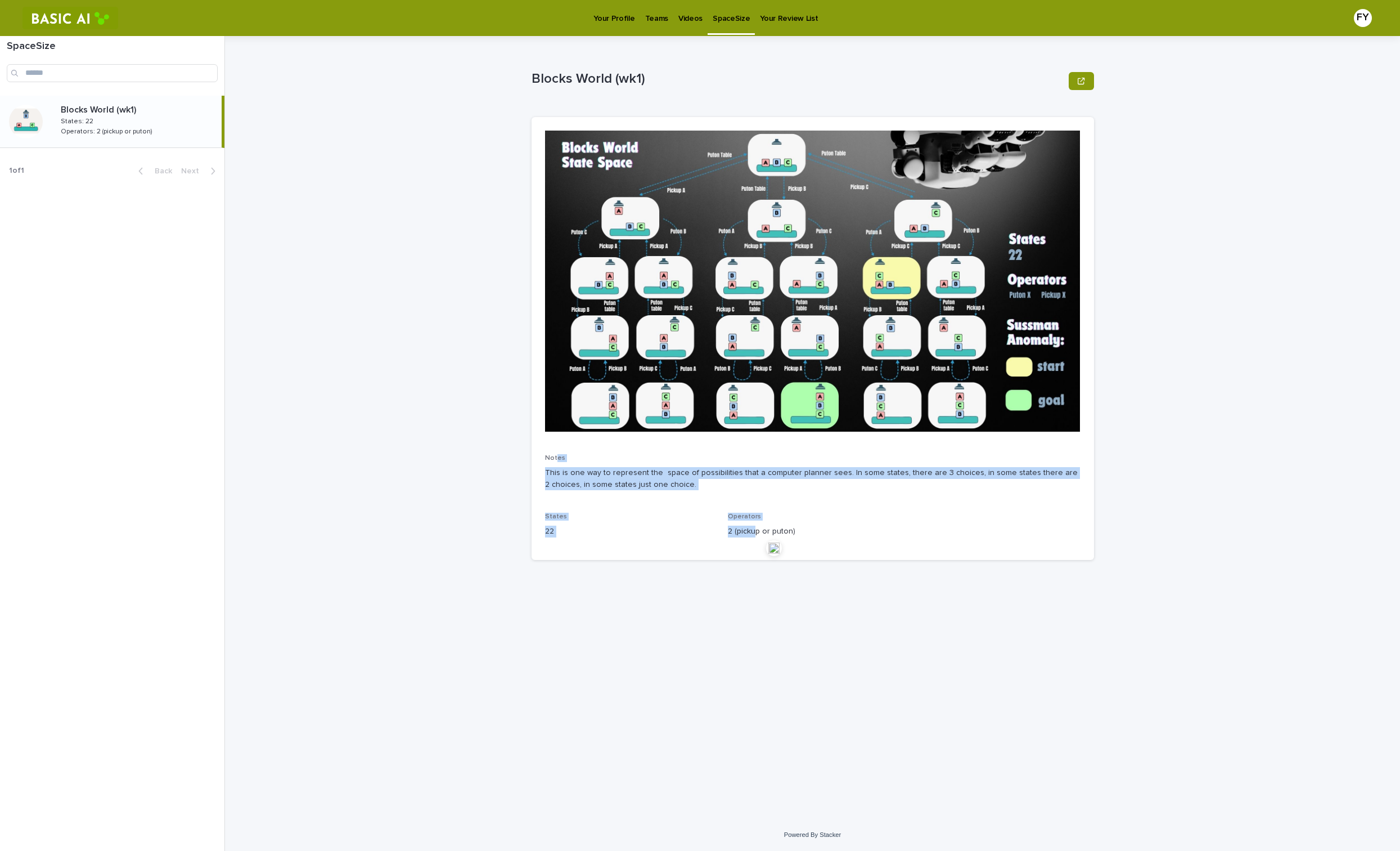
drag, startPoint x: 705, startPoint y: 537, endPoint x: 555, endPoint y: 456, distance: 170.5
click at [728, 523] on div "2 (pickup or puton)" at bounding box center [813, 530] width 169 height 14
click at [841, 478] on p "This is one way to represent the space of possibilities that a computer planner…" at bounding box center [813, 478] width 535 height 23
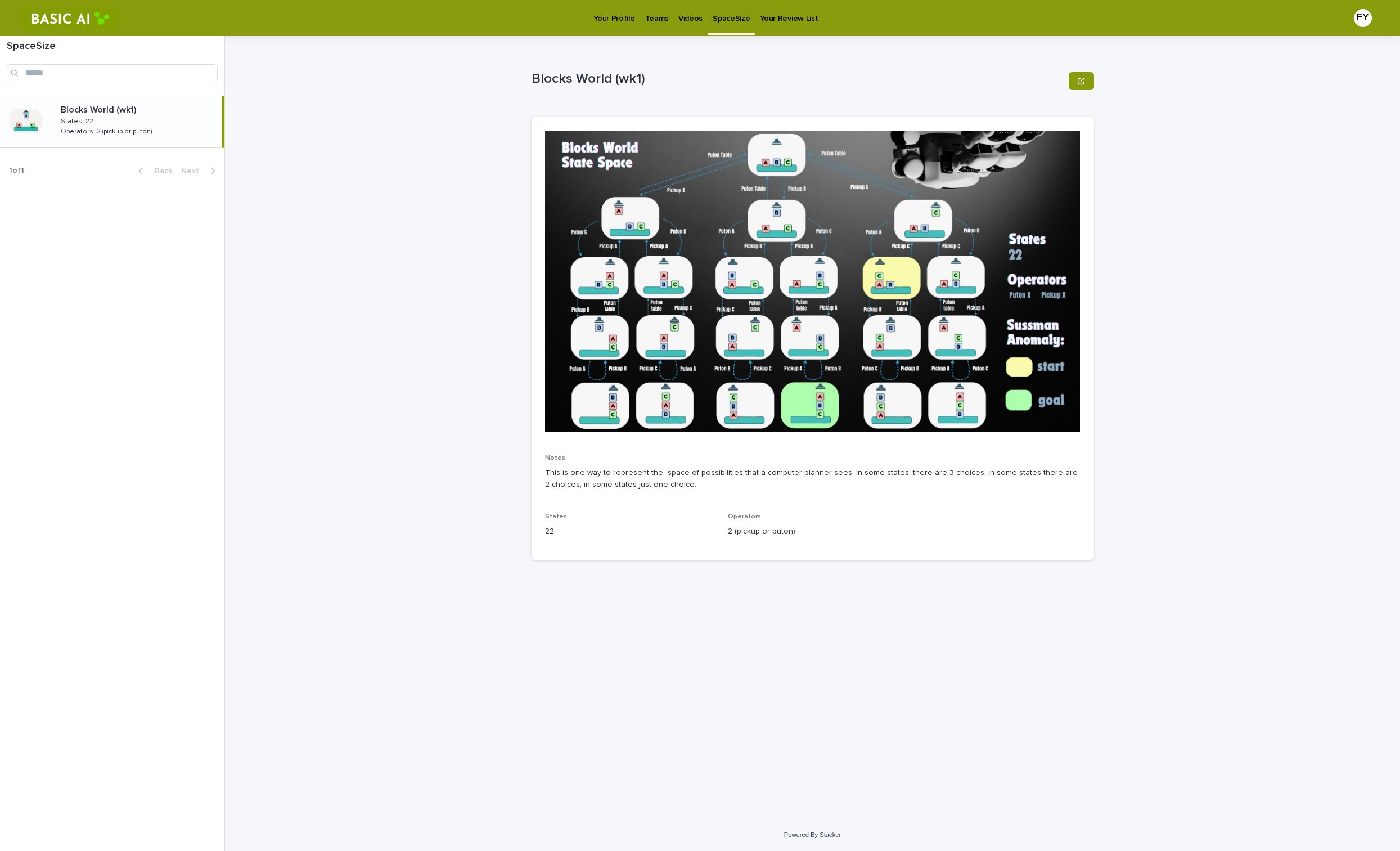
click at [777, 21] on p "Your Review List" at bounding box center [788, 11] width 58 height 23
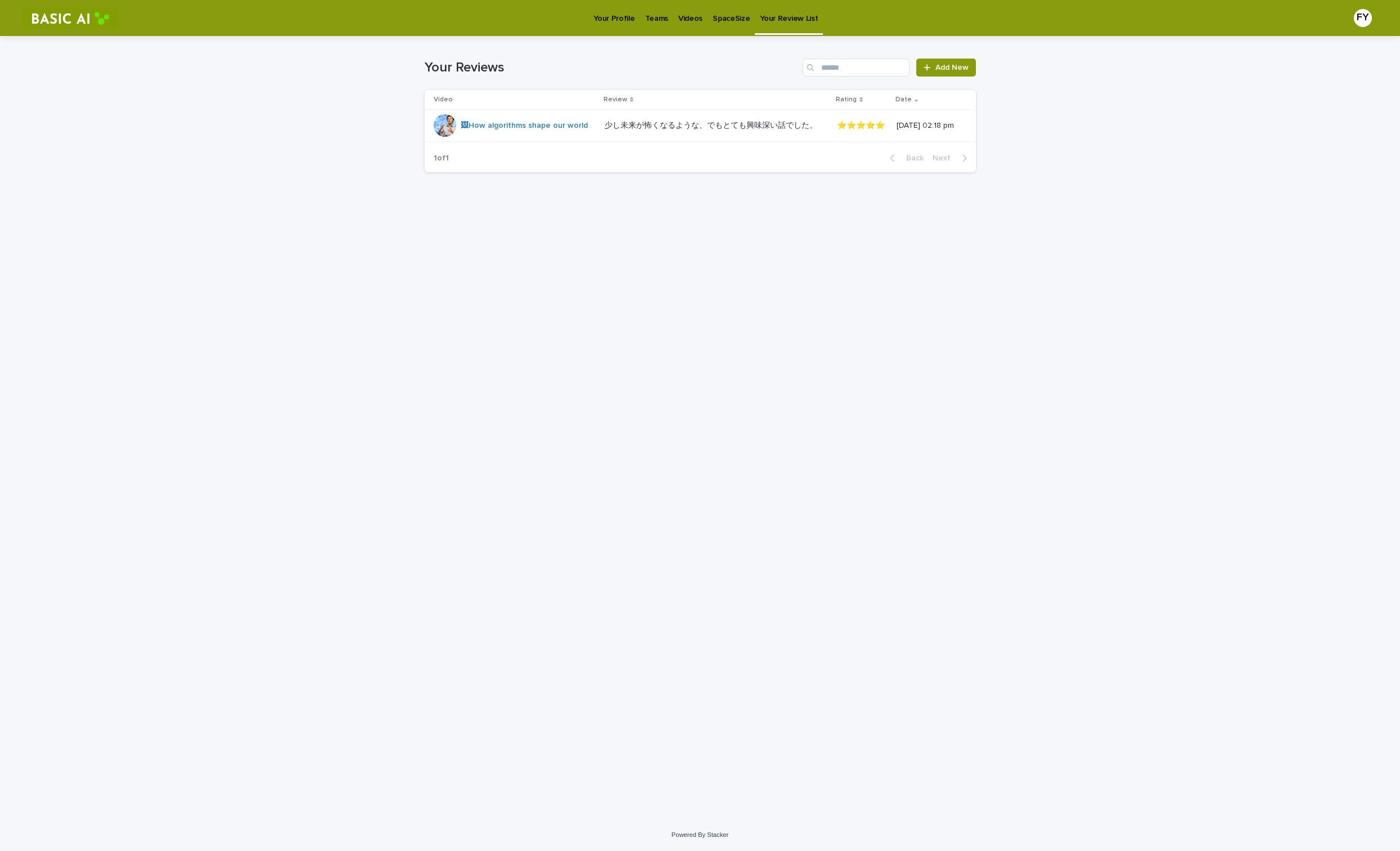
click at [612, 17] on p "Your Profile" at bounding box center [614, 11] width 41 height 23
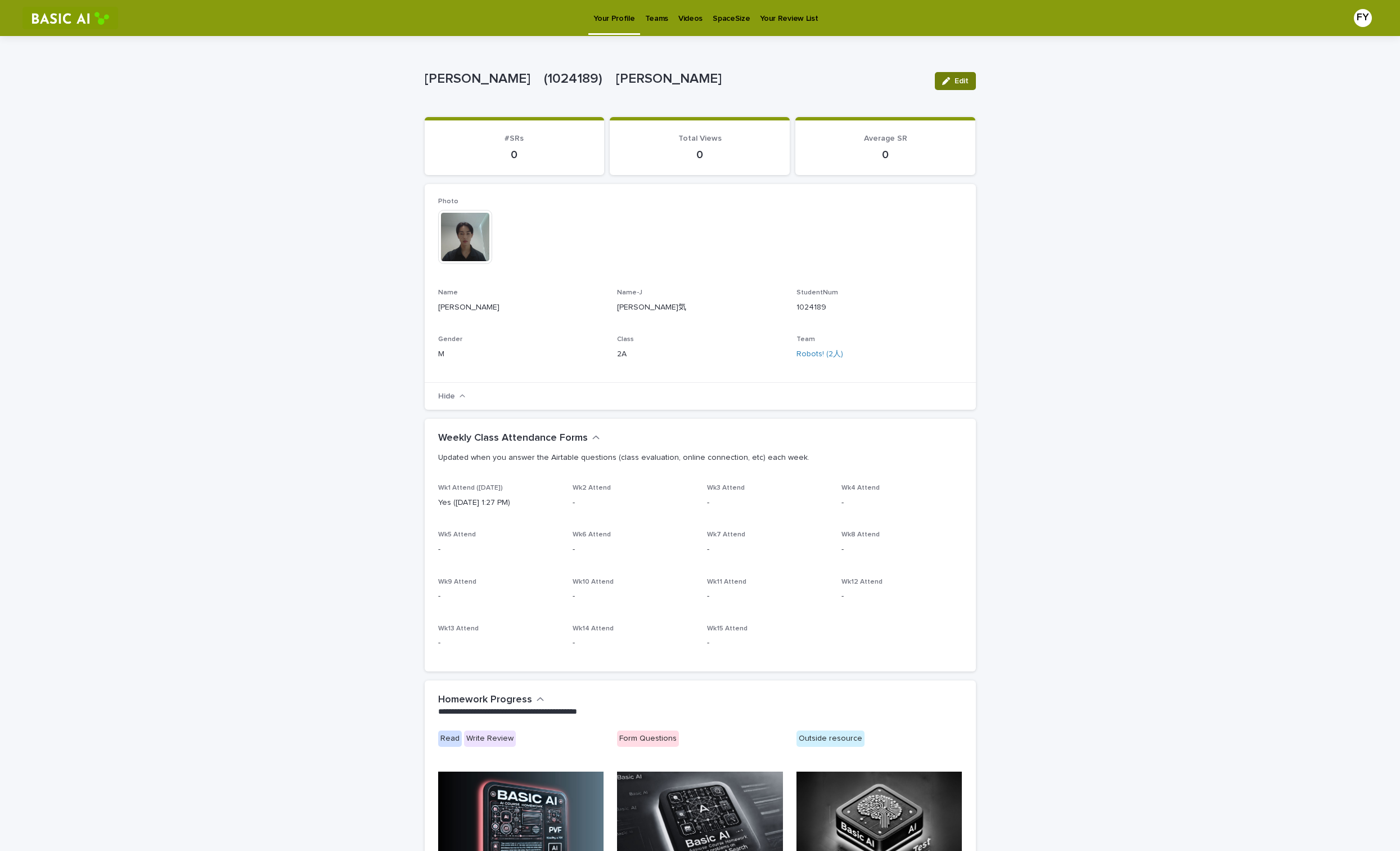
click at [969, 80] on button "Edit" at bounding box center [955, 80] width 41 height 18
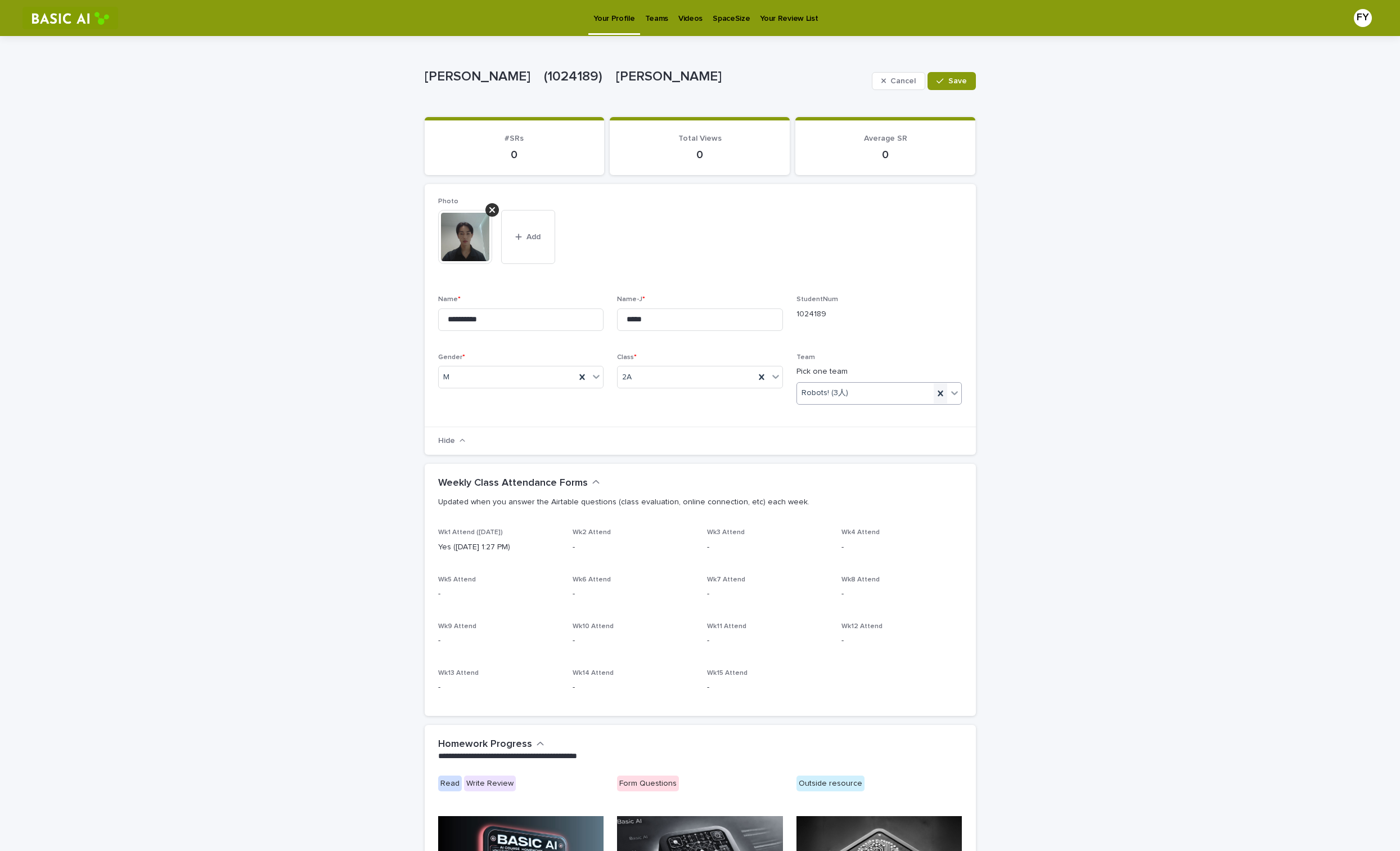
click at [936, 390] on icon at bounding box center [940, 393] width 11 height 11
click at [961, 81] on span "Save" at bounding box center [958, 81] width 19 height 8
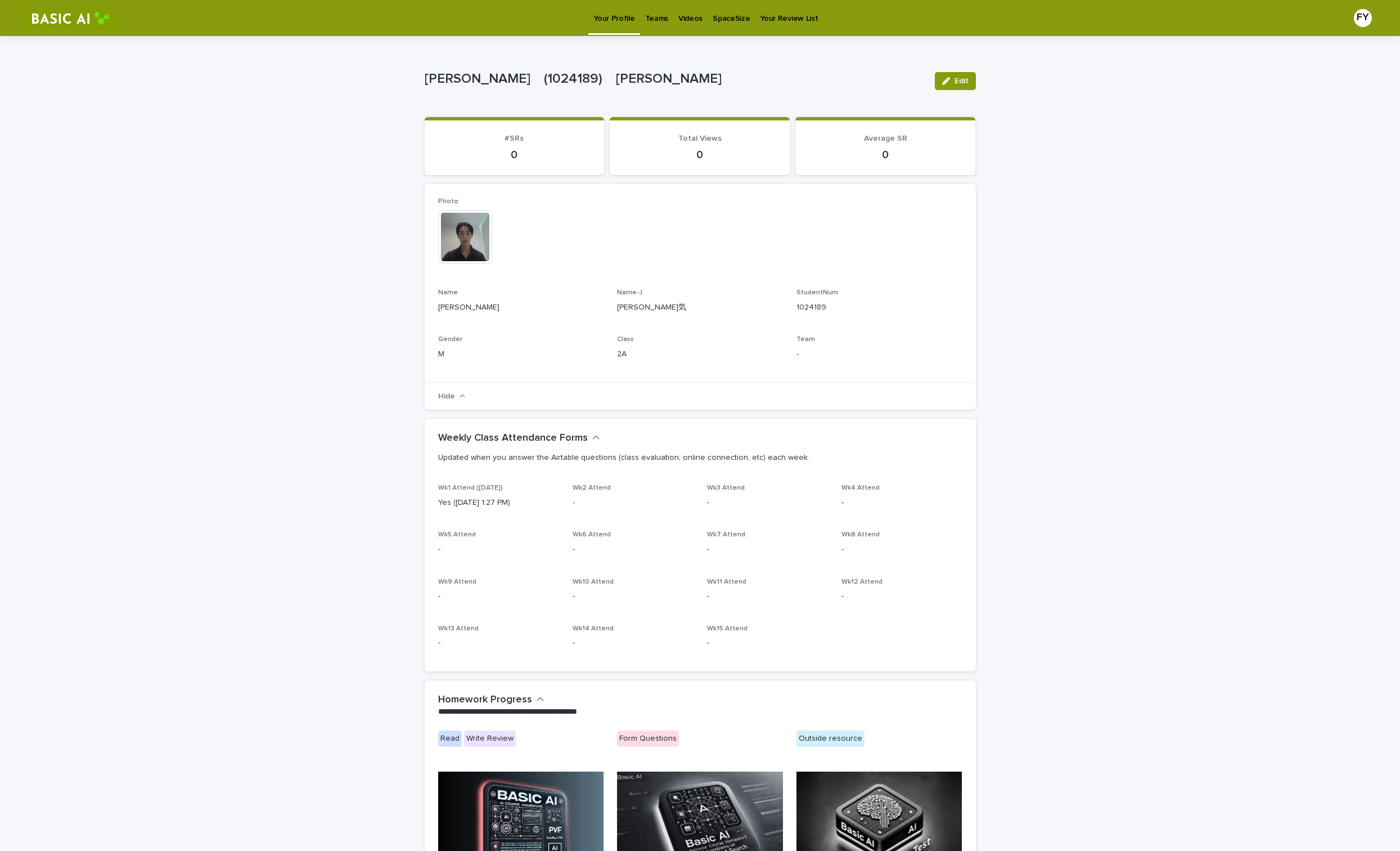
click at [673, 19] on div "Videos" at bounding box center [690, 11] width 34 height 23
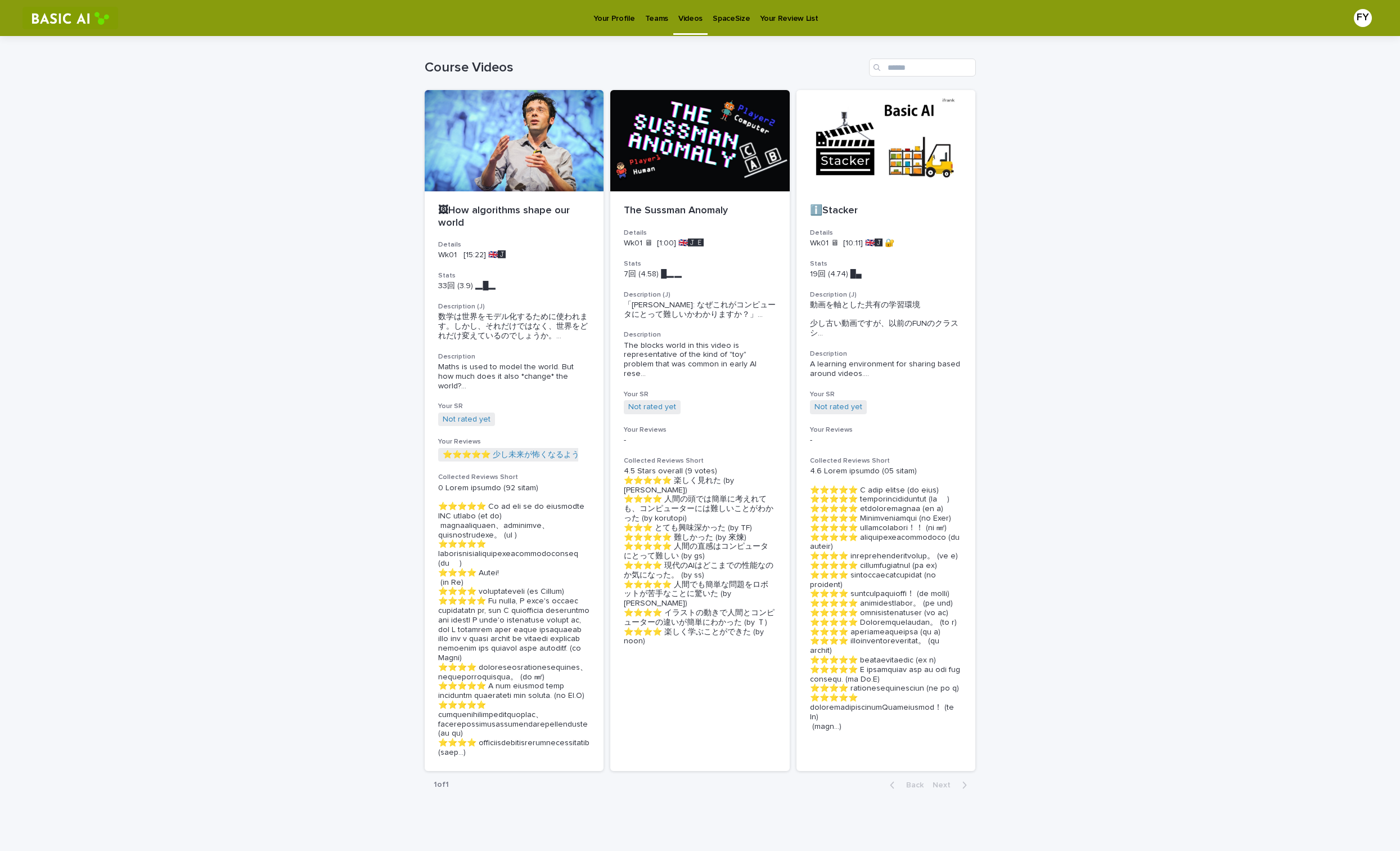
click at [658, 17] on p "Teams" at bounding box center [656, 11] width 23 height 23
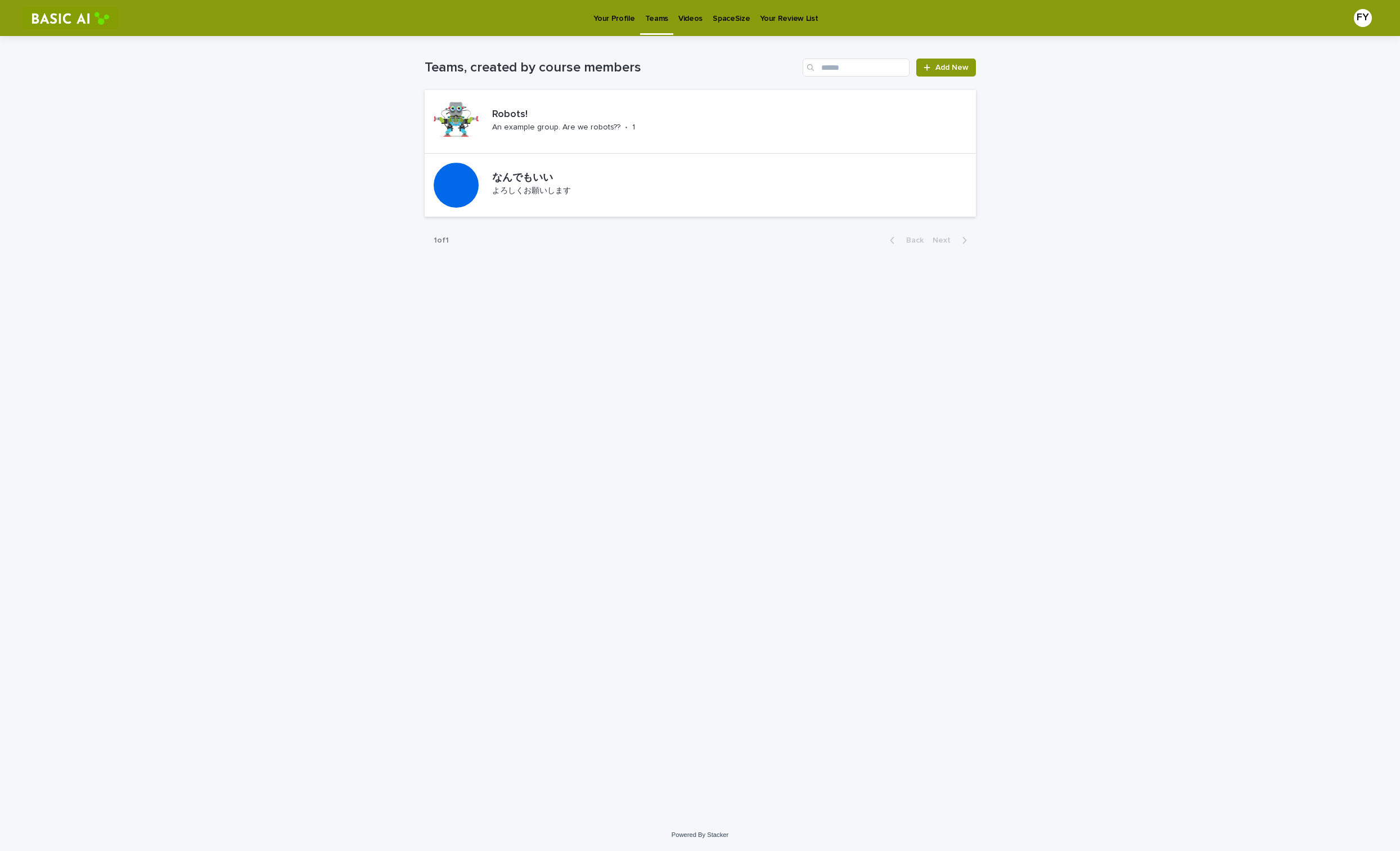
click at [622, 23] on p "Your Profile" at bounding box center [614, 11] width 41 height 23
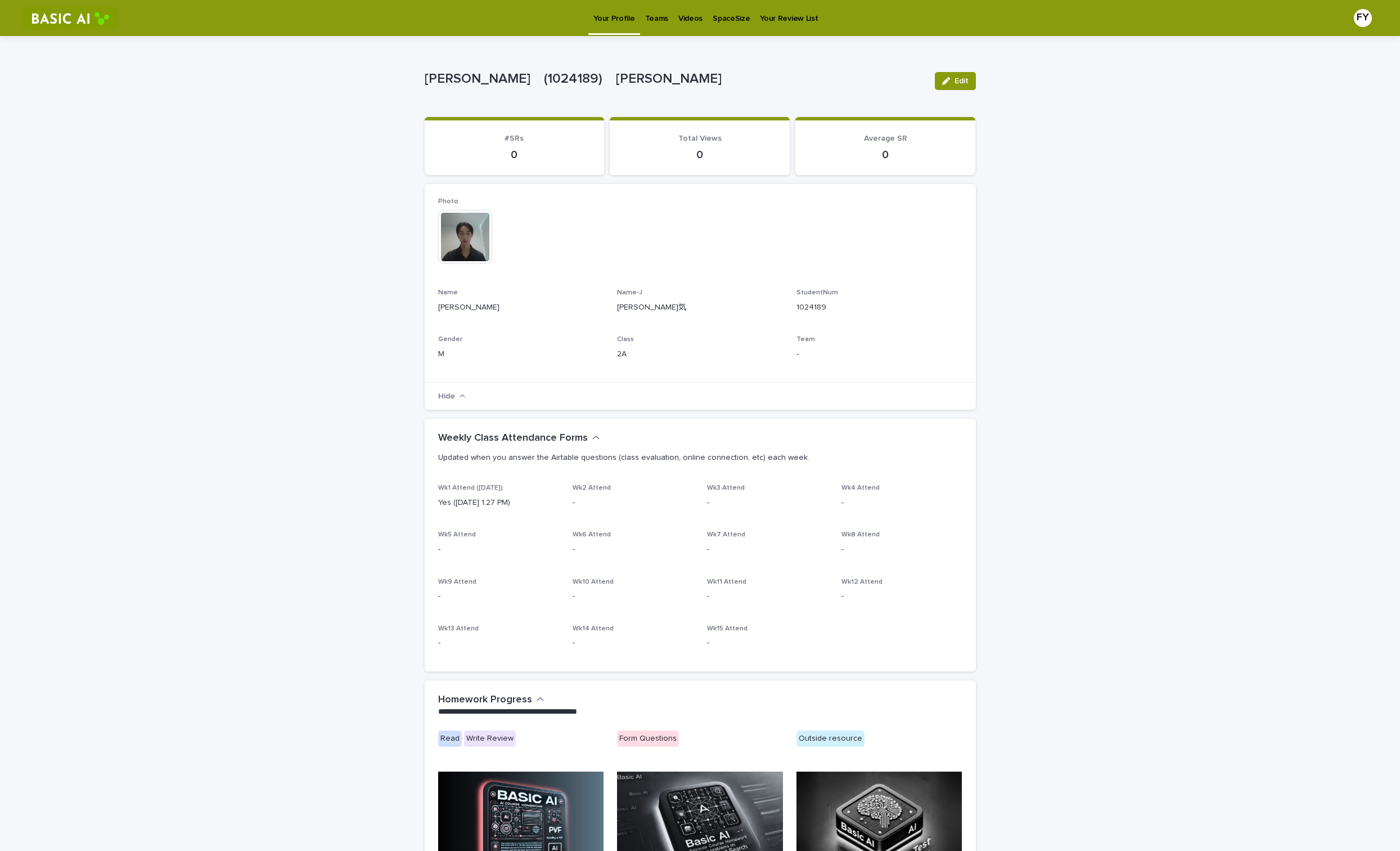
click at [652, 14] on p "Teams" at bounding box center [656, 11] width 23 height 23
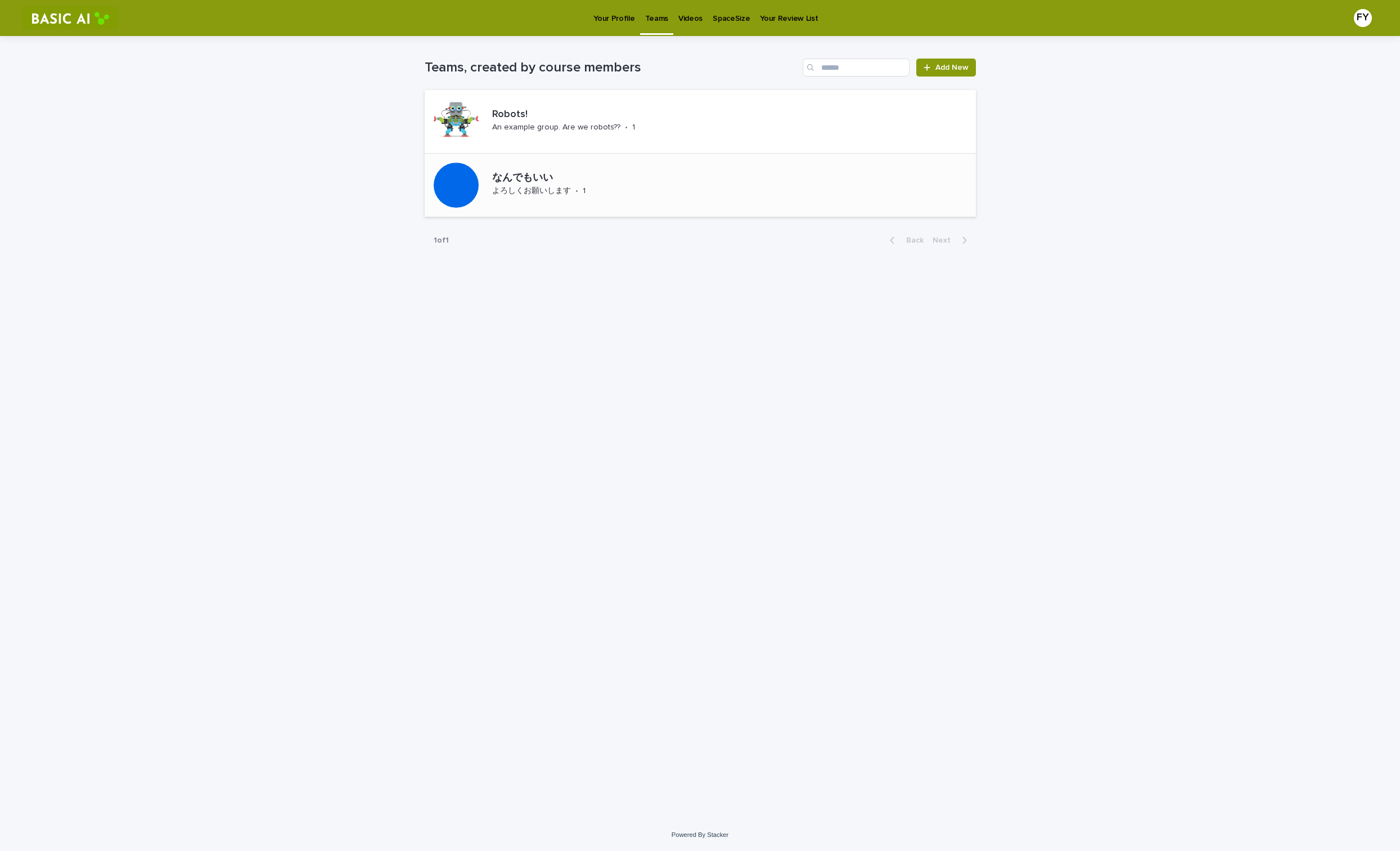
click at [548, 167] on div "なんでもいい よろしくお願いします • 1" at bounding box center [538, 185] width 226 height 63
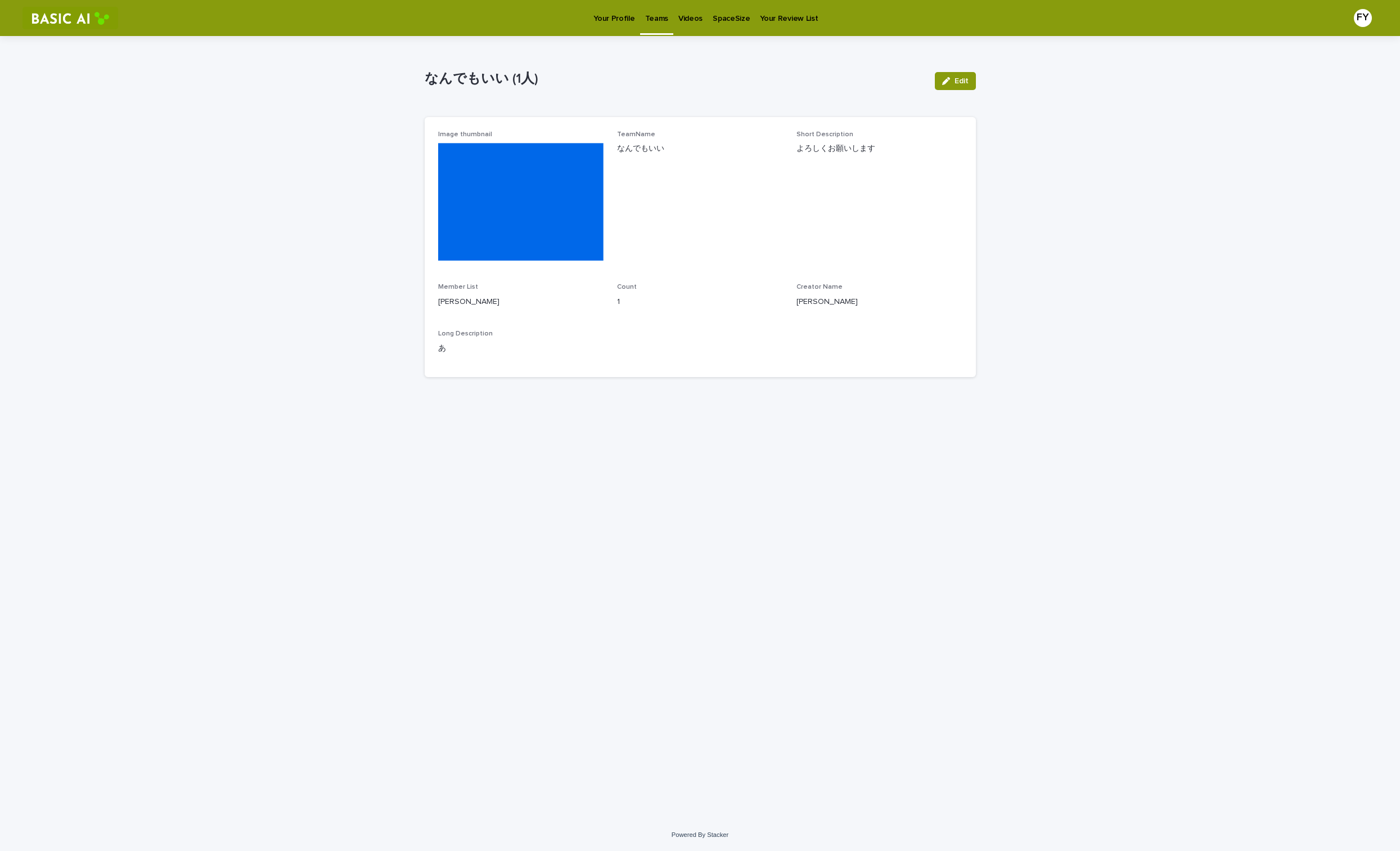
click at [592, 19] on div "Your Profile" at bounding box center [614, 11] width 51 height 23
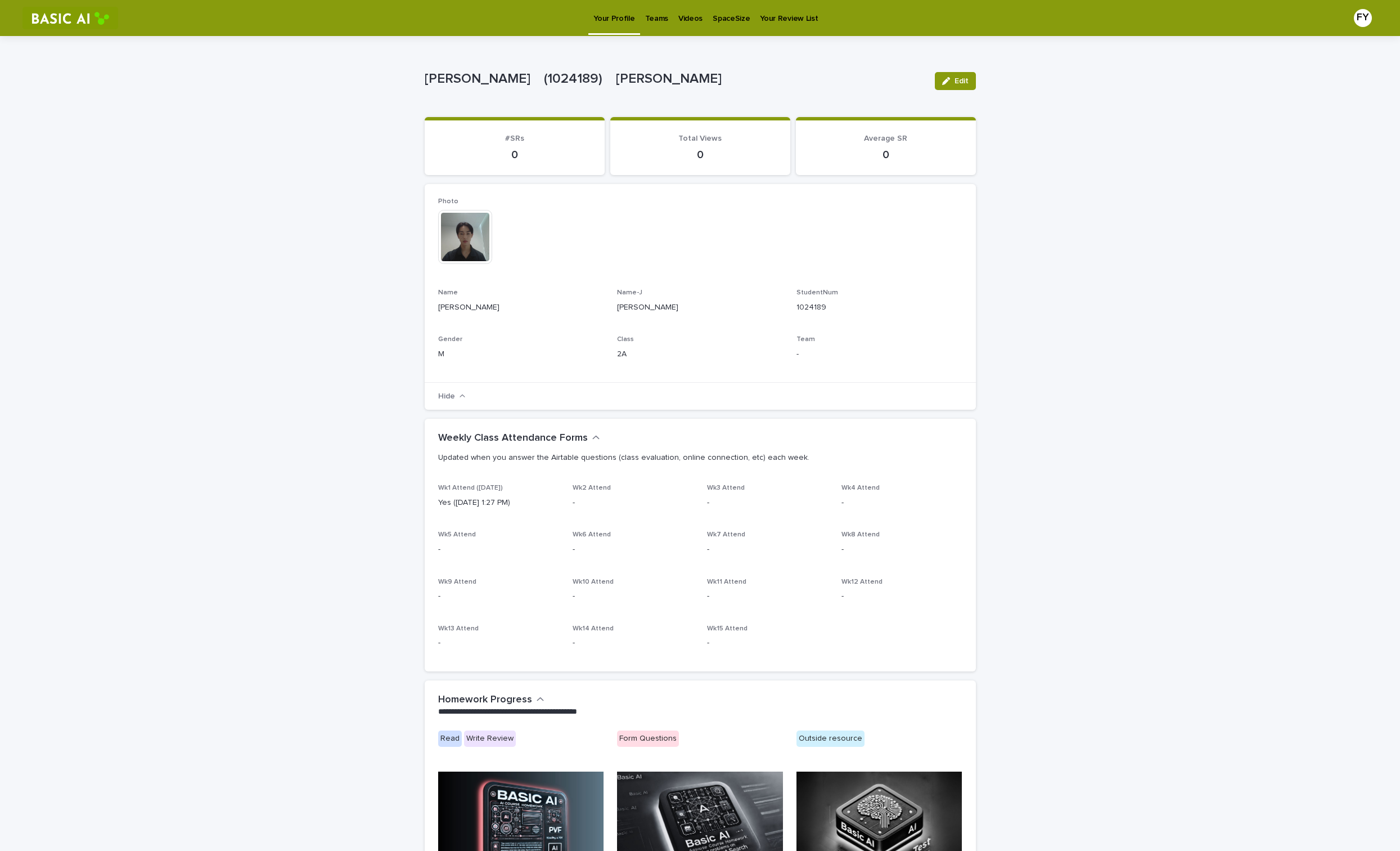
click at [474, 247] on img at bounding box center [465, 237] width 54 height 54
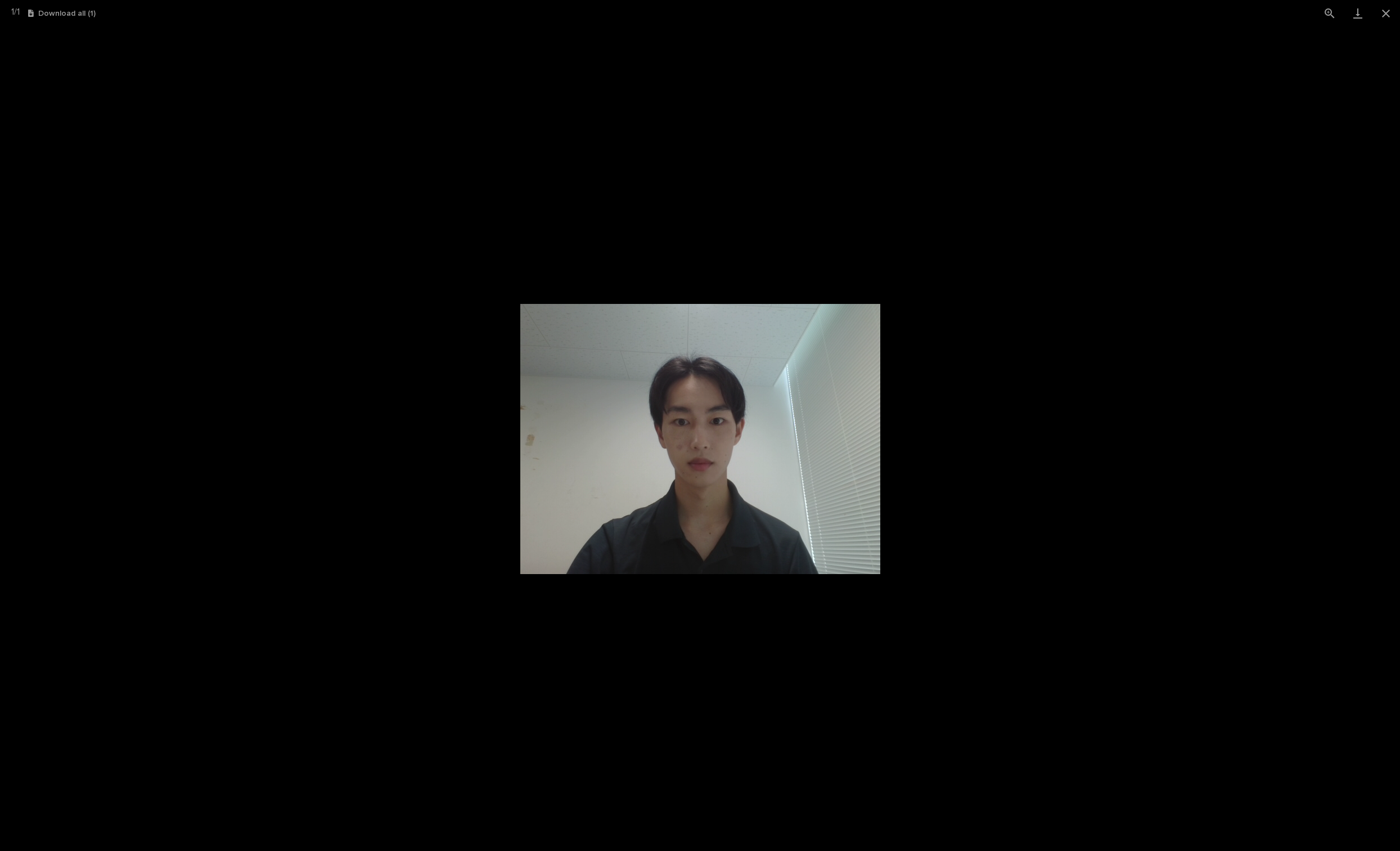
click at [167, 442] on picture at bounding box center [700, 438] width 1400 height 824
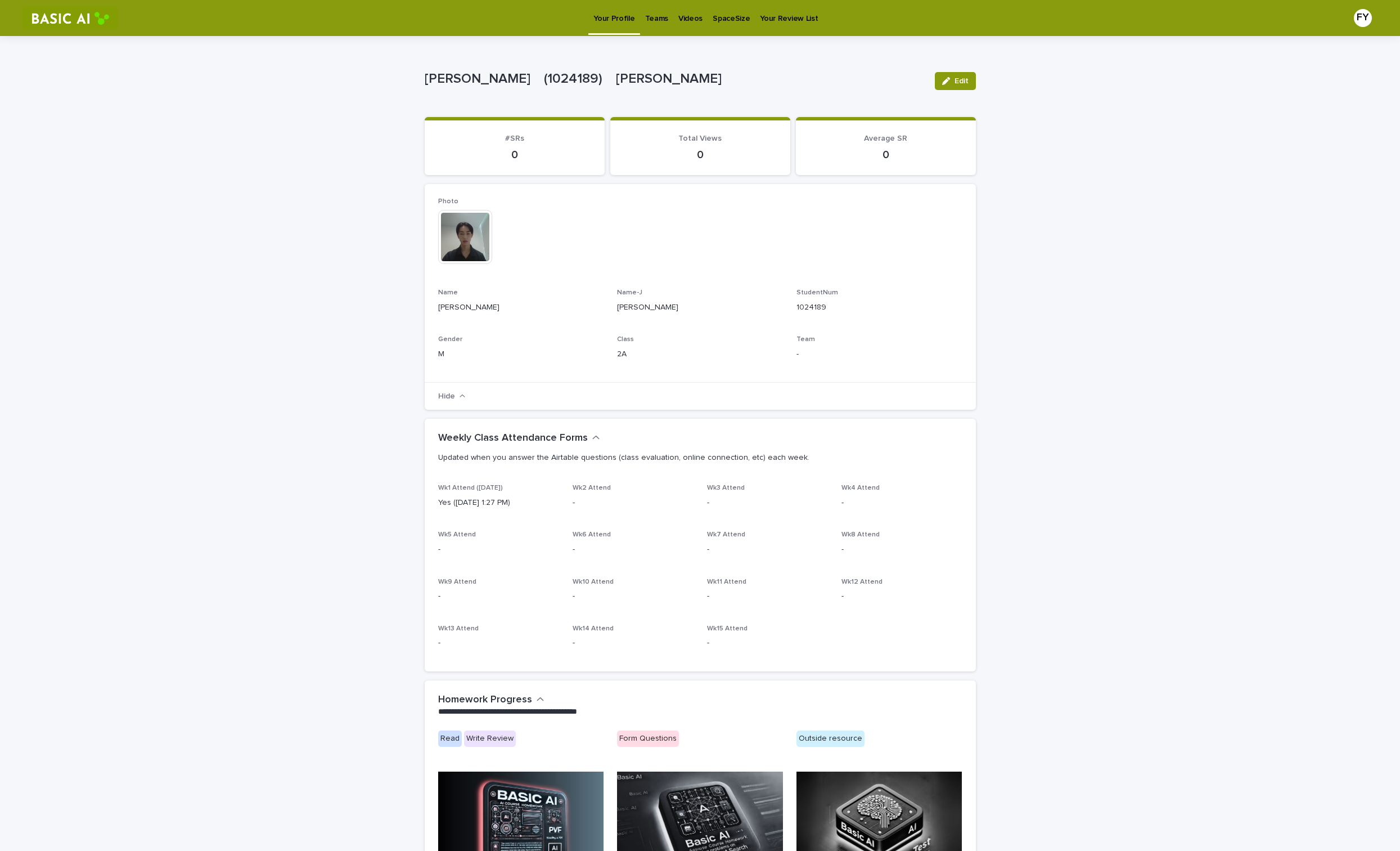
click at [634, 24] on link "Your Profile" at bounding box center [614, 17] width 51 height 34
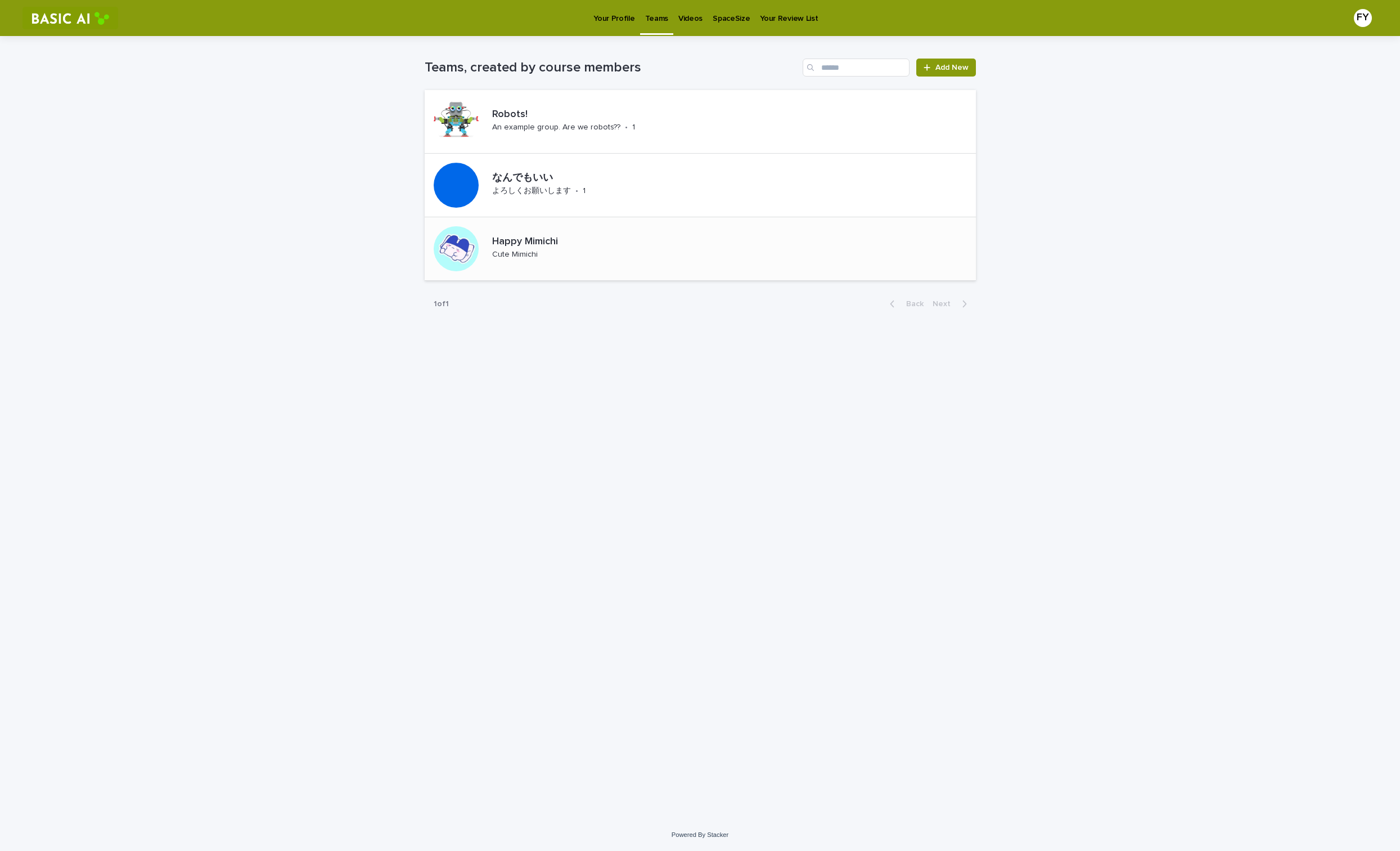
click at [573, 254] on div "Happy Mimichi Cute Mimichi" at bounding box center [548, 249] width 121 height 35
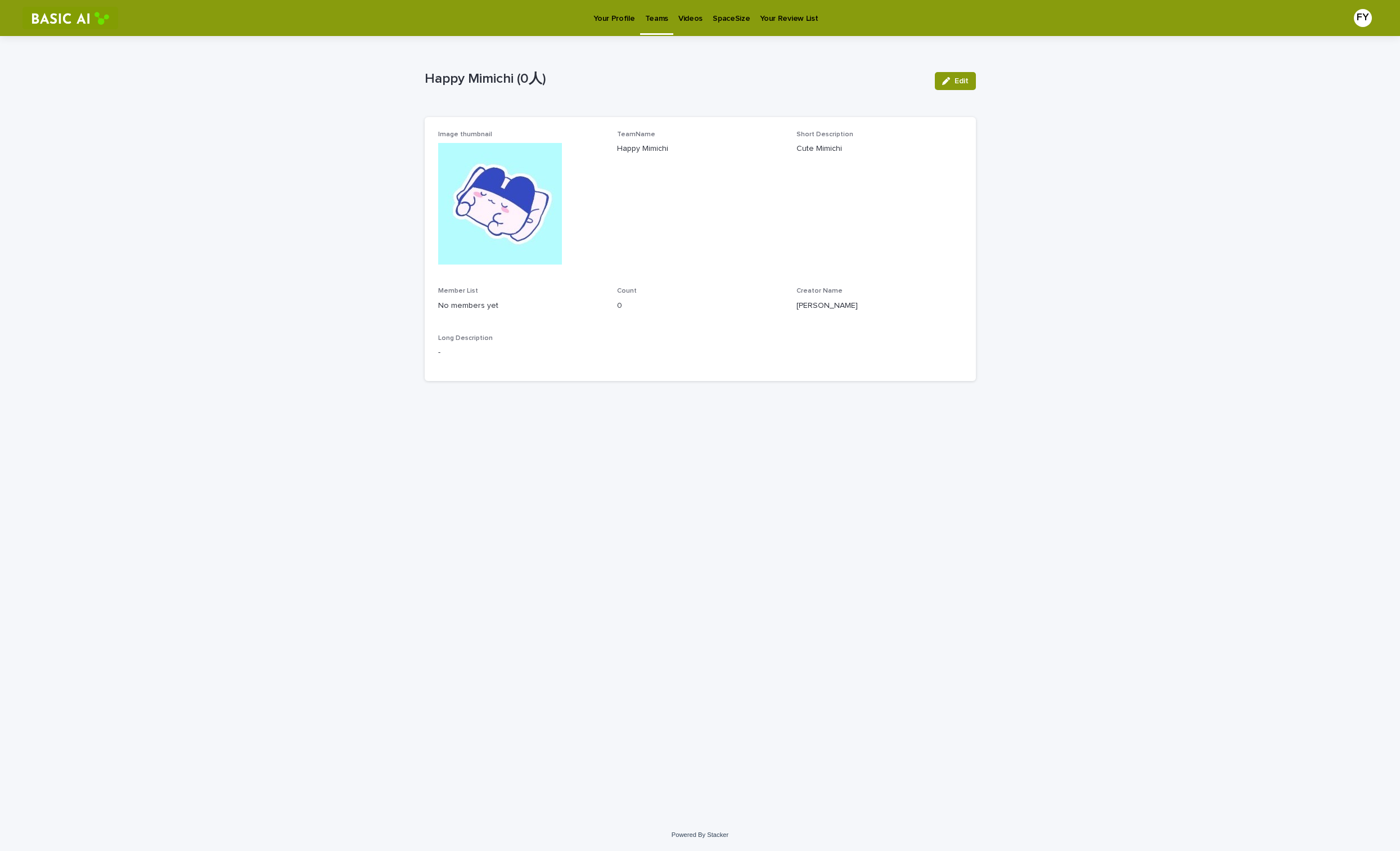
click at [615, 26] on link "Your Profile" at bounding box center [614, 17] width 51 height 35
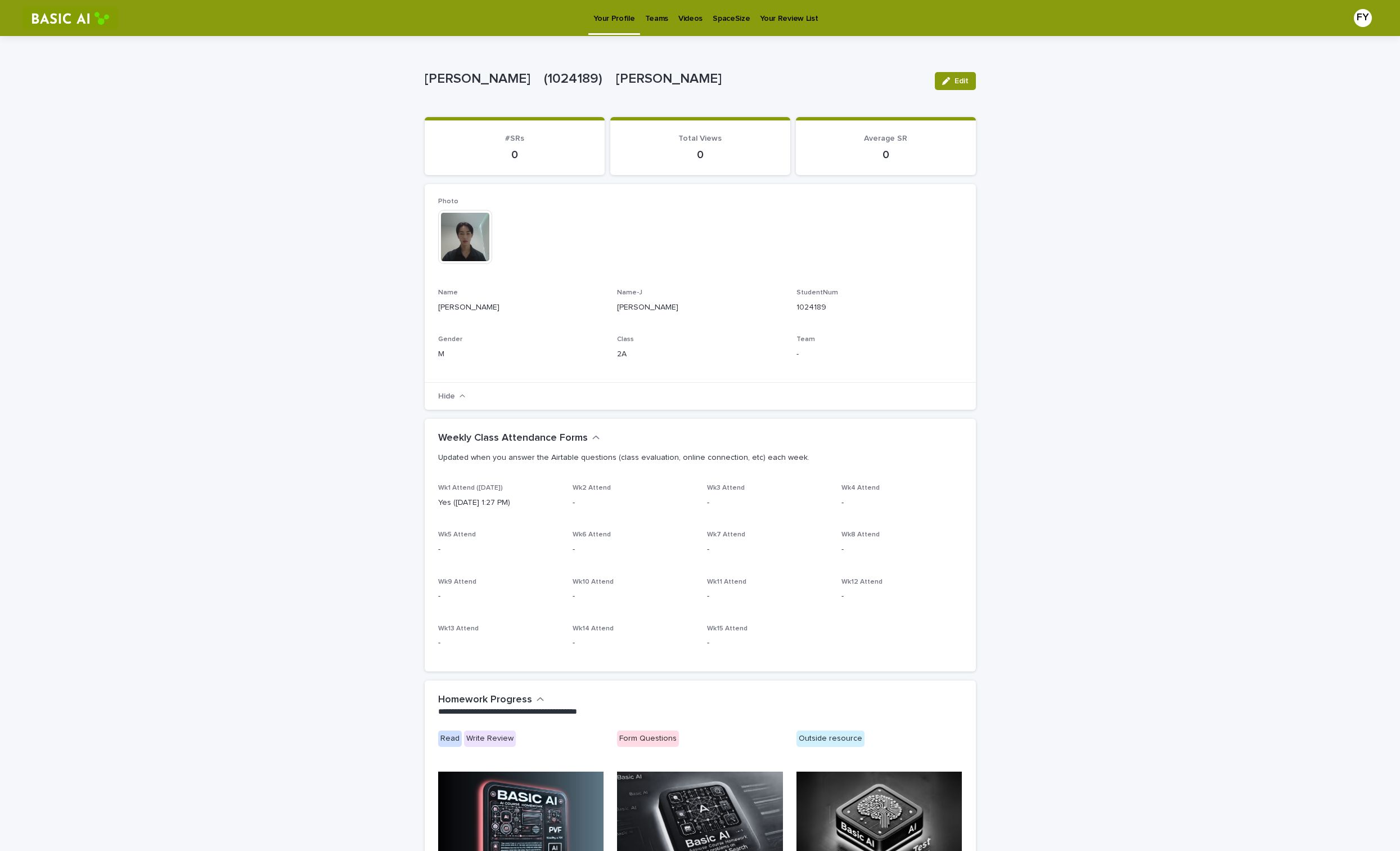
click at [660, 22] on p "Teams" at bounding box center [656, 11] width 23 height 23
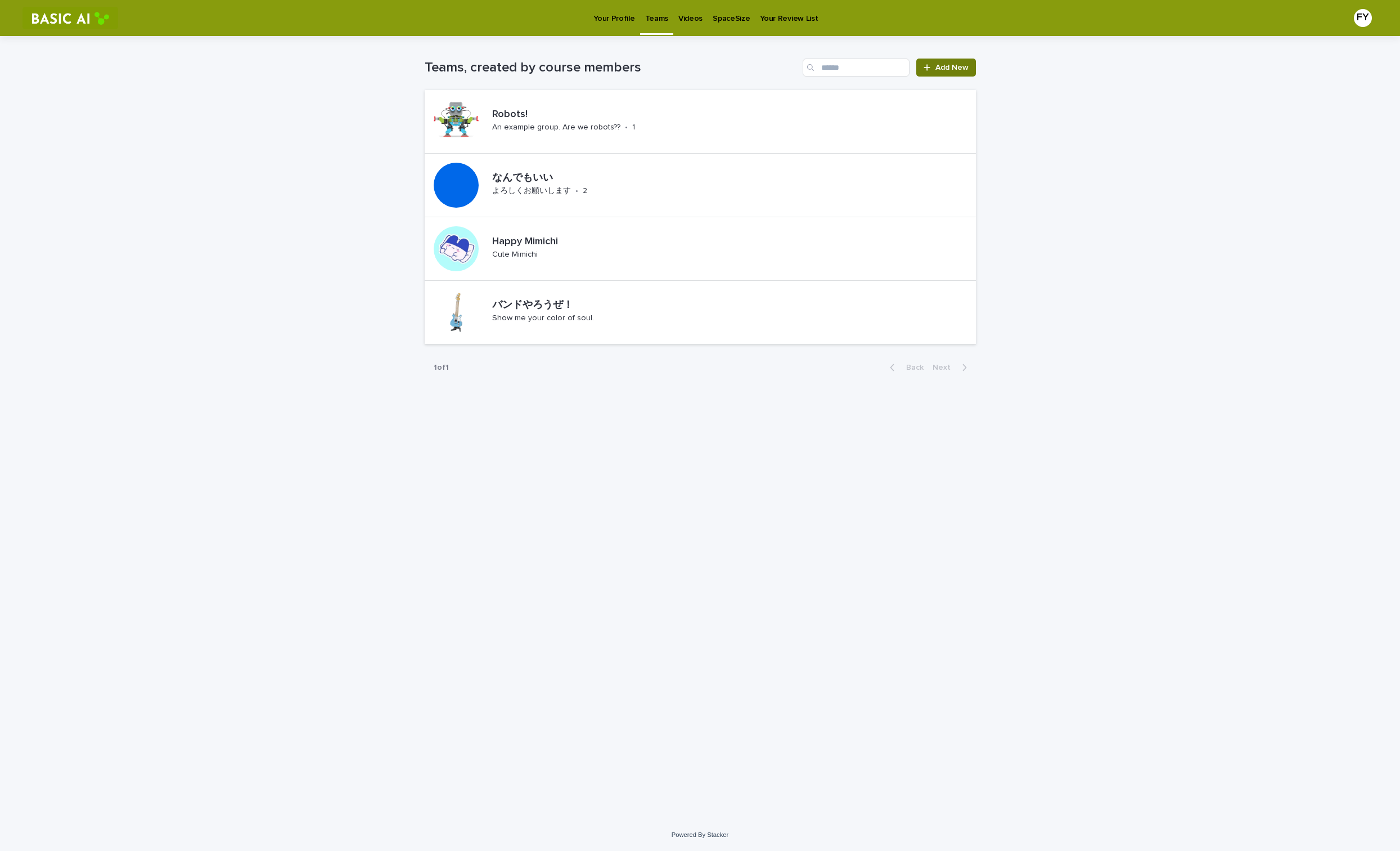
click at [938, 70] on span "Add New" at bounding box center [952, 68] width 33 height 8
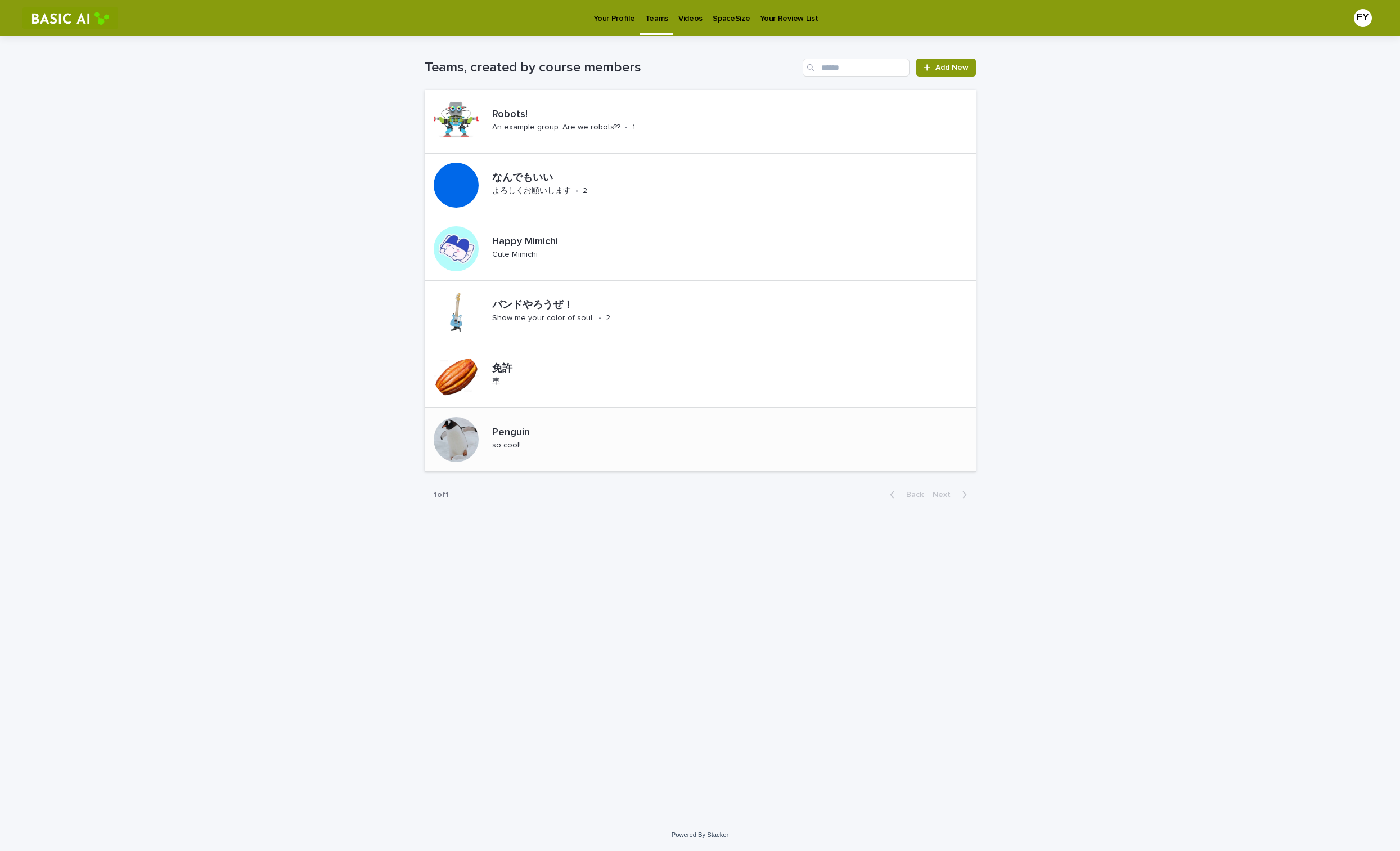
click at [504, 427] on p "Penguin" at bounding box center [525, 433] width 66 height 12
click at [707, 418] on div "Penguin so cool! • 3" at bounding box center [700, 440] width 551 height 64
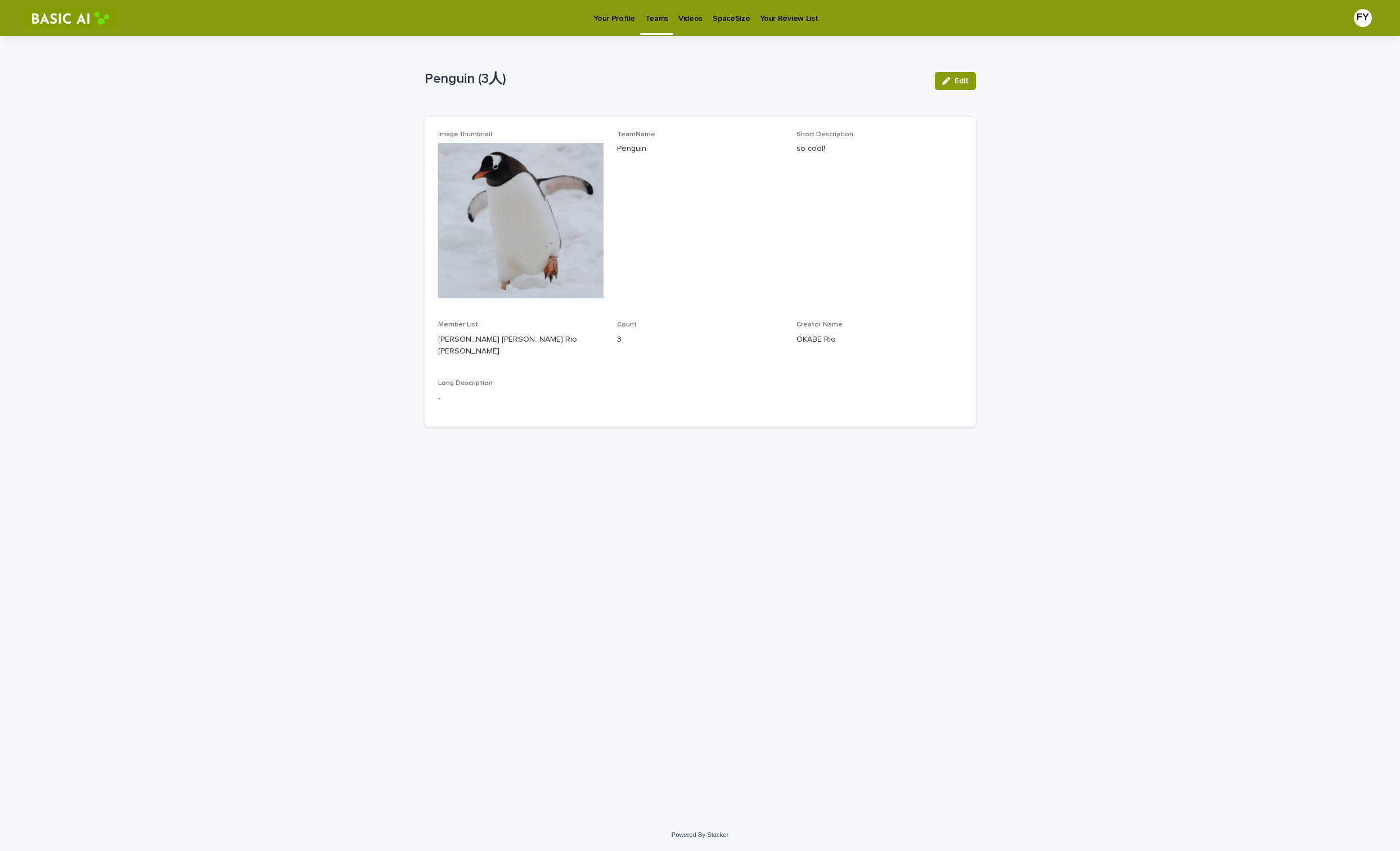
click at [219, 150] on div "Loading... Saving… Loading... Saving… Penguin (3人) Edit Penguin (3人) Edit Sorry…" at bounding box center [700, 428] width 1400 height 783
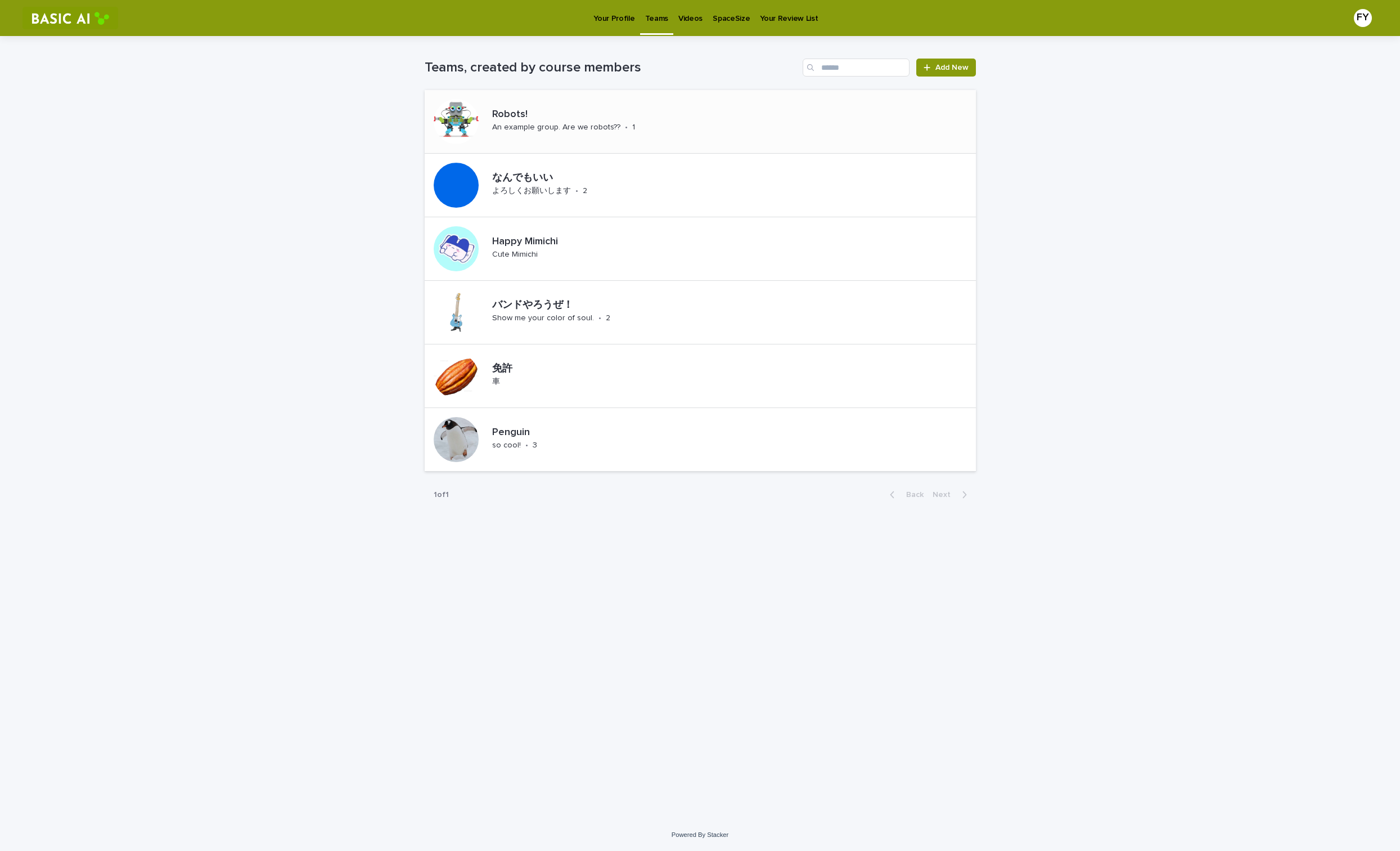
click at [535, 109] on p "Robots!" at bounding box center [581, 115] width 178 height 12
click at [705, 131] on div "Robots! An example group. Are we robots?? • 1" at bounding box center [700, 121] width 551 height 64
click at [556, 391] on div "免許 車" at bounding box center [700, 376] width 551 height 64
click at [478, 329] on div at bounding box center [456, 312] width 63 height 63
click at [496, 261] on div "Happy Mimichi Cute Mimichi" at bounding box center [548, 249] width 121 height 35
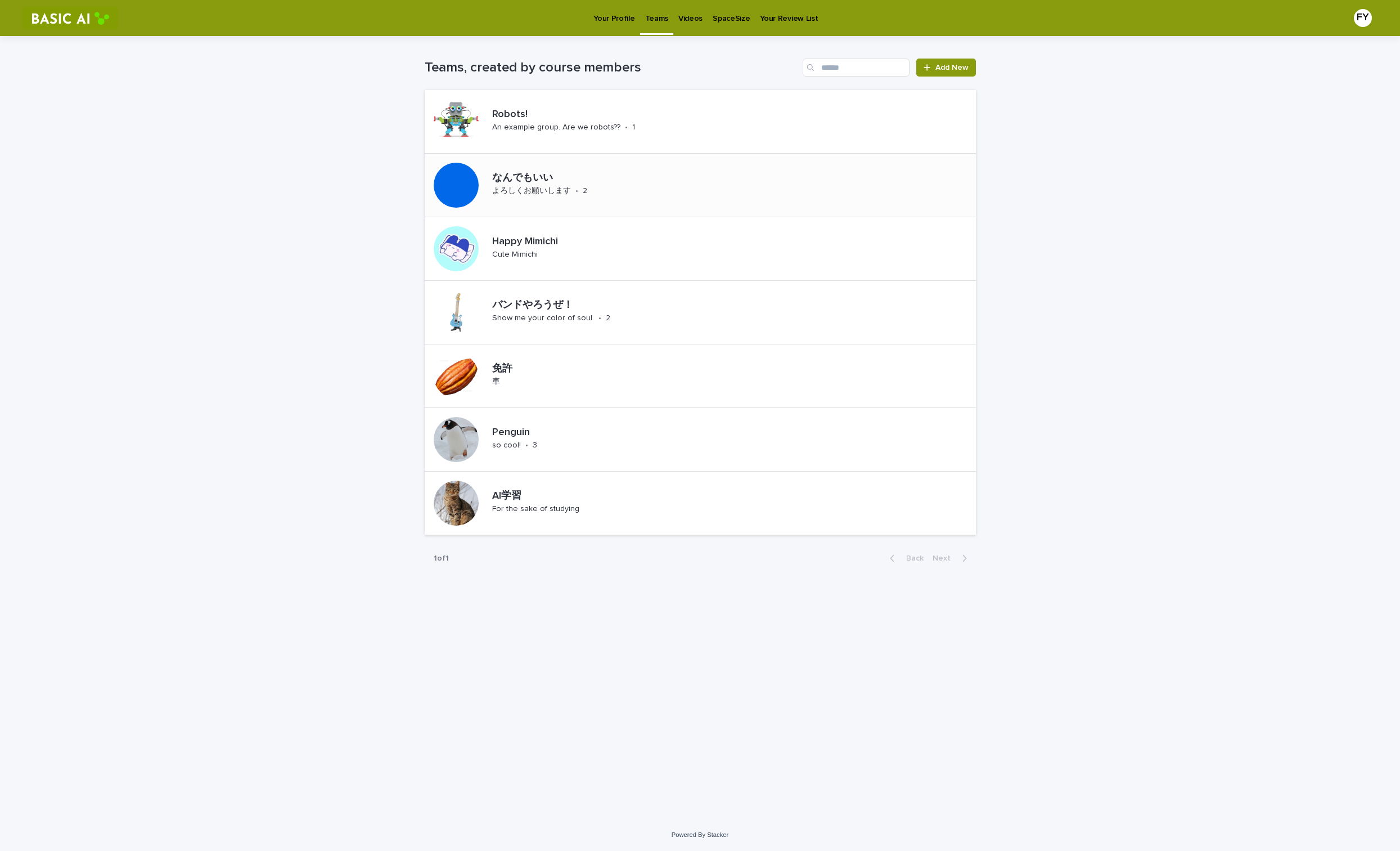
click at [524, 209] on div "なんでもいい よろしくお願いします • 2" at bounding box center [539, 185] width 228 height 63
click at [540, 513] on p "For the sake of studying" at bounding box center [536, 509] width 87 height 9
click at [548, 377] on div "免許 車" at bounding box center [700, 376] width 551 height 64
click at [526, 326] on div "バンドやろうぜ！ Show me your color of soul. • 2" at bounding box center [591, 312] width 208 height 35
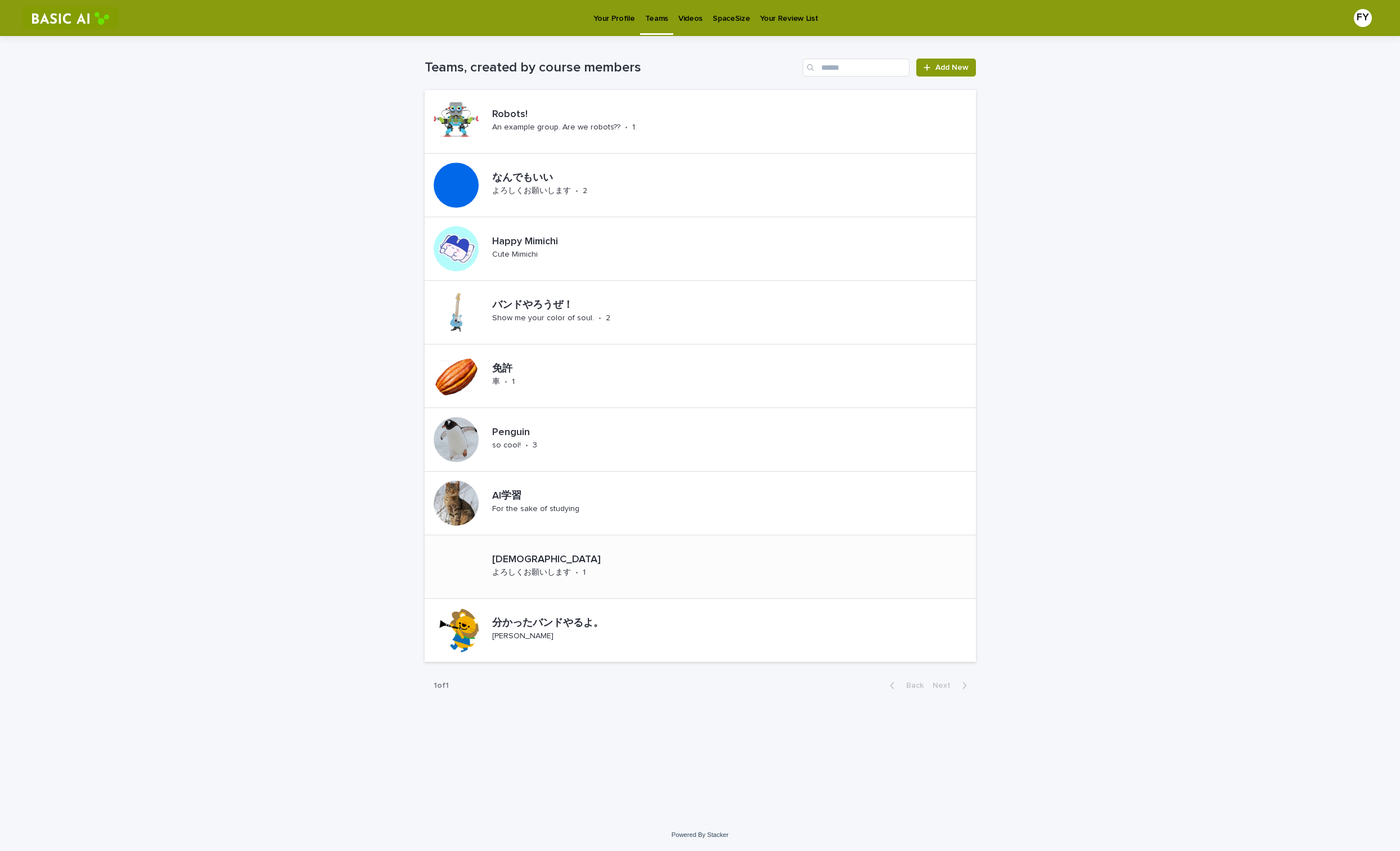
click at [790, 568] on div "犬派 よろしくお願いします • 1" at bounding box center [700, 567] width 551 height 64
click at [534, 629] on p "分かったバンドやるよ。" at bounding box center [579, 623] width 173 height 12
